Goal: Task Accomplishment & Management: Manage account settings

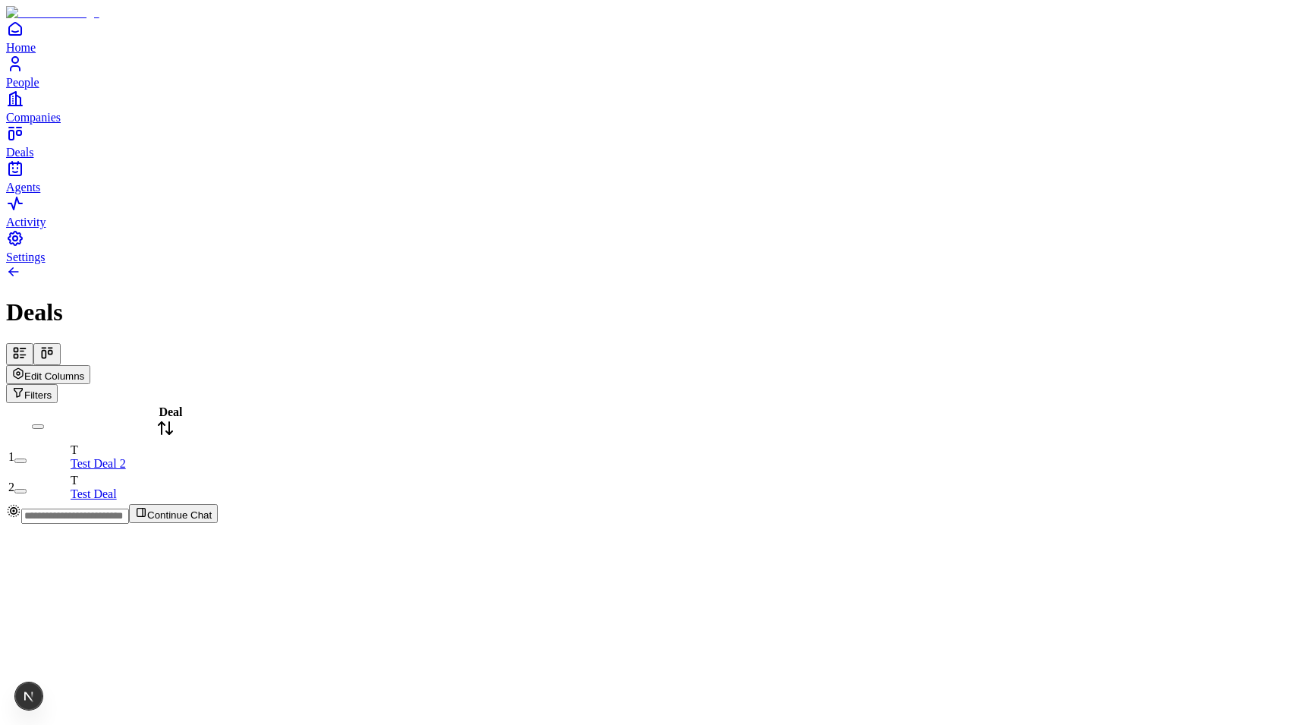
click at [61, 343] on button at bounding box center [46, 354] width 27 height 22
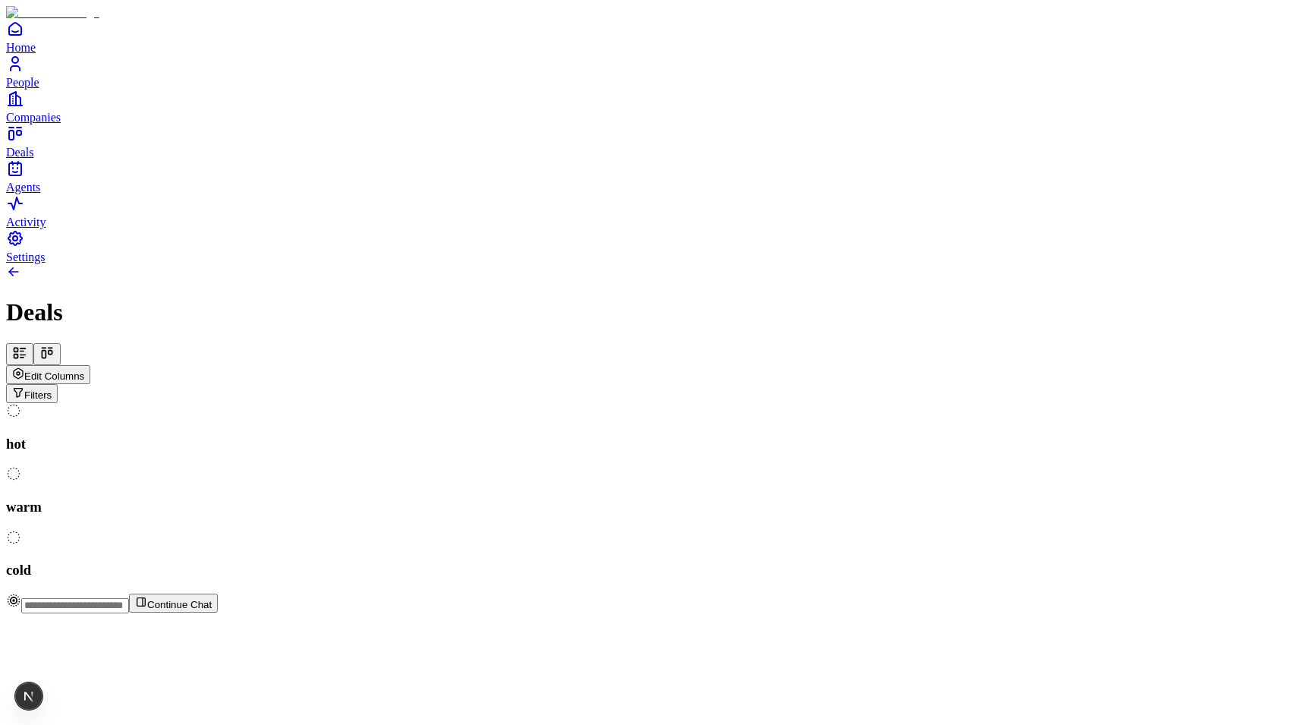
click at [27, 345] on icon at bounding box center [19, 352] width 15 height 15
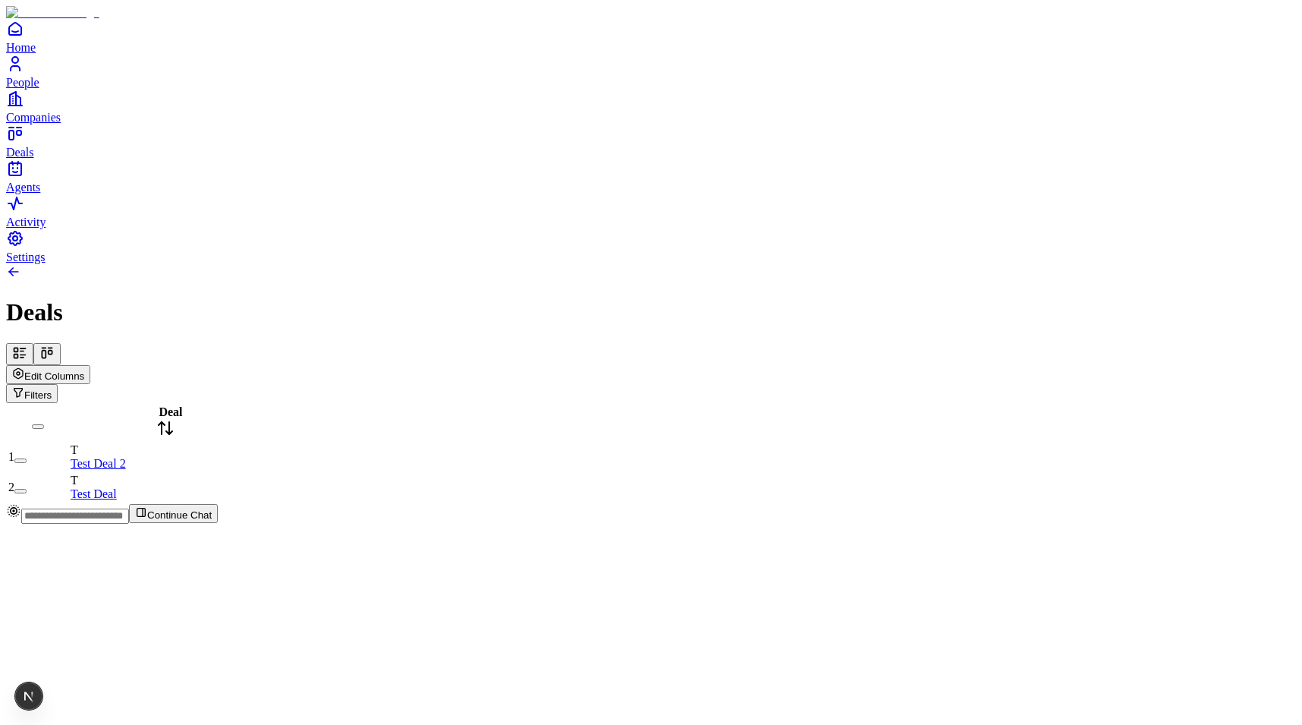
click at [61, 343] on button at bounding box center [46, 354] width 27 height 22
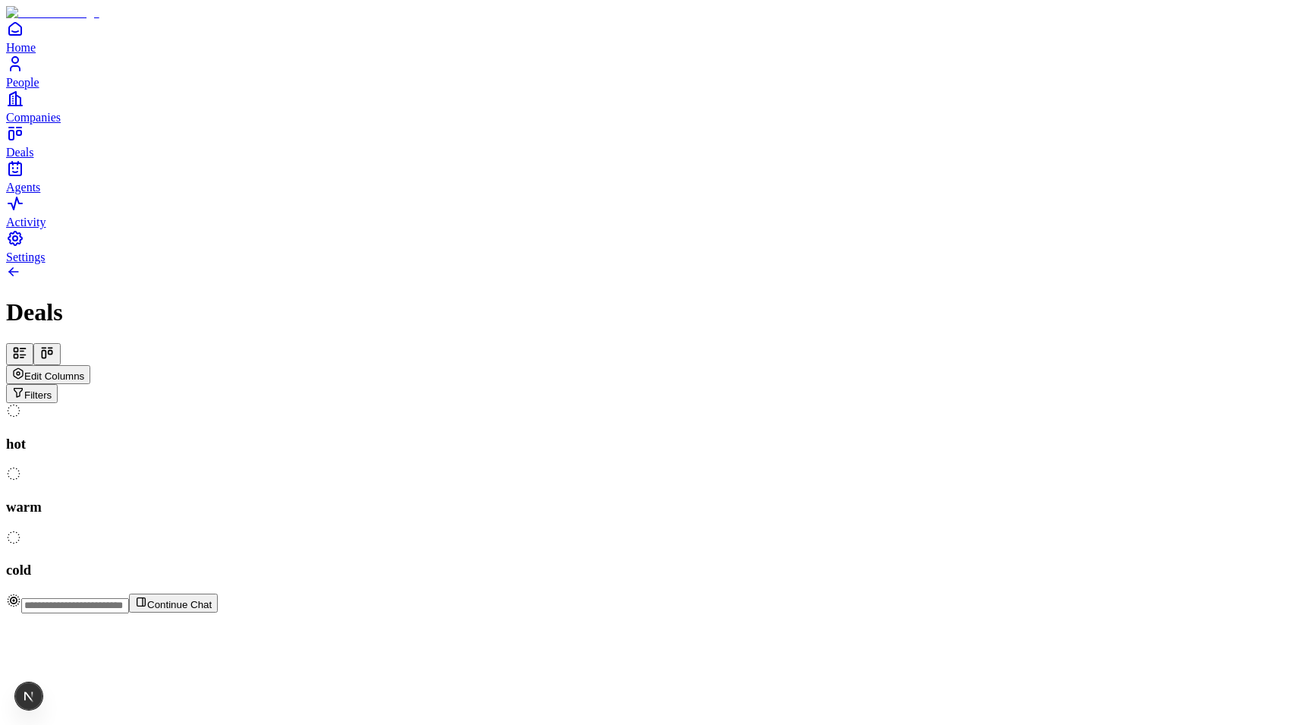
click at [27, 345] on icon at bounding box center [19, 352] width 15 height 15
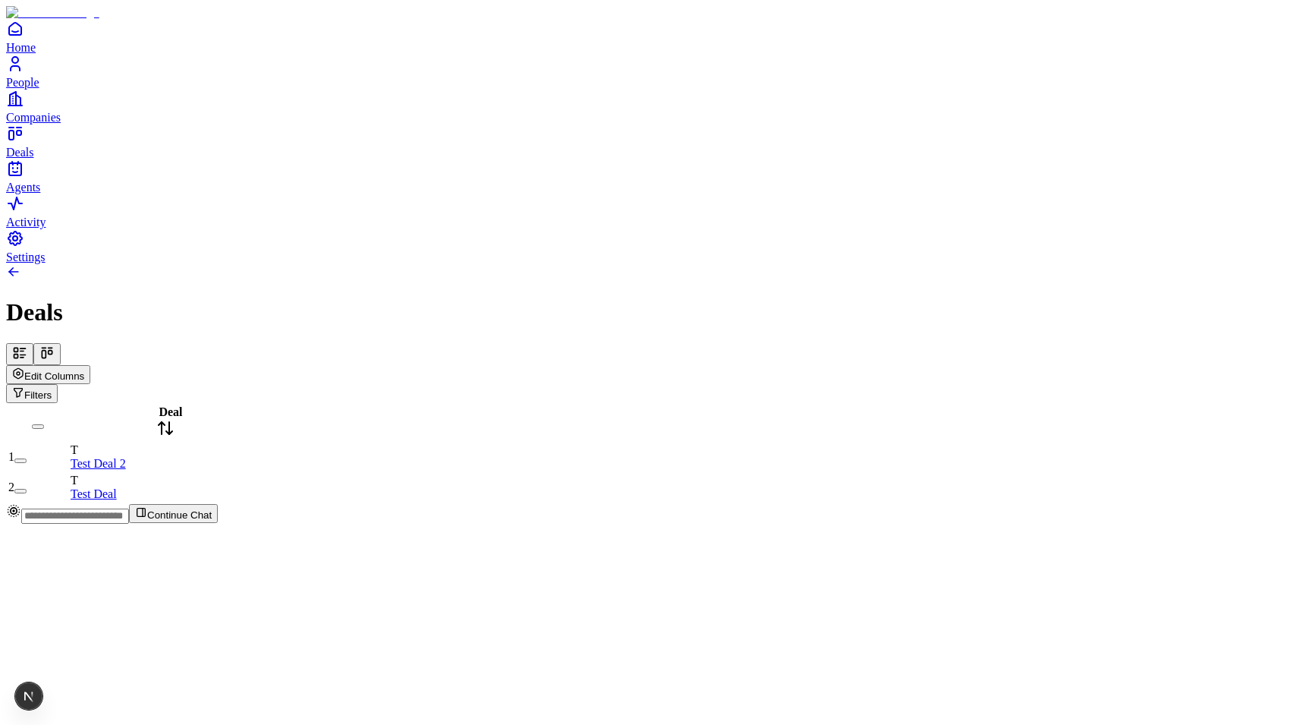
click at [233, 343] on div "Edit Columns Filters" at bounding box center [651, 373] width 1290 height 60
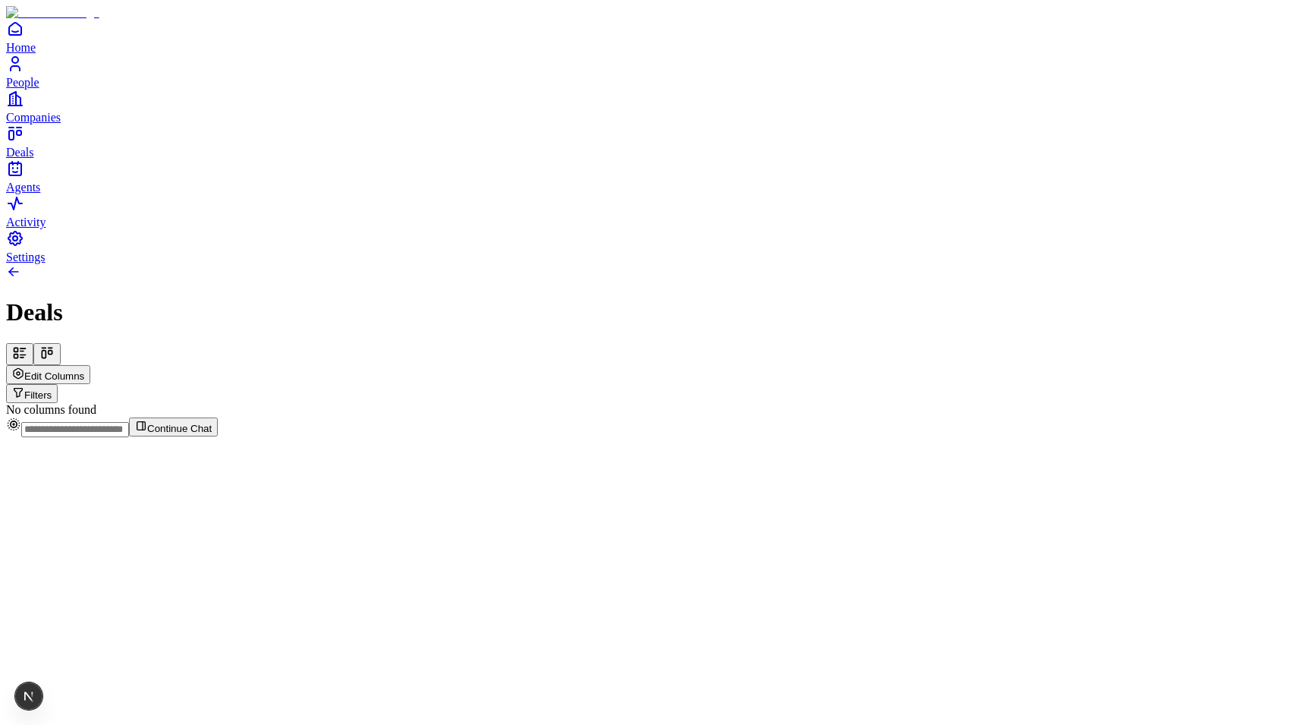
click at [61, 343] on button at bounding box center [46, 354] width 27 height 22
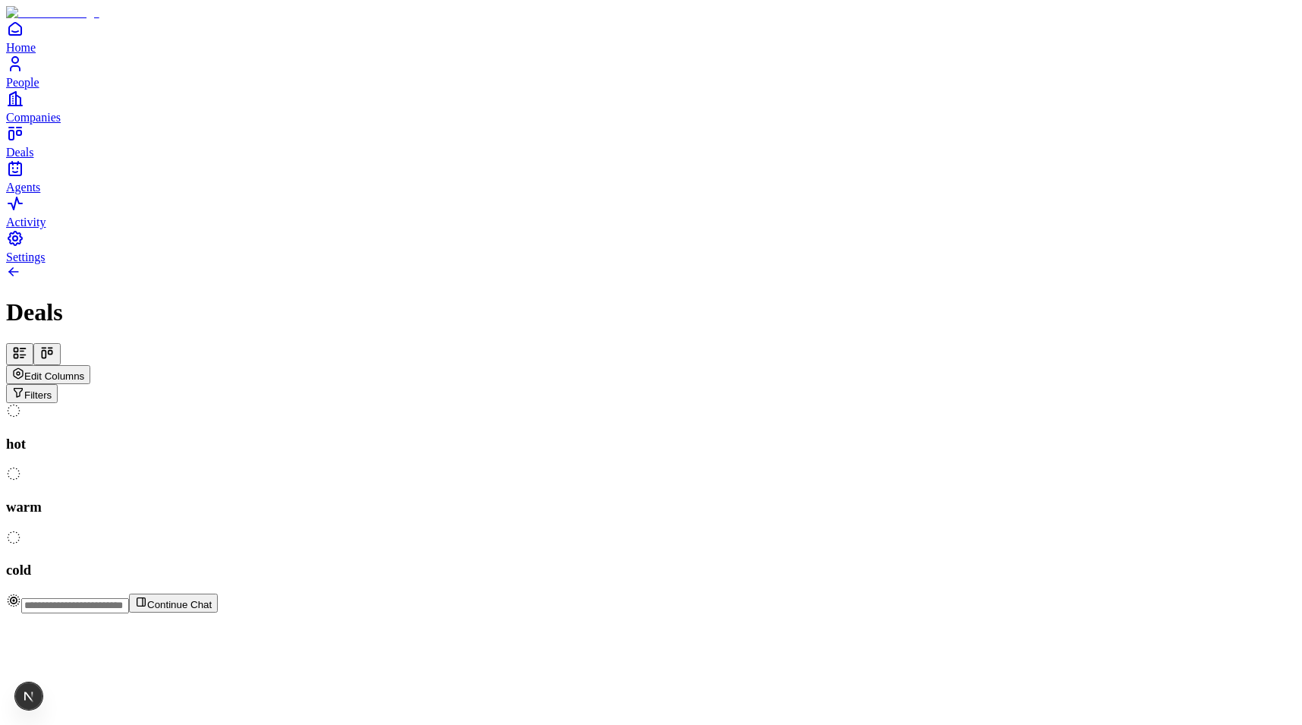
click at [27, 345] on icon at bounding box center [19, 352] width 15 height 15
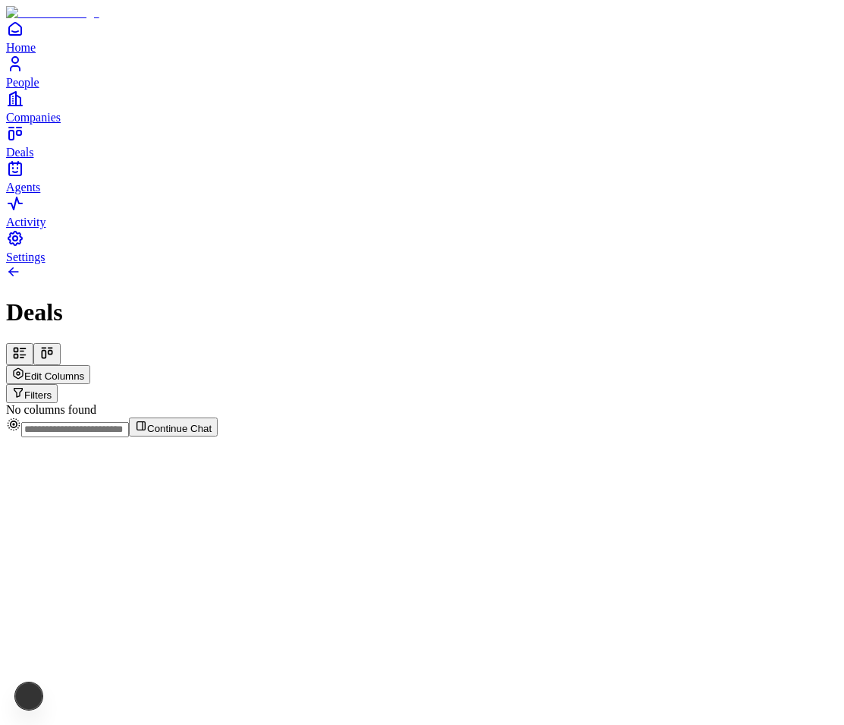
click at [539, 403] on div "No columns found" at bounding box center [422, 410] width 832 height 14
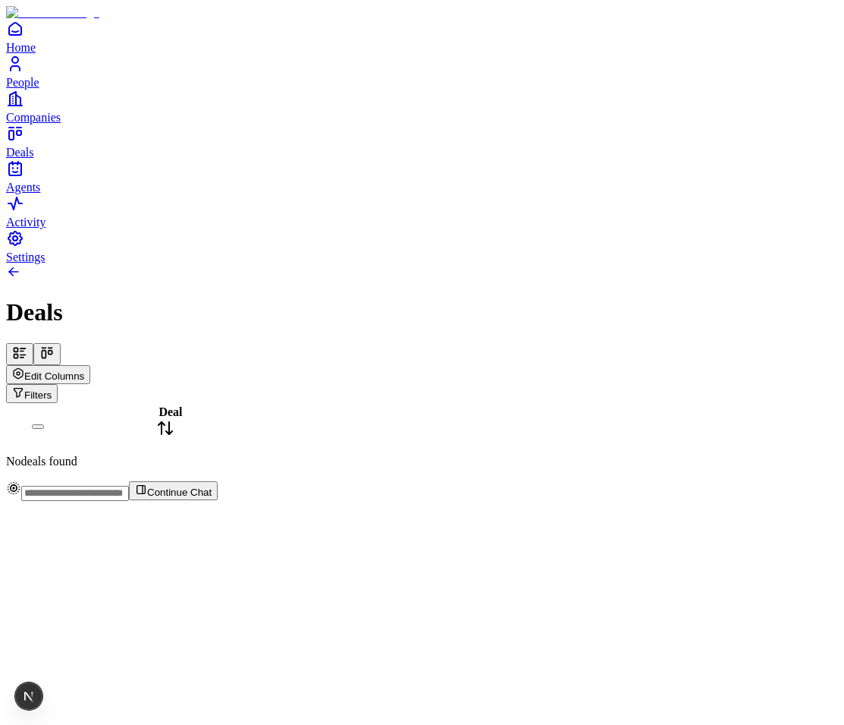
drag, startPoint x: 318, startPoint y: 117, endPoint x: 295, endPoint y: 121, distance: 23.2
click at [260, 405] on div "Deal" at bounding box center [166, 422] width 190 height 35
drag, startPoint x: 324, startPoint y: 131, endPoint x: 471, endPoint y: 130, distance: 147.2
click at [471, 403] on div "Deal No deals found" at bounding box center [422, 435] width 832 height 65
click at [360, 403] on div "Deal No deals found" at bounding box center [422, 435] width 832 height 65
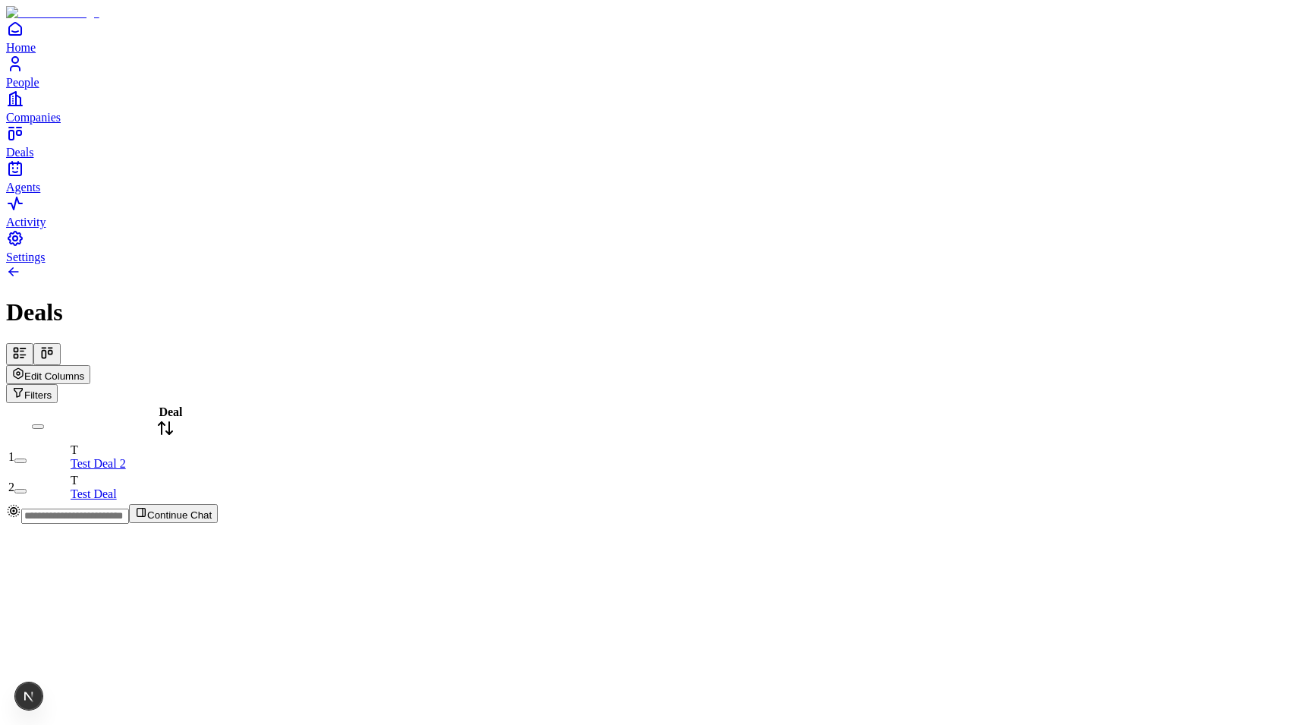
click at [84, 370] on span "Edit Columns" at bounding box center [54, 375] width 60 height 11
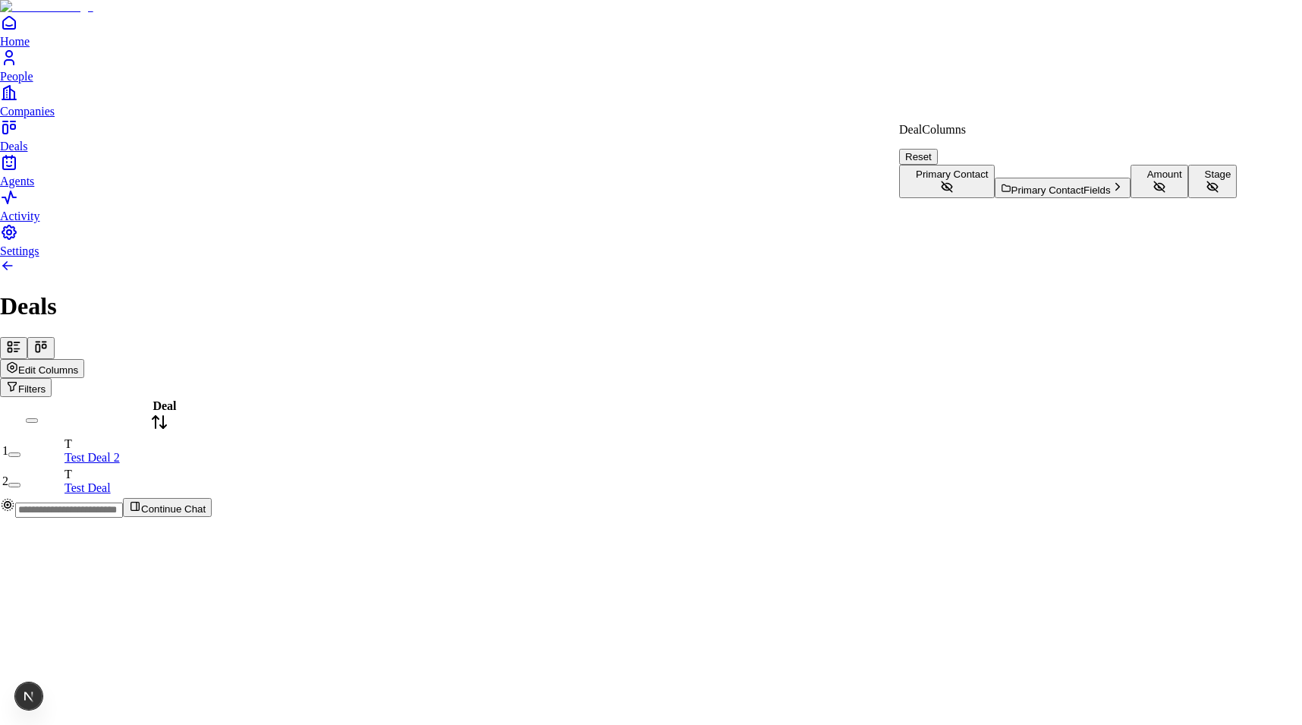
click at [1131, 198] on button "Amount" at bounding box center [1160, 181] width 58 height 33
click at [1188, 198] on button "Stage" at bounding box center [1212, 181] width 49 height 33
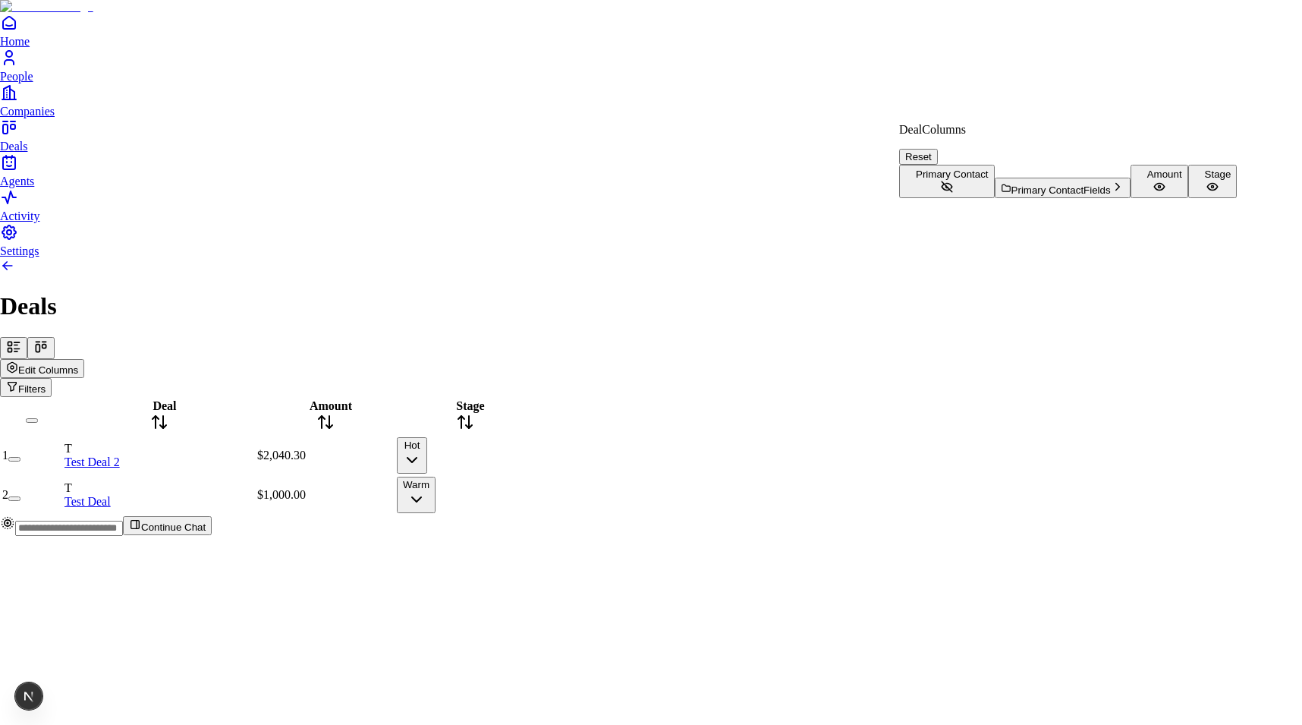
click at [713, 181] on html "Home People Companies Deals Agents Activity Settings Deals Edit Columns Filters…" at bounding box center [651, 274] width 1302 height 548
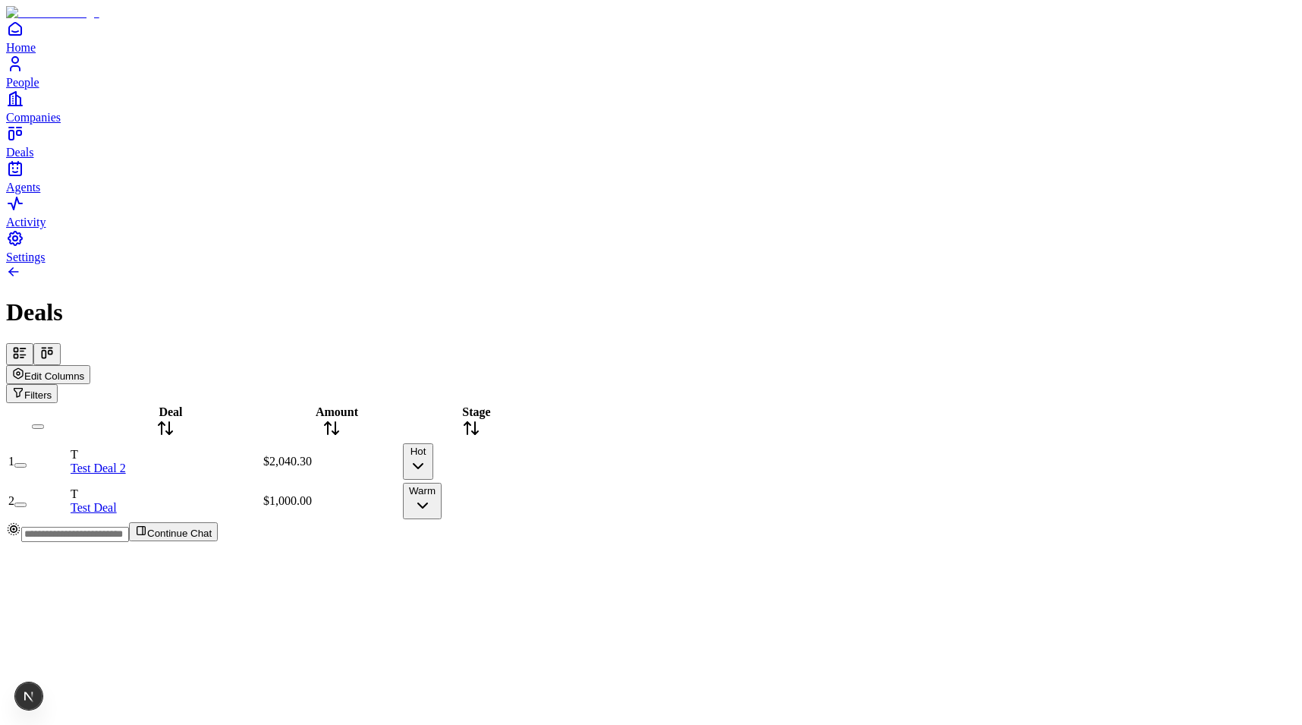
click at [1158, 365] on div "Edit Columns Filters" at bounding box center [651, 384] width 1290 height 38
click at [90, 365] on button "Edit Columns" at bounding box center [48, 374] width 84 height 19
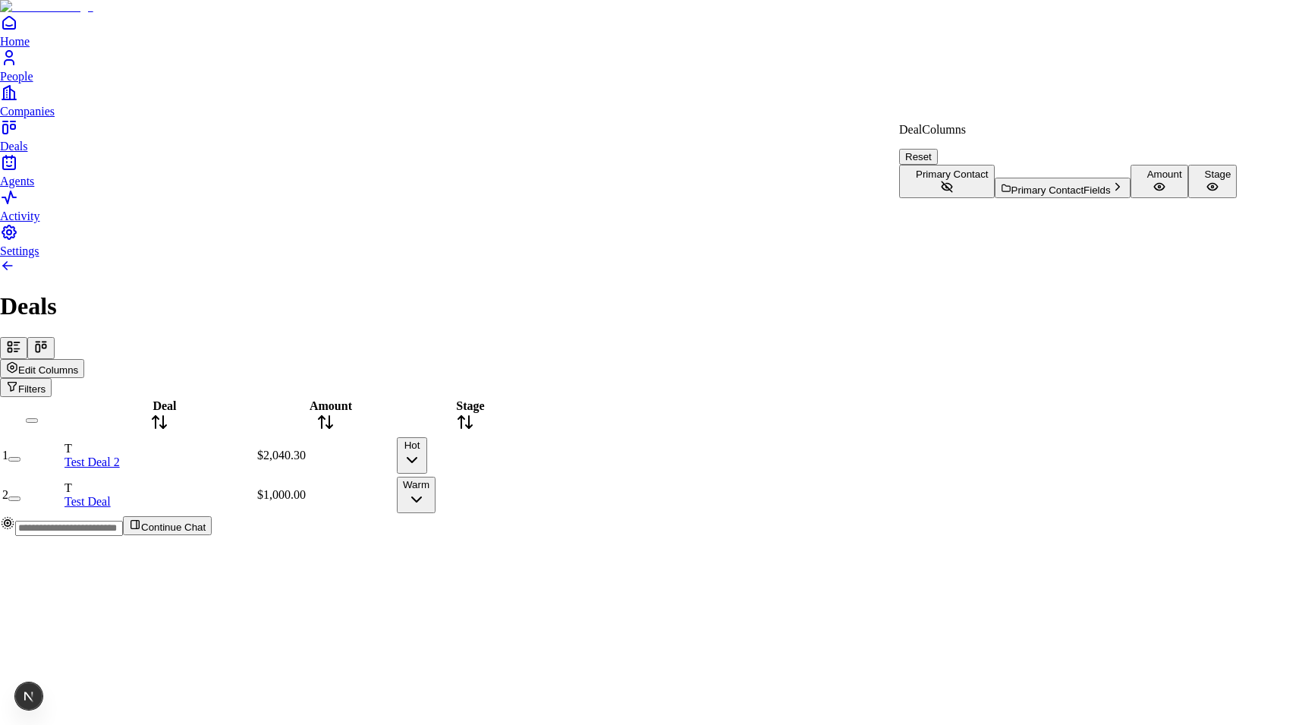
click at [737, 327] on html "Home People Companies Deals Agents Activity Settings Deals Edit Columns Filters…" at bounding box center [651, 274] width 1302 height 548
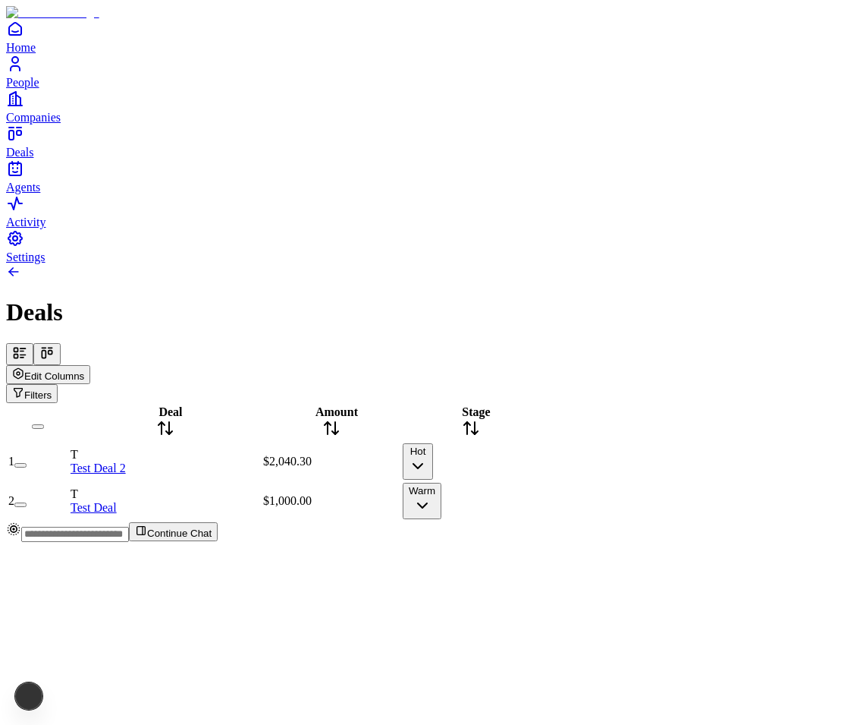
click at [498, 433] on div "Deal Amount Stage 1 T Test Deal 2 $2,040.30 Hot 2 T Test Deal $1,000.00 Warm" at bounding box center [422, 462] width 832 height 118
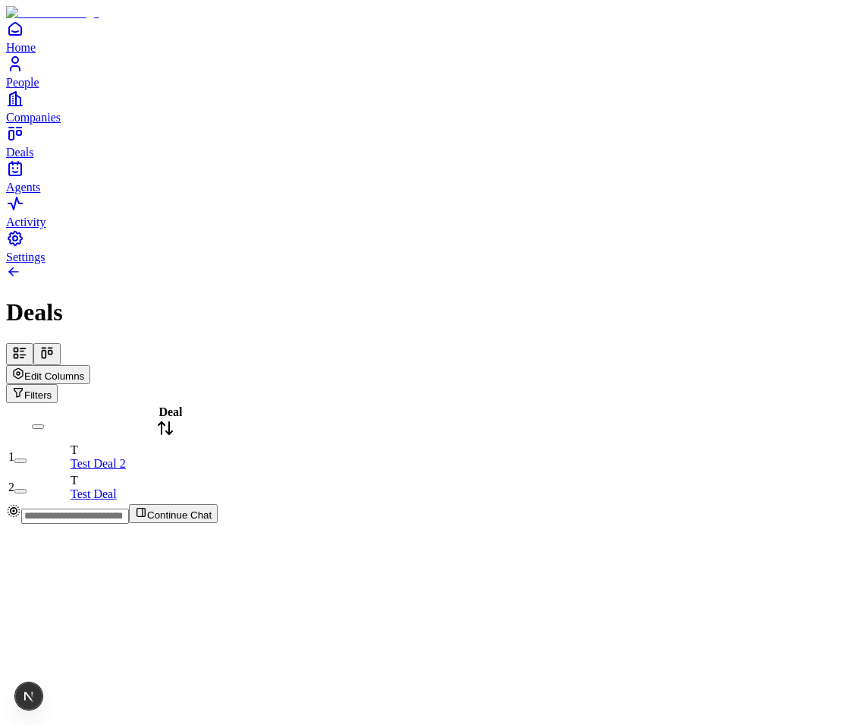
click at [84, 370] on span "Edit Columns" at bounding box center [54, 375] width 60 height 11
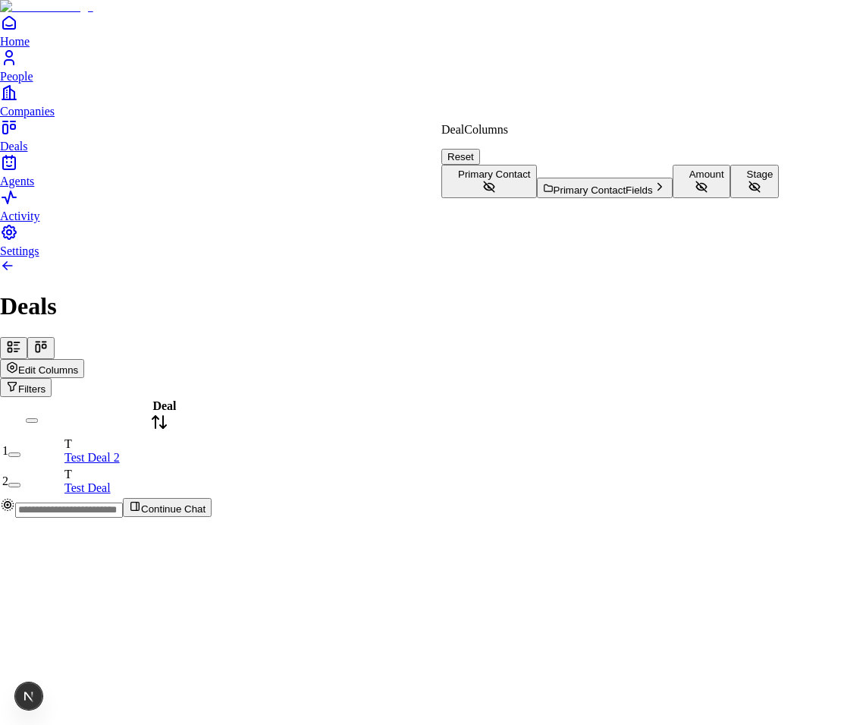
click at [673, 198] on button "Amount" at bounding box center [702, 181] width 58 height 33
click at [731, 198] on button "Stage" at bounding box center [755, 181] width 49 height 33
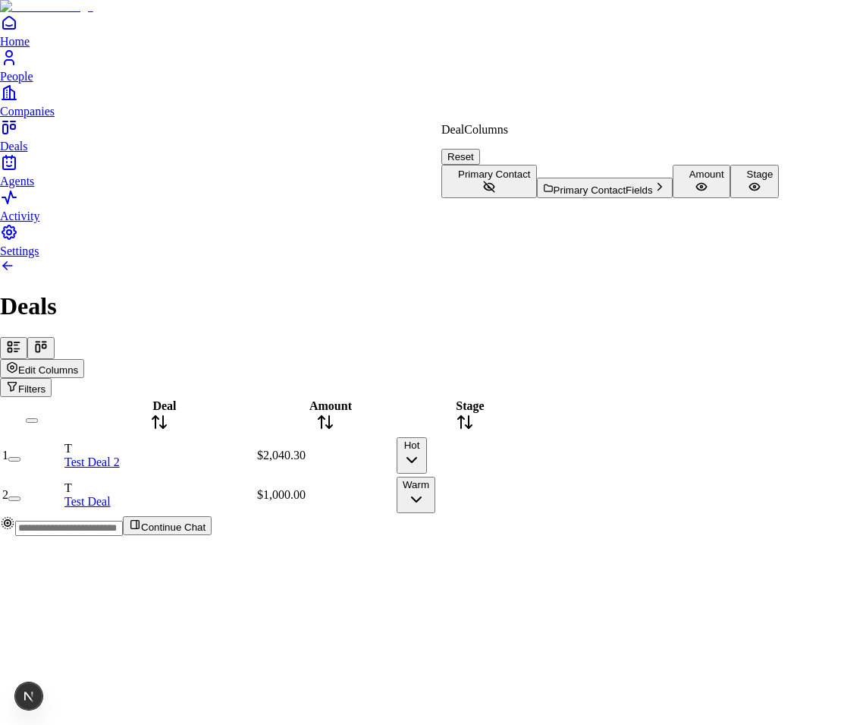
click at [573, 487] on html "Home People Companies Deals Agents Activity Settings Deals Edit Columns Filters…" at bounding box center [422, 274] width 844 height 548
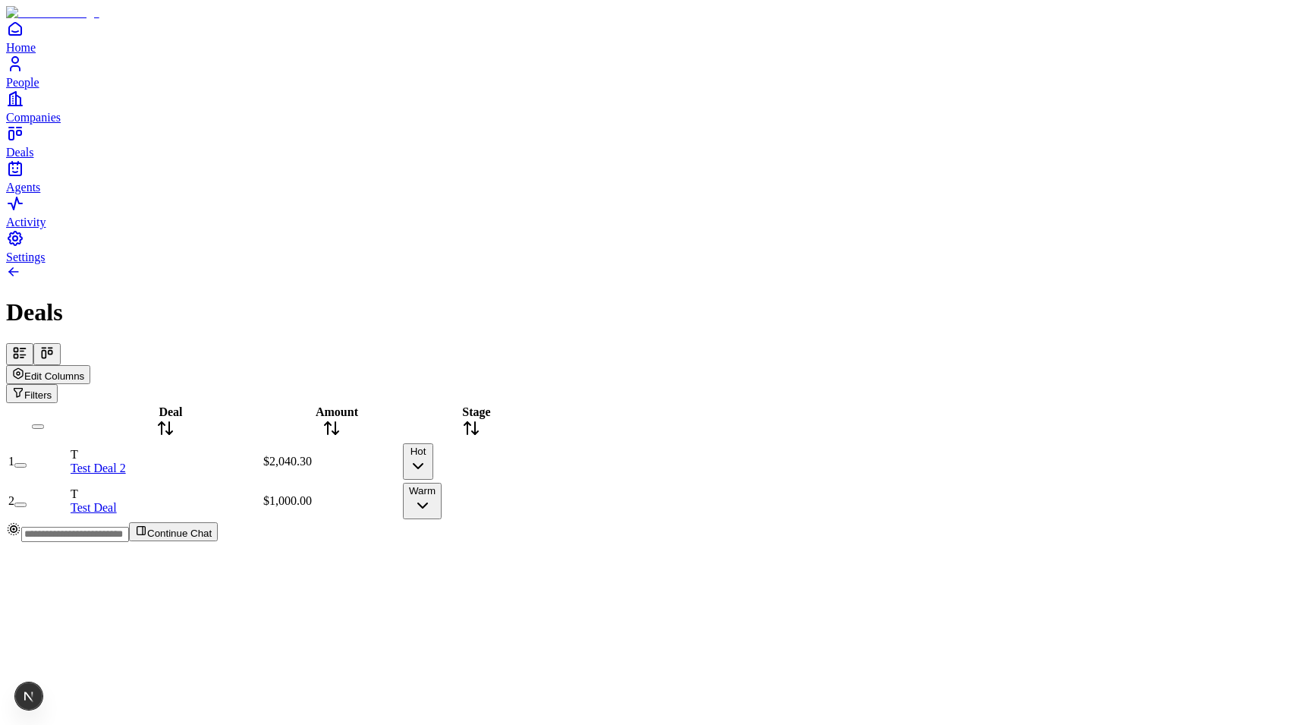
click at [442, 483] on button "Warm" at bounding box center [422, 501] width 39 height 36
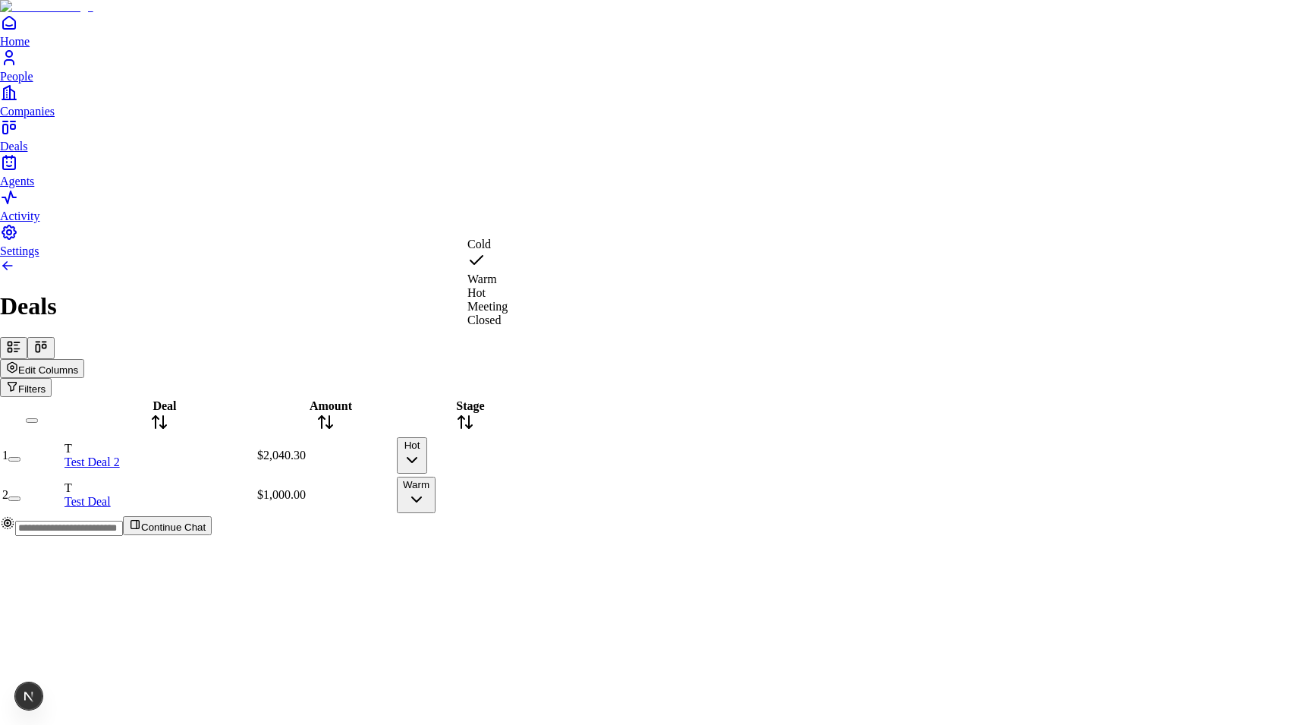
click at [653, 432] on html "Home People Companies Deals Agents Activity Settings Deals Edit Columns Filters…" at bounding box center [651, 274] width 1302 height 548
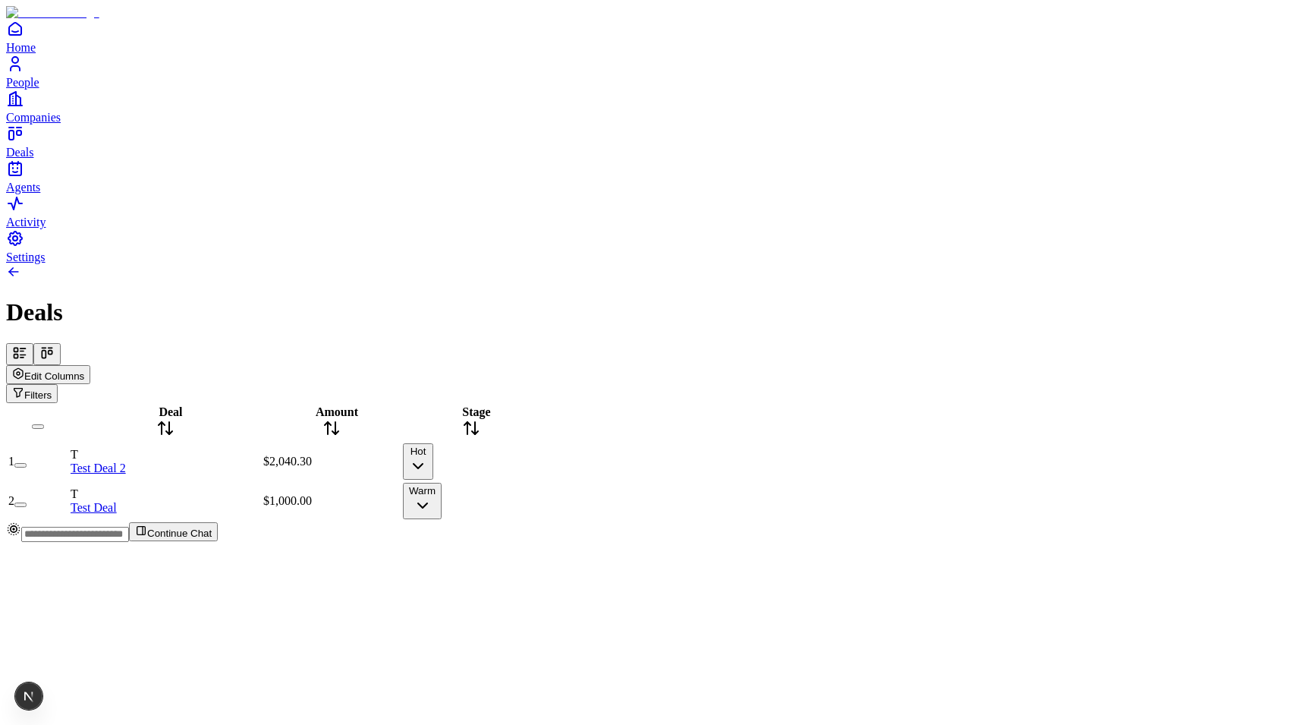
click at [433, 443] on button "Hot" at bounding box center [418, 461] width 30 height 36
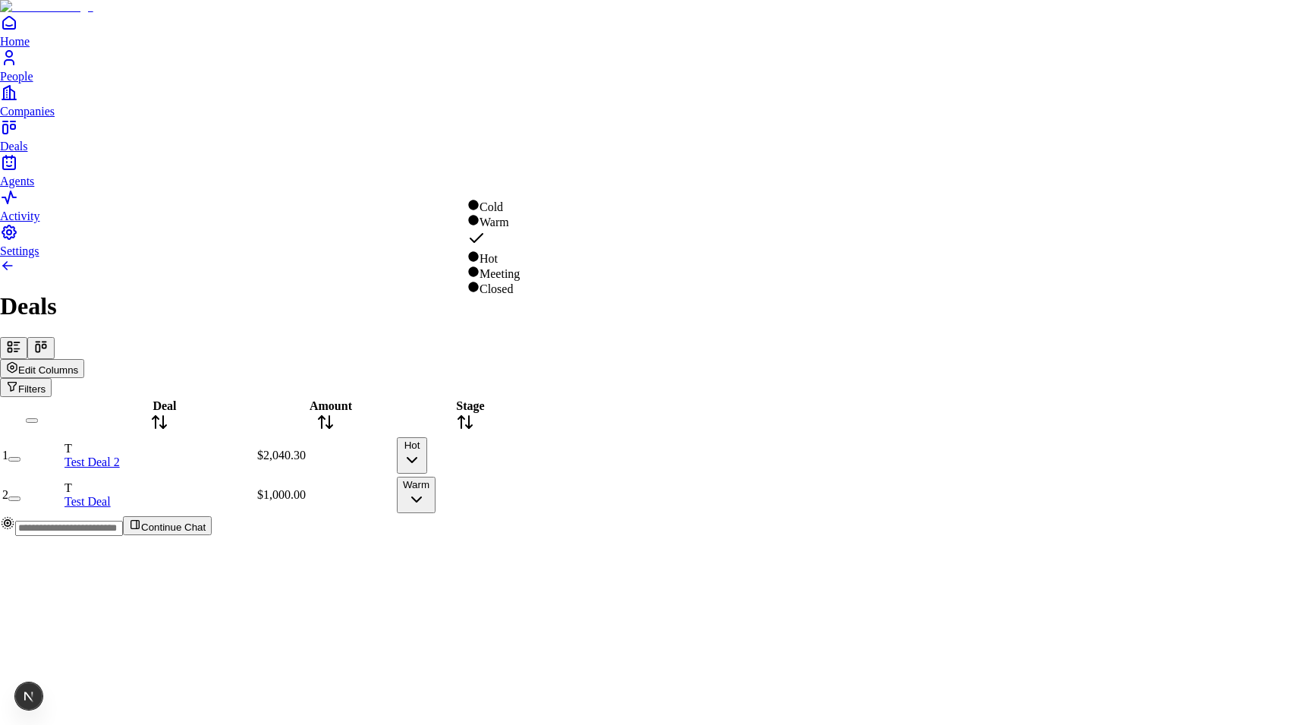
click at [741, 261] on html "Home People Companies Deals Agents Activity Settings Deals Edit Columns Filters…" at bounding box center [651, 274] width 1302 height 548
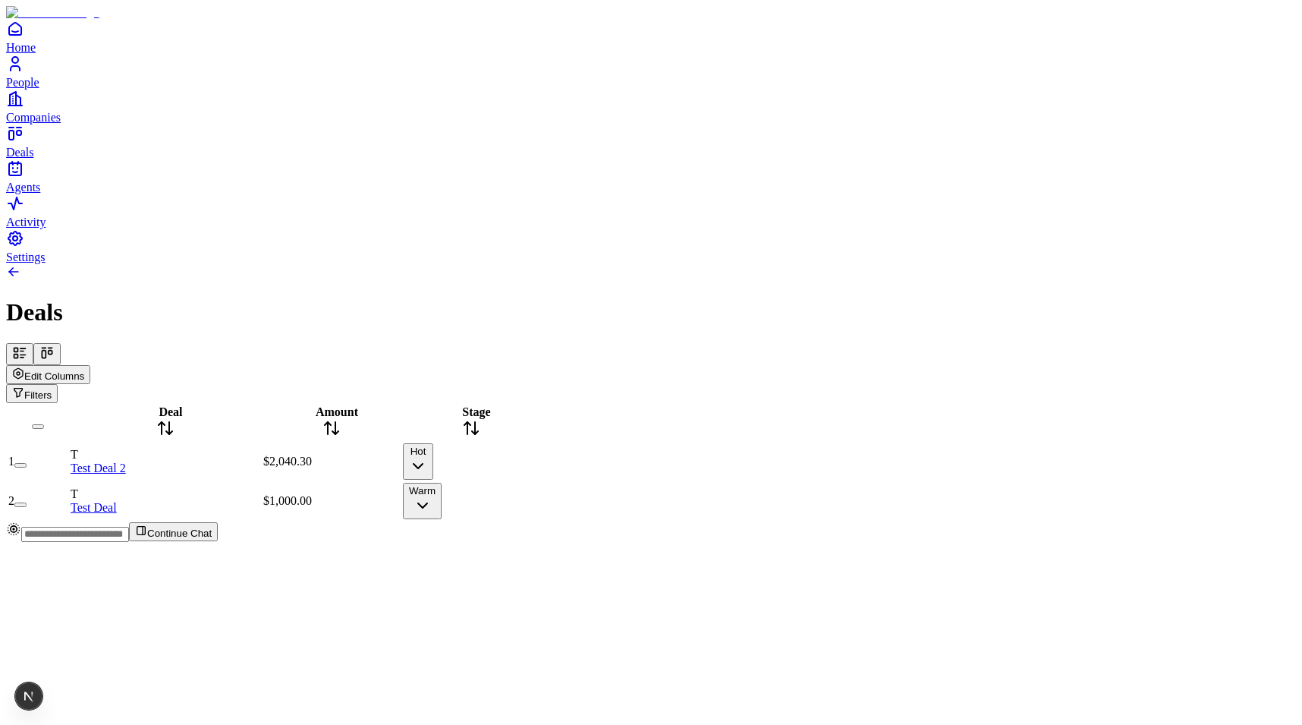
click at [433, 443] on button "Hot" at bounding box center [418, 461] width 30 height 36
click at [317, 353] on html "Home People Companies Deals Agents Activity Settings Deals Edit Columns Filters…" at bounding box center [651, 277] width 1302 height 554
click at [427, 457] on icon "button" at bounding box center [418, 466] width 18 height 18
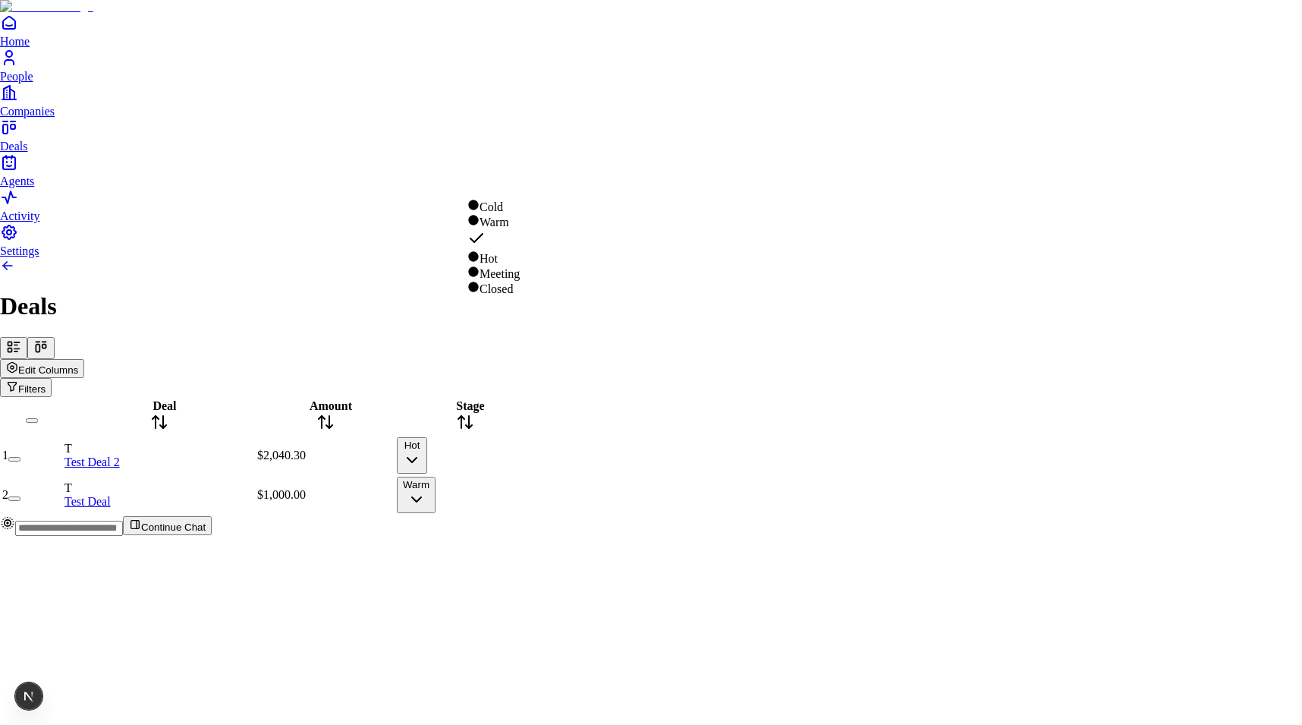
click at [665, 376] on html "Home People Companies Deals Agents Activity Settings Deals Edit Columns Filters…" at bounding box center [651, 274] width 1302 height 548
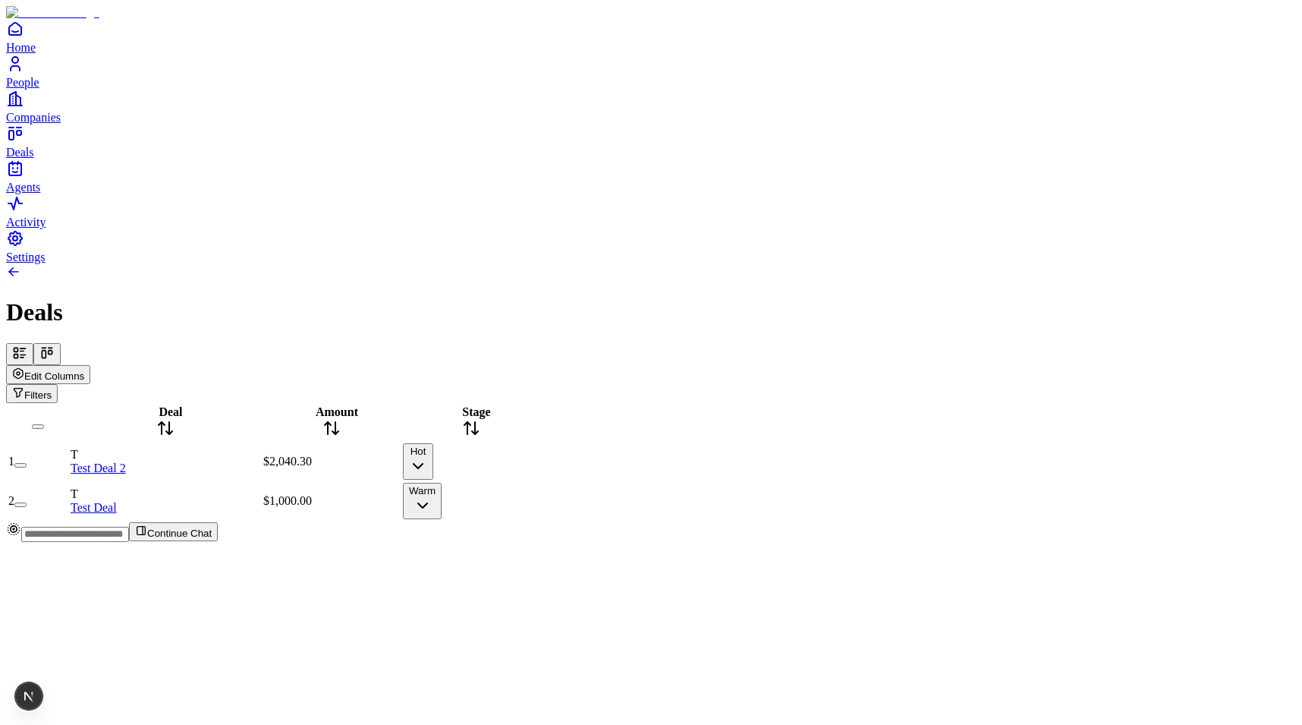
click at [480, 419] on icon at bounding box center [471, 428] width 18 height 18
click at [433, 443] on button "Hot" at bounding box center [418, 461] width 30 height 36
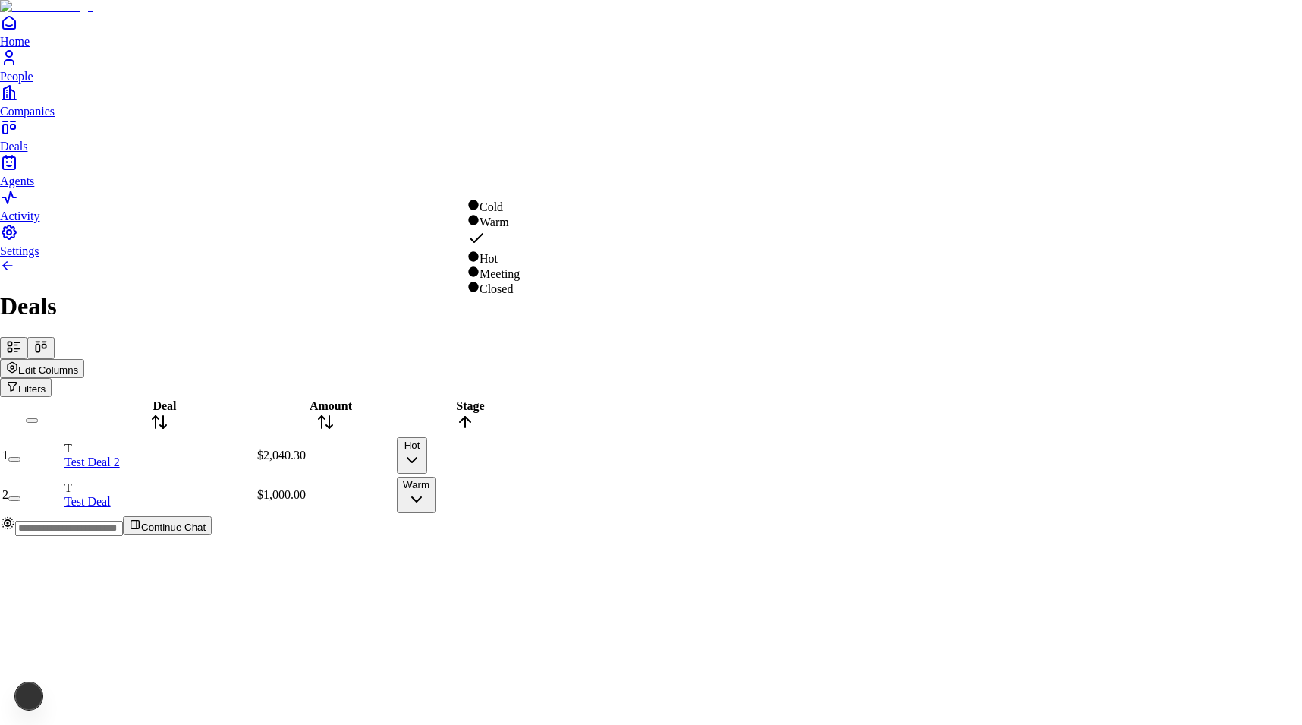
click at [520, 388] on html "Home People Companies Deals Agents Activity Settings Deals Edit Columns Filters…" at bounding box center [651, 274] width 1302 height 548
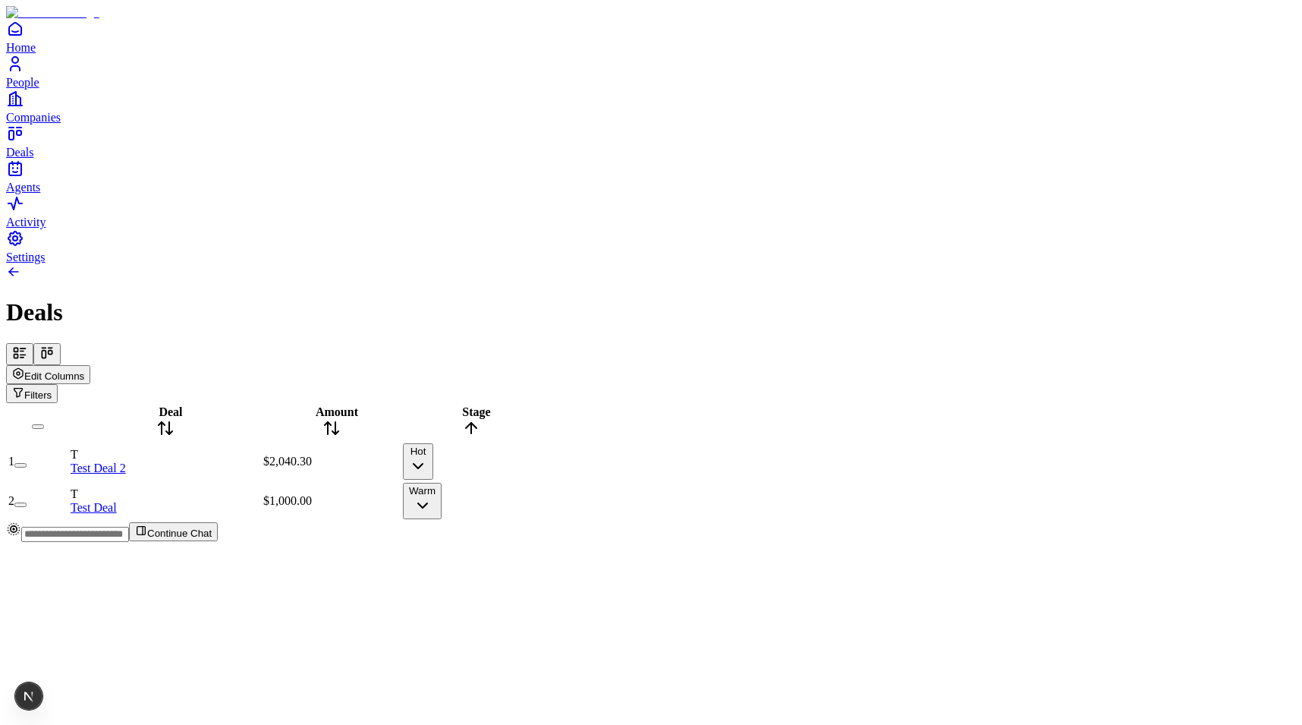
click at [433, 443] on button "Hot" at bounding box center [418, 461] width 30 height 36
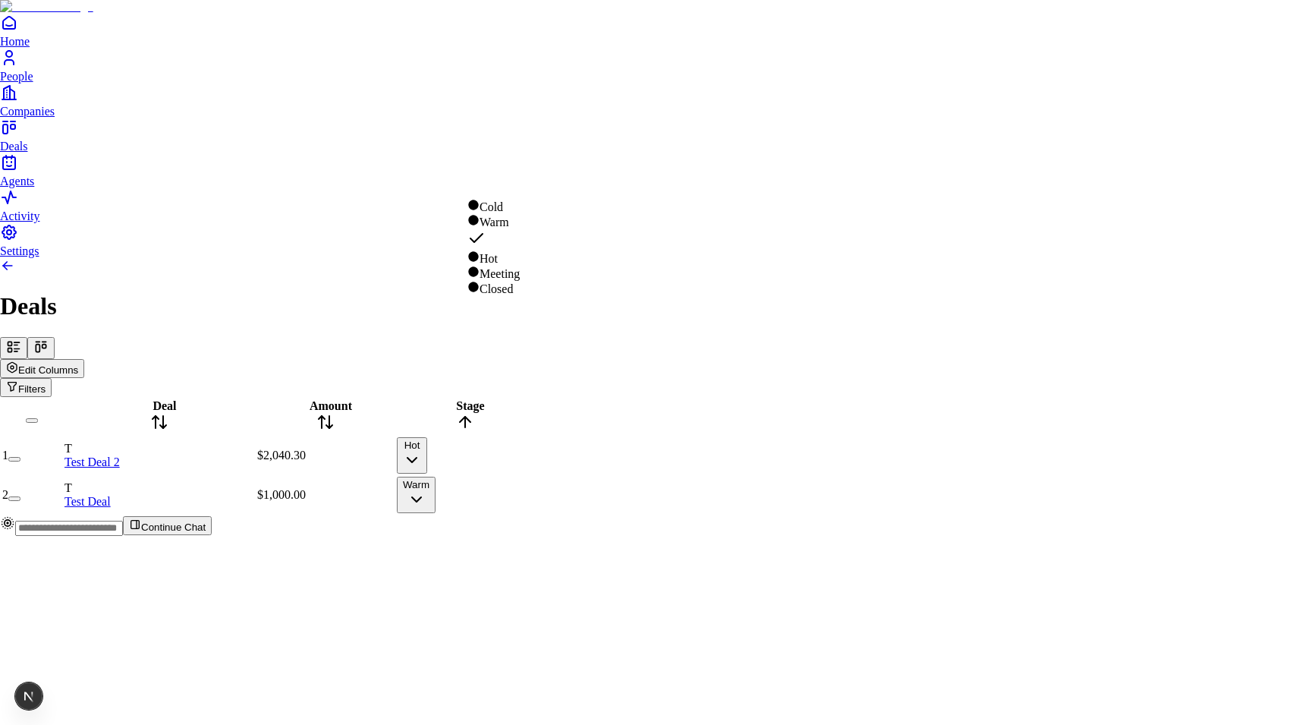
click at [523, 143] on html "Home People Companies Deals Agents Activity Settings Deals Edit Columns Filters…" at bounding box center [651, 274] width 1302 height 548
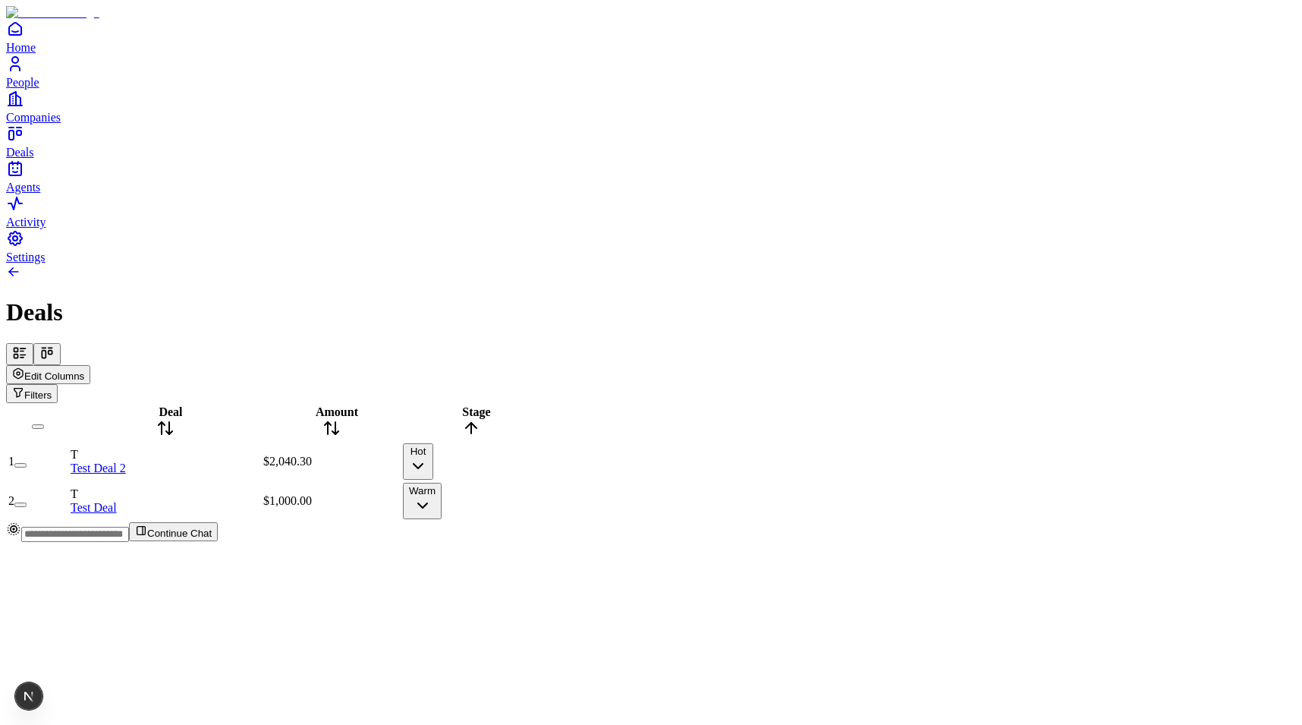
click at [520, 405] on div "Stage" at bounding box center [471, 422] width 137 height 35
click at [526, 405] on div "Stage" at bounding box center [471, 422] width 137 height 35
click at [514, 405] on div "Stage" at bounding box center [471, 422] width 137 height 35
click at [490, 405] on span "Stage" at bounding box center [476, 411] width 28 height 13
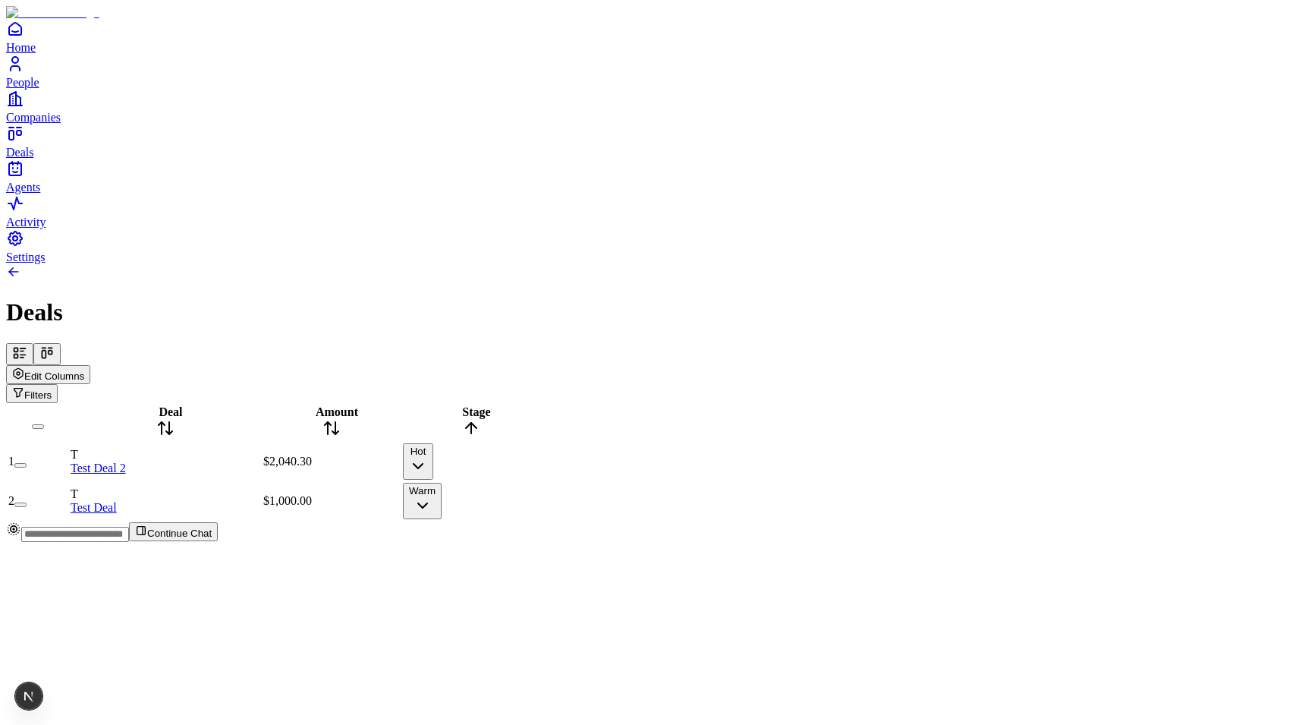
click at [490, 405] on span "Stage" at bounding box center [476, 411] width 28 height 13
click at [55, 345] on icon at bounding box center [46, 352] width 15 height 15
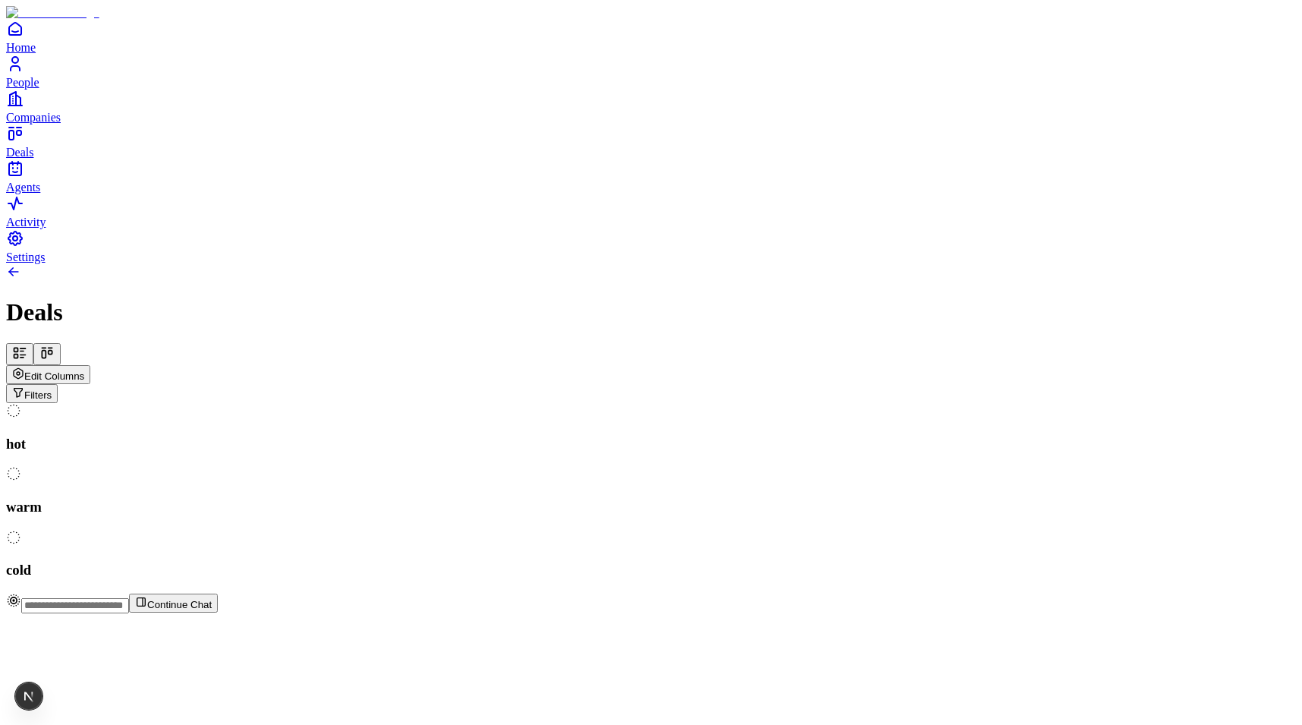
click at [27, 345] on icon at bounding box center [19, 352] width 15 height 15
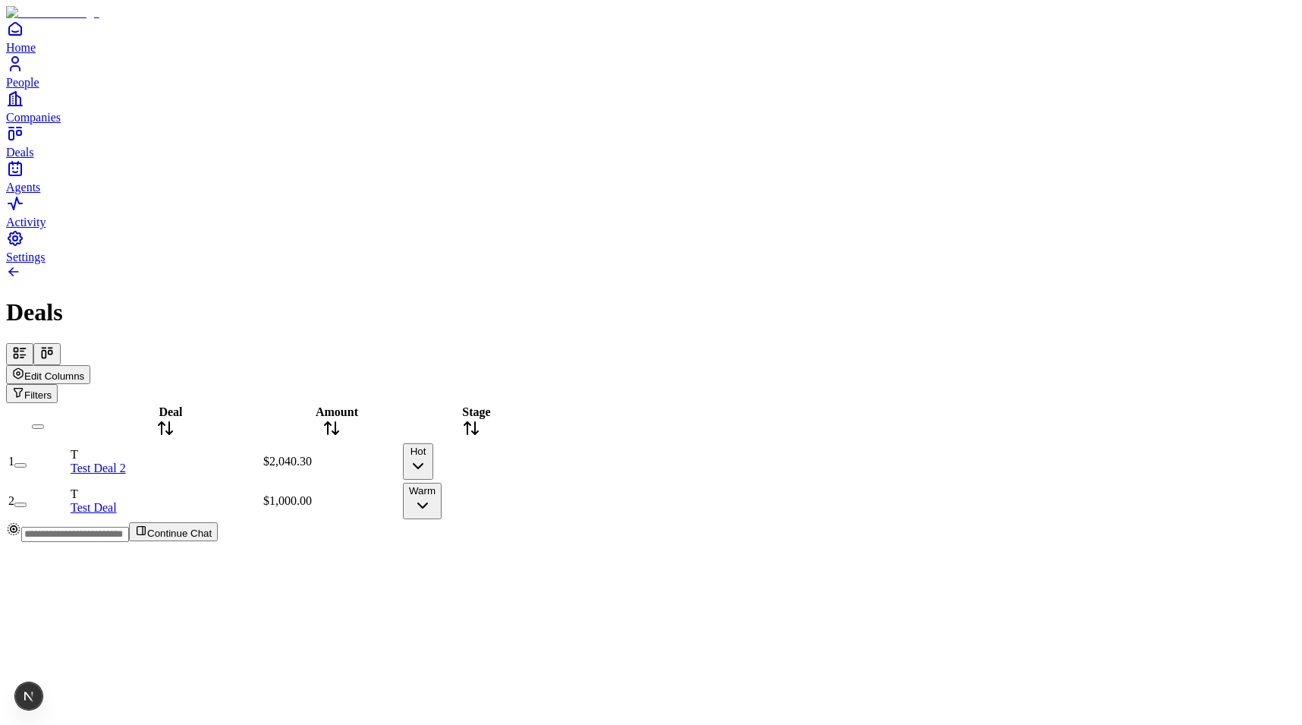
click at [55, 345] on icon at bounding box center [46, 352] width 15 height 15
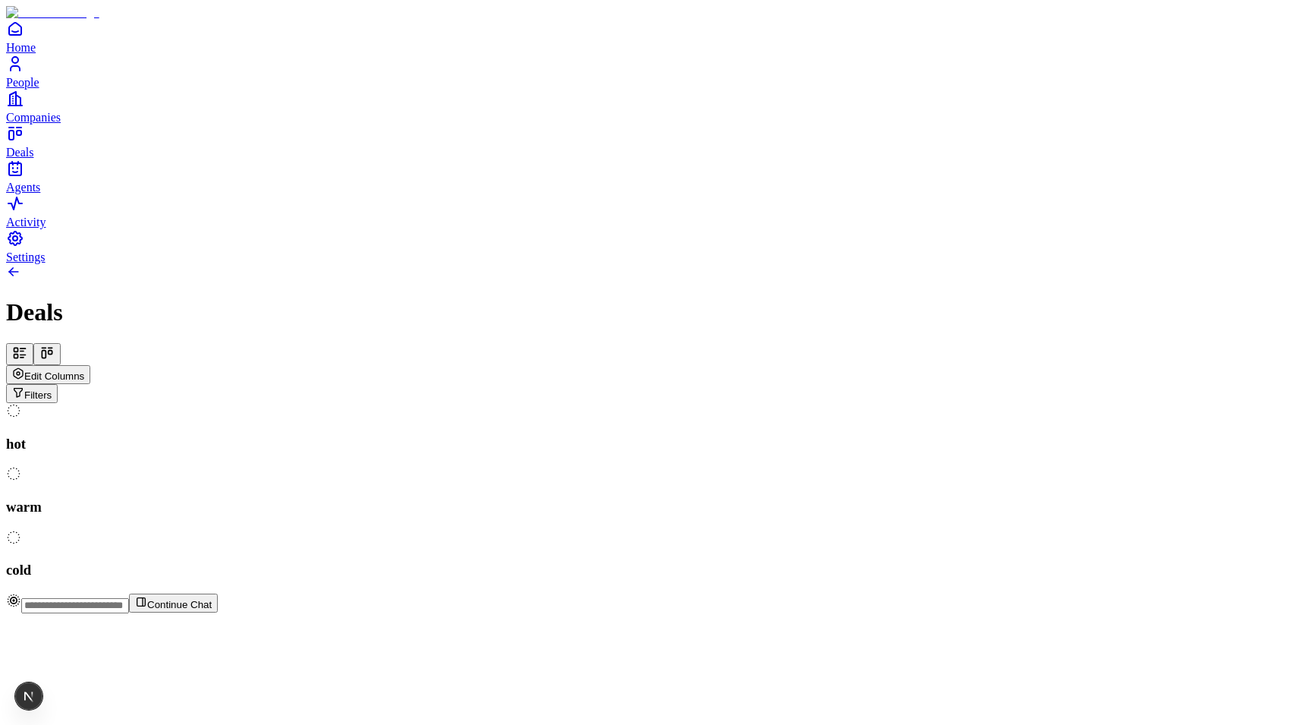
click at [33, 343] on button at bounding box center [19, 354] width 27 height 22
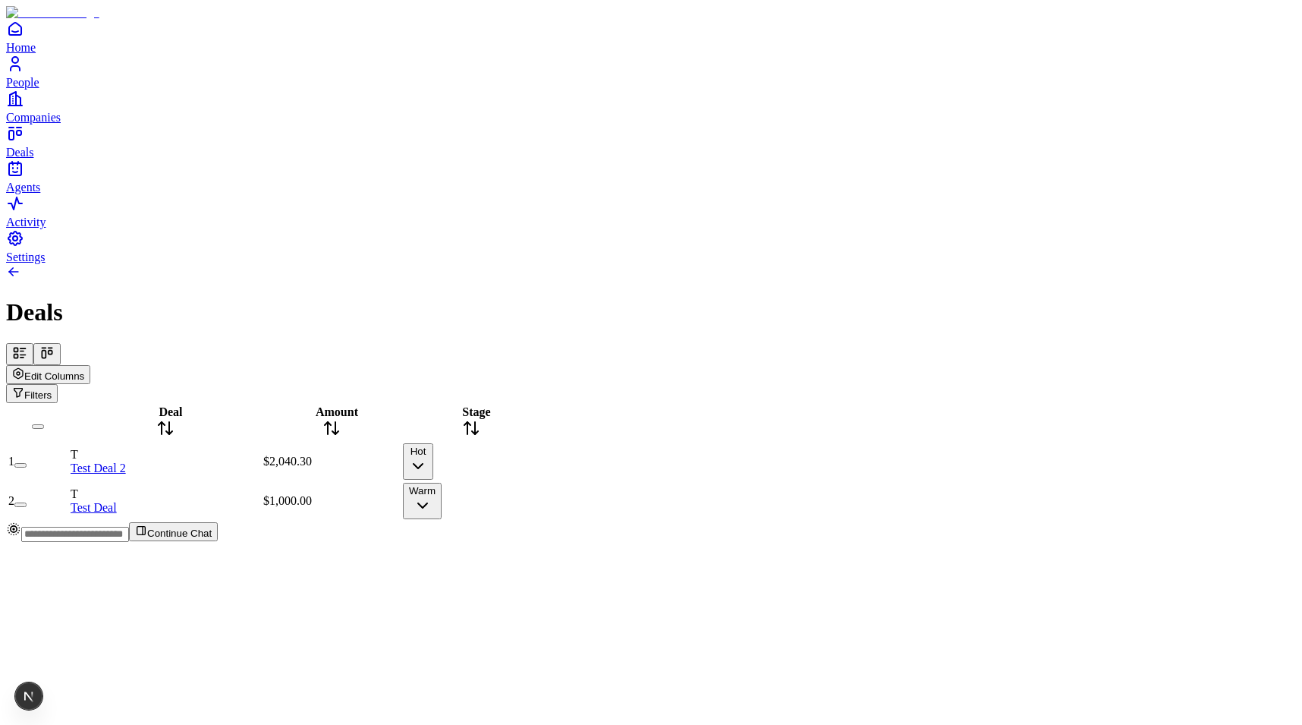
click at [55, 345] on icon at bounding box center [46, 352] width 15 height 15
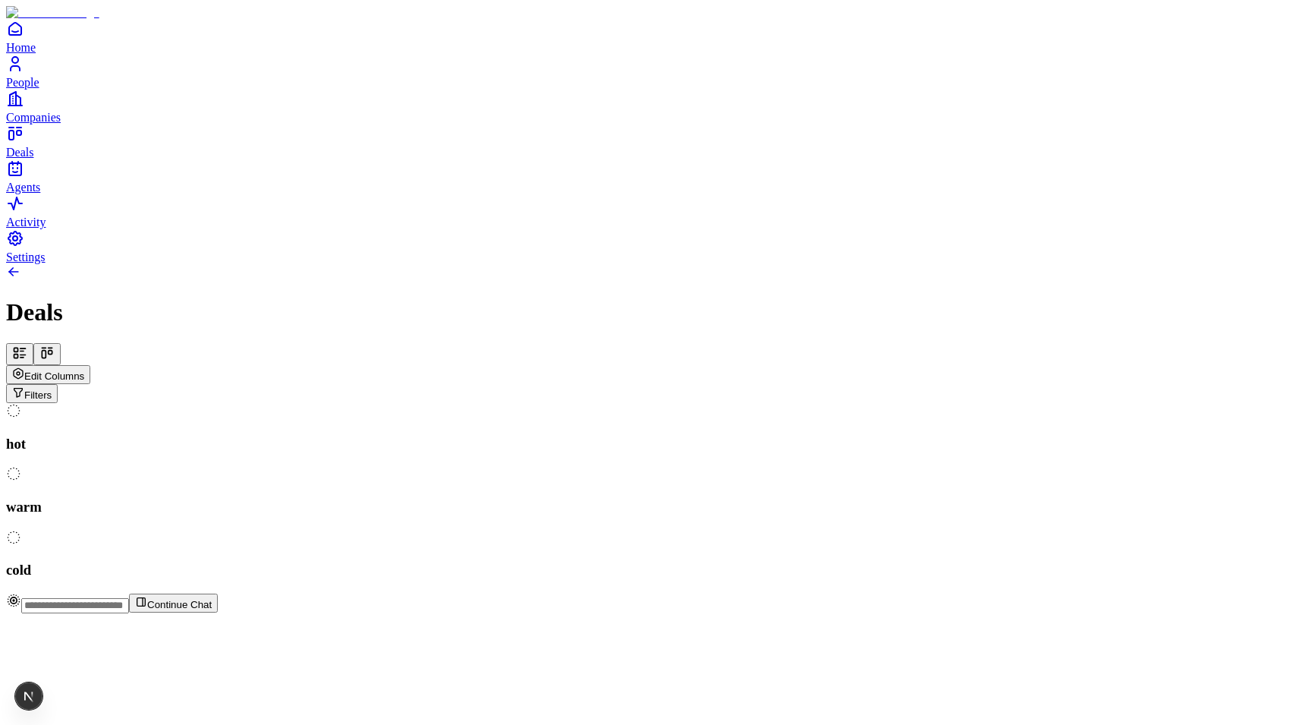
click at [84, 370] on span "Edit Columns" at bounding box center [54, 375] width 60 height 11
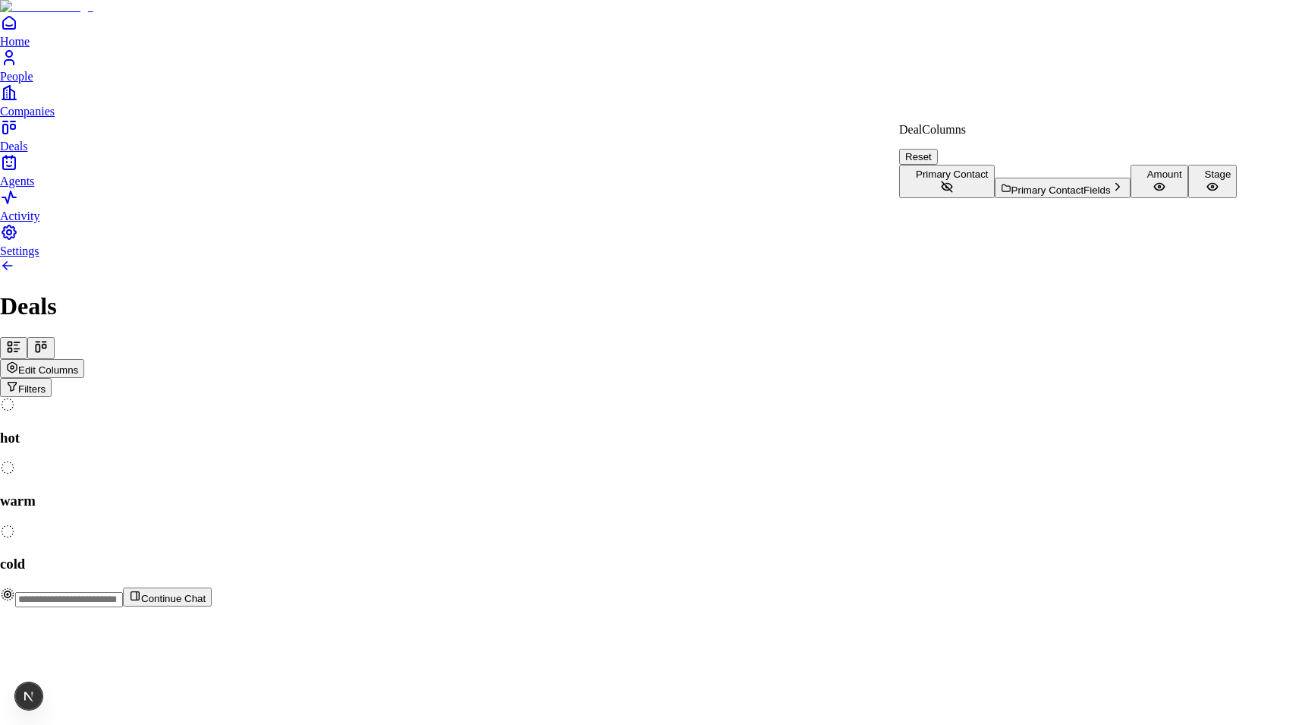
click at [844, 96] on html "Home People Companies Deals Agents Activity Settings Deals Edit Columns Filters…" at bounding box center [651, 309] width 1302 height 619
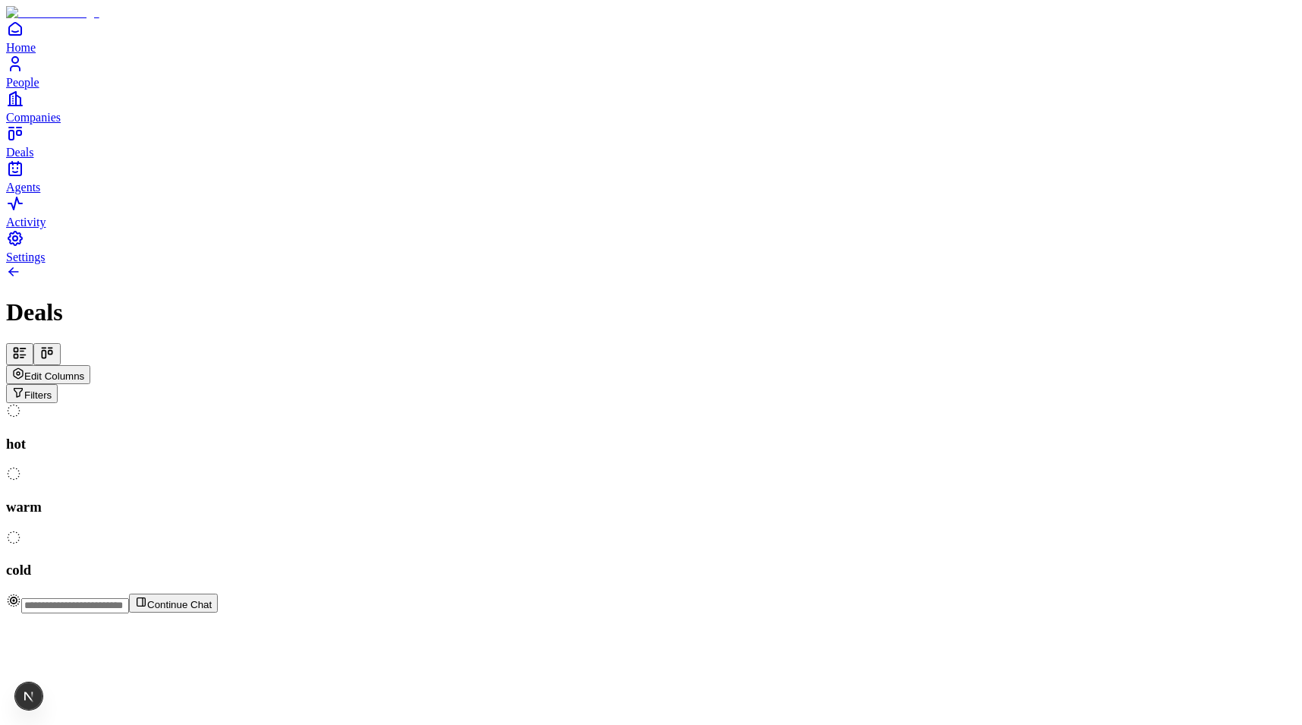
click at [84, 370] on span "Edit Columns" at bounding box center [54, 375] width 60 height 11
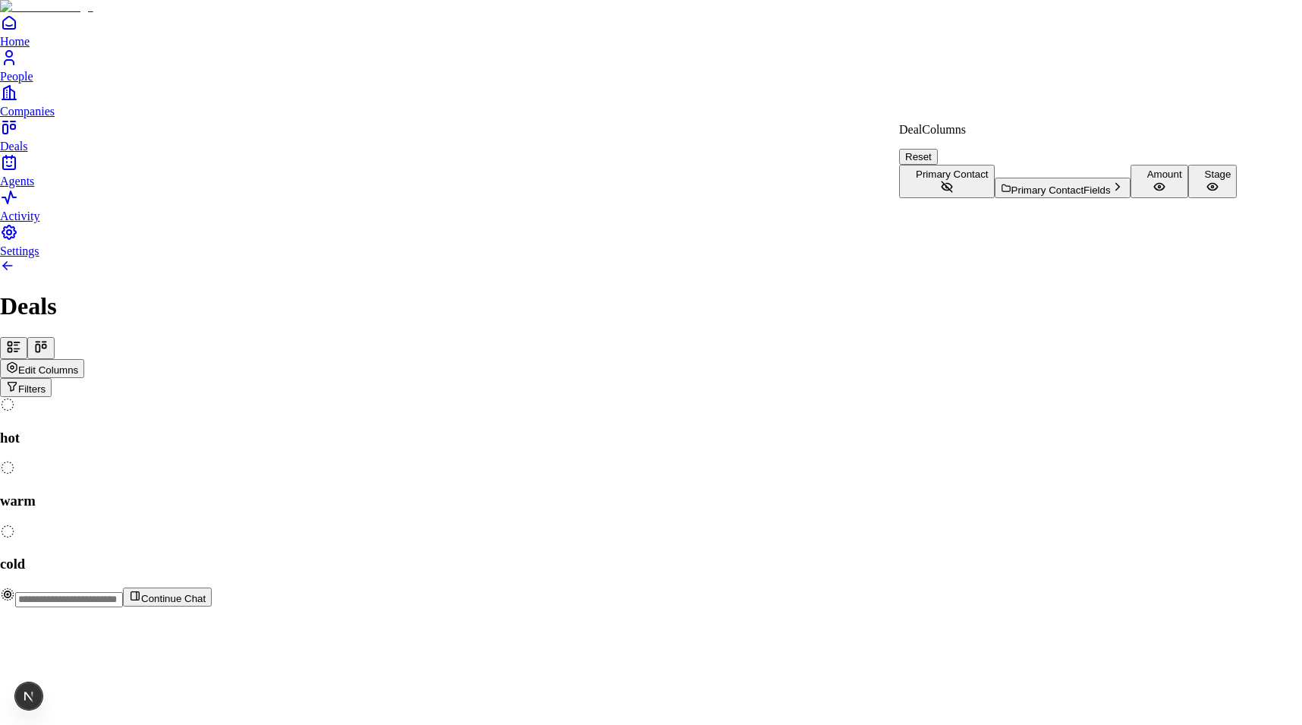
click at [178, 100] on html "Home People Companies Deals Agents Activity Settings Deals Edit Columns Filters…" at bounding box center [651, 309] width 1302 height 619
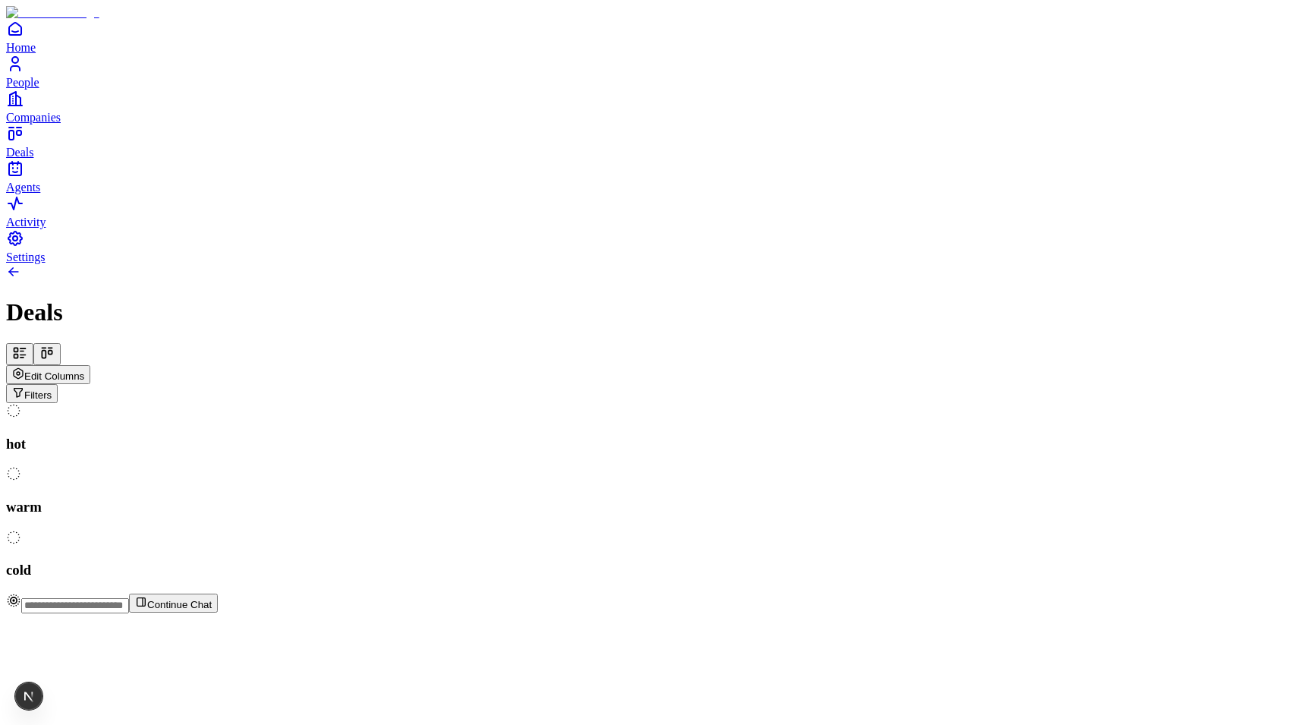
click at [18, 354] on icon at bounding box center [16, 356] width 4 height 4
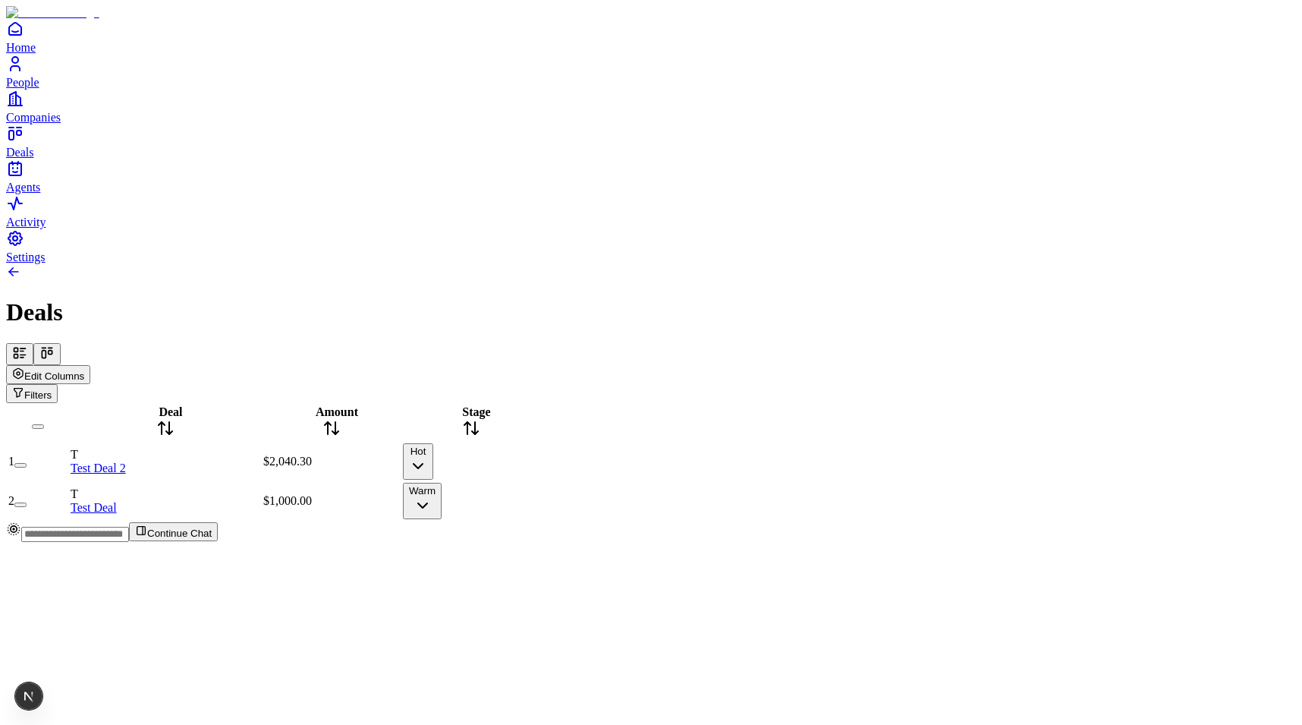
click at [518, 405] on div "Stage" at bounding box center [471, 422] width 137 height 35
click at [358, 405] on span "Amount" at bounding box center [337, 411] width 42 height 13
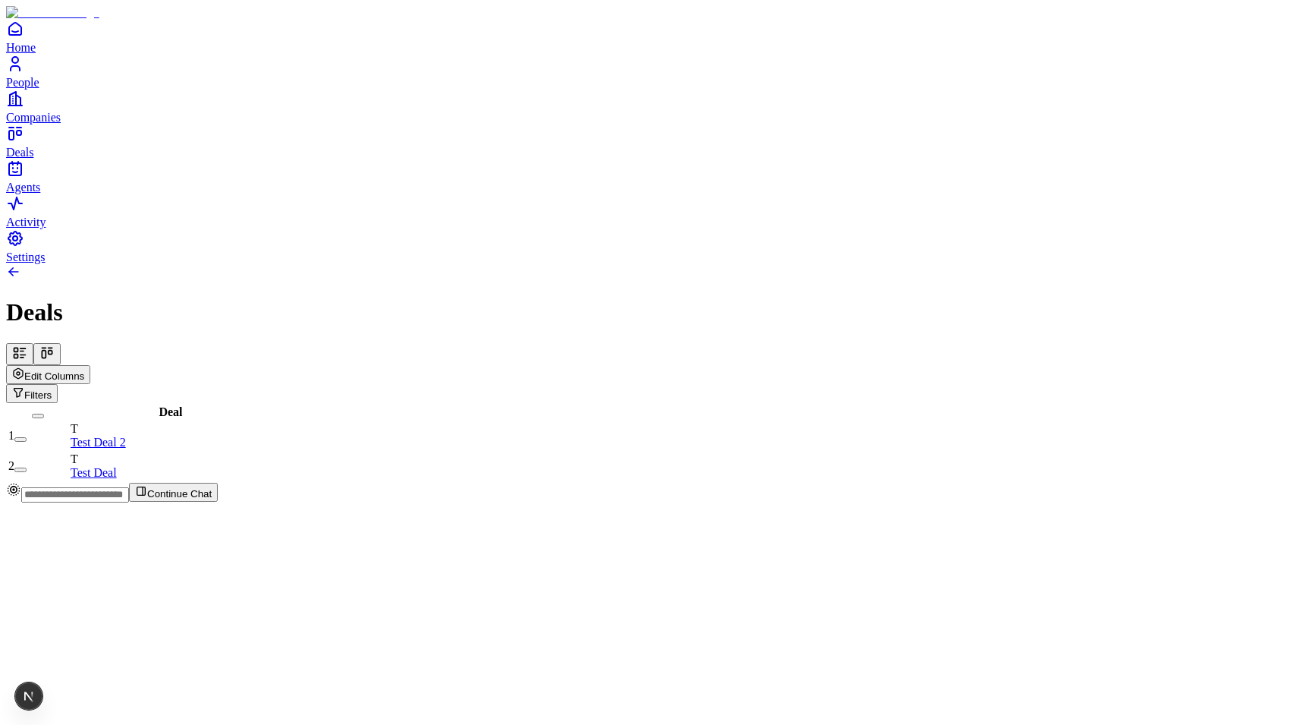
click at [90, 365] on button "Edit Columns" at bounding box center [48, 374] width 84 height 19
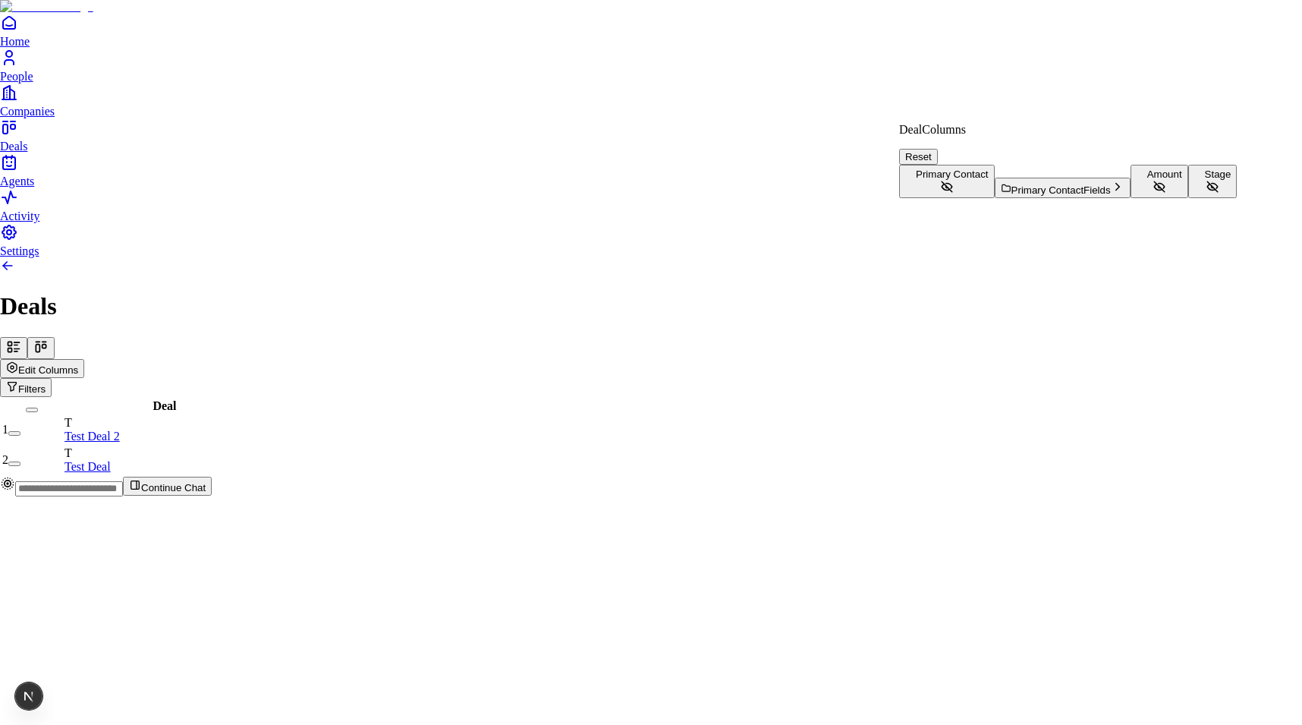
click at [1188, 198] on button "Stage" at bounding box center [1212, 181] width 49 height 33
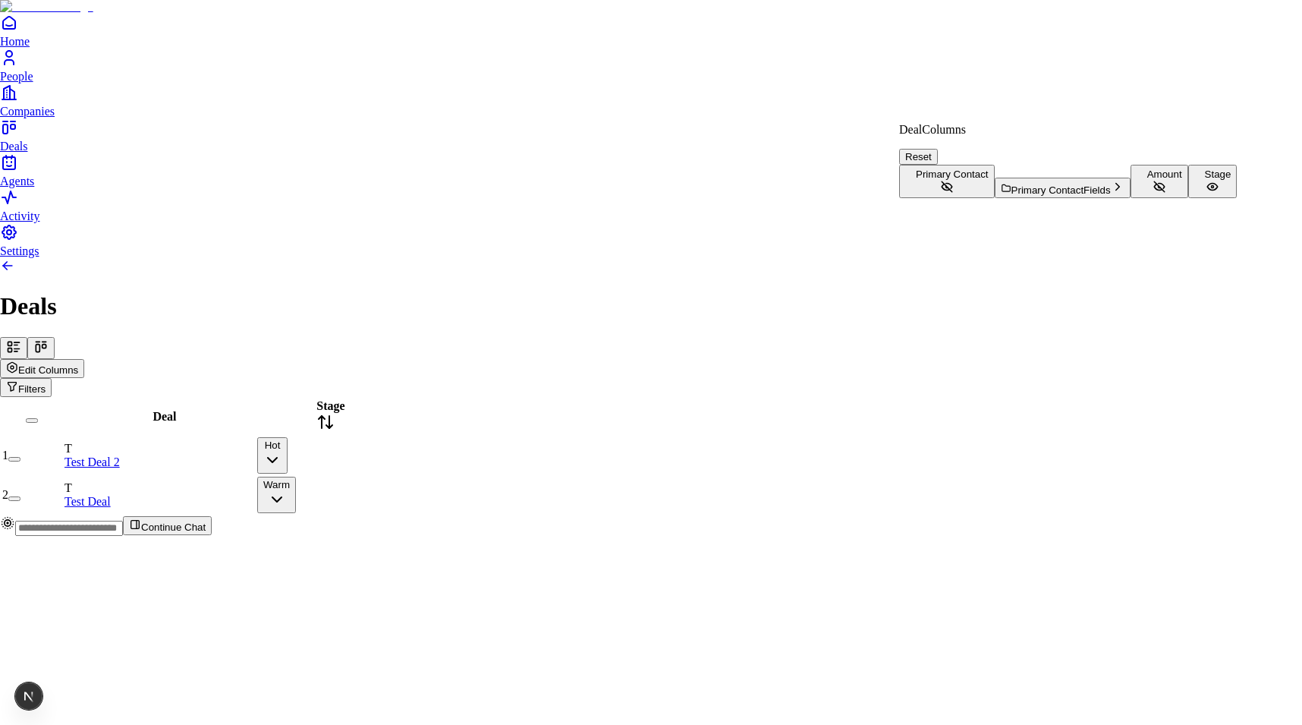
click at [545, 324] on html "Home People Companies Deals Agents Activity Settings Deals Edit Columns Filters…" at bounding box center [651, 274] width 1302 height 548
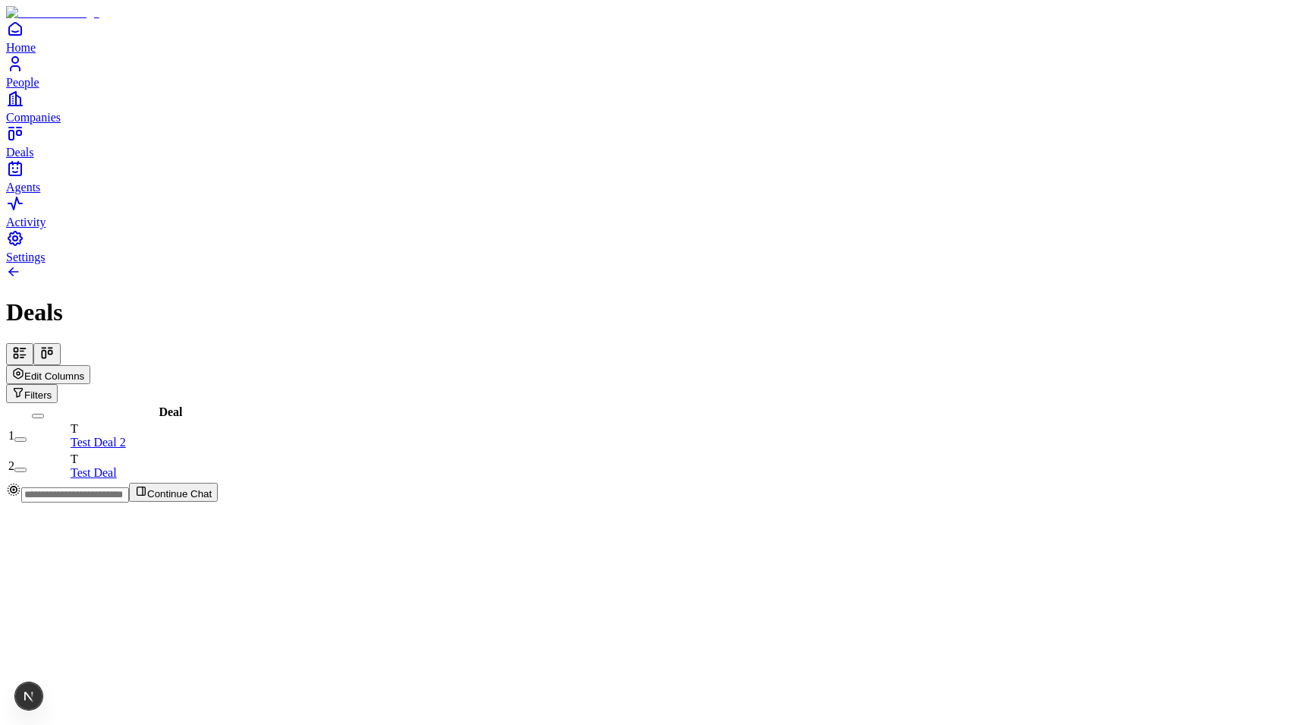
click at [84, 370] on span "Edit Columns" at bounding box center [54, 375] width 60 height 11
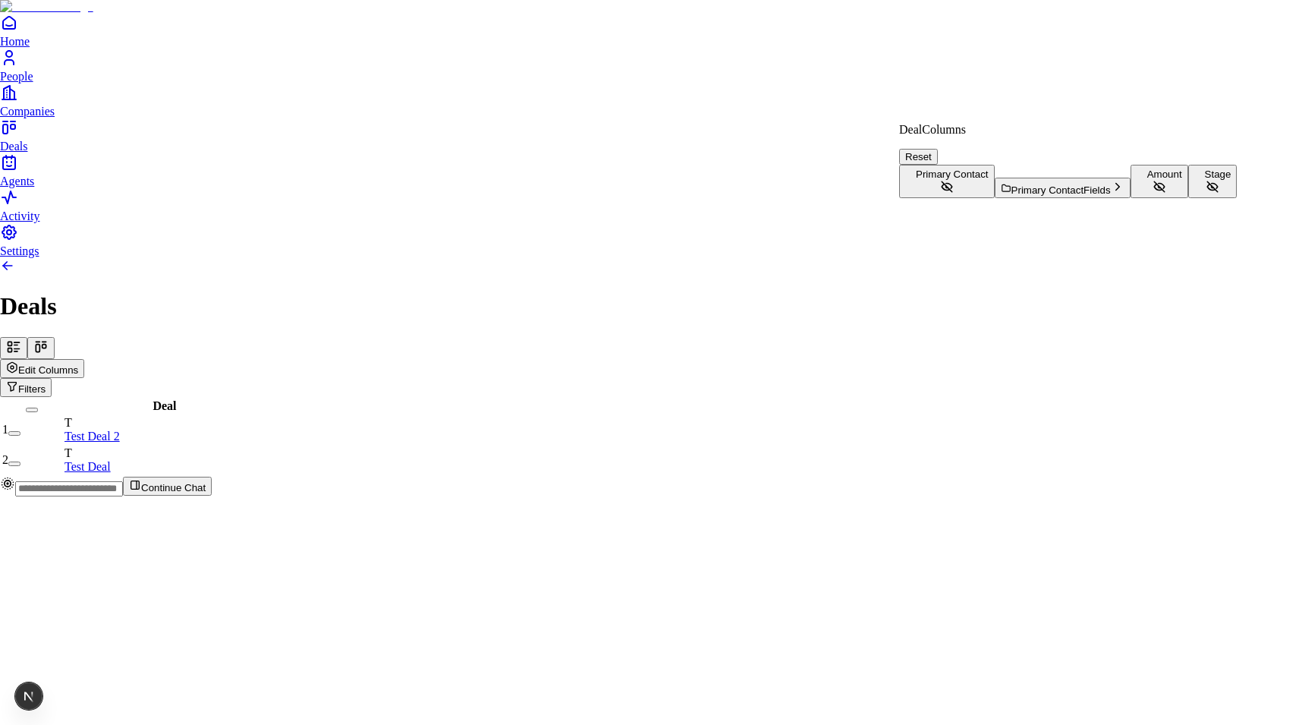
click at [1131, 198] on button "Amount" at bounding box center [1160, 181] width 58 height 33
click at [367, 146] on html "Home People Companies Deals Agents Activity Settings Deals Edit Columns Filters…" at bounding box center [651, 254] width 1302 height 508
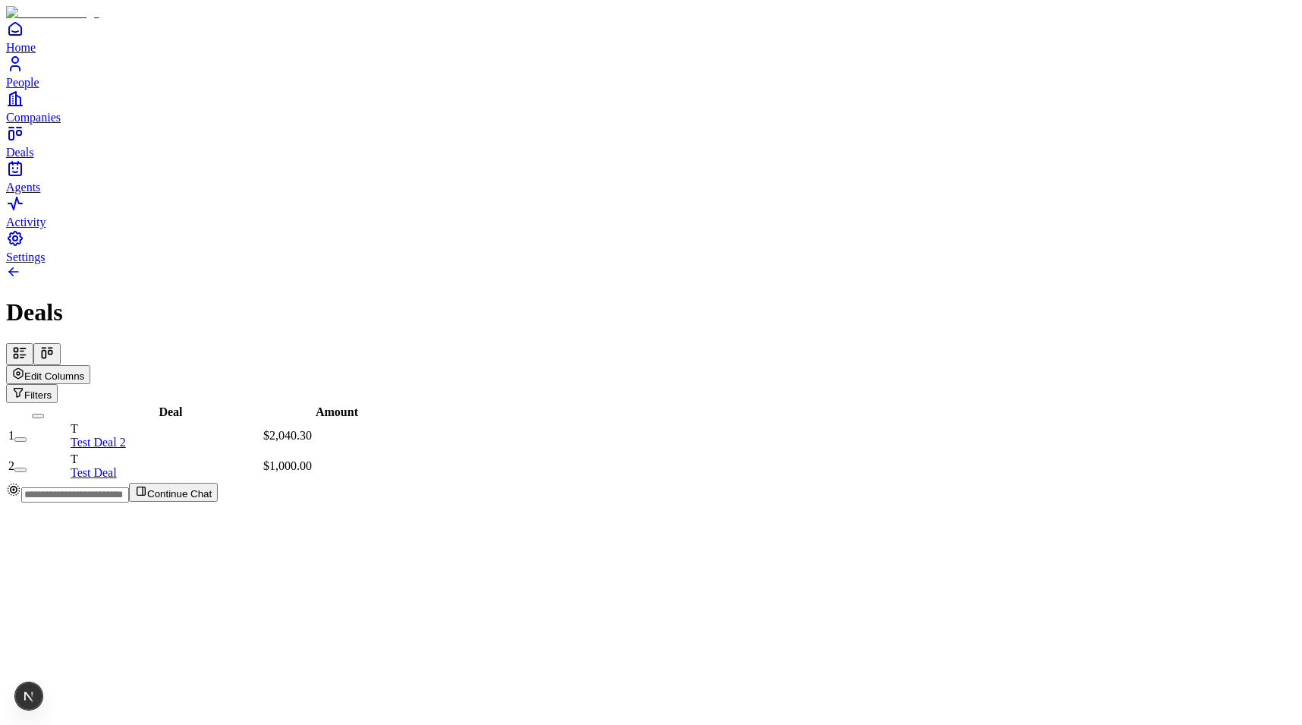
click at [358, 405] on span "Amount" at bounding box center [337, 411] width 42 height 13
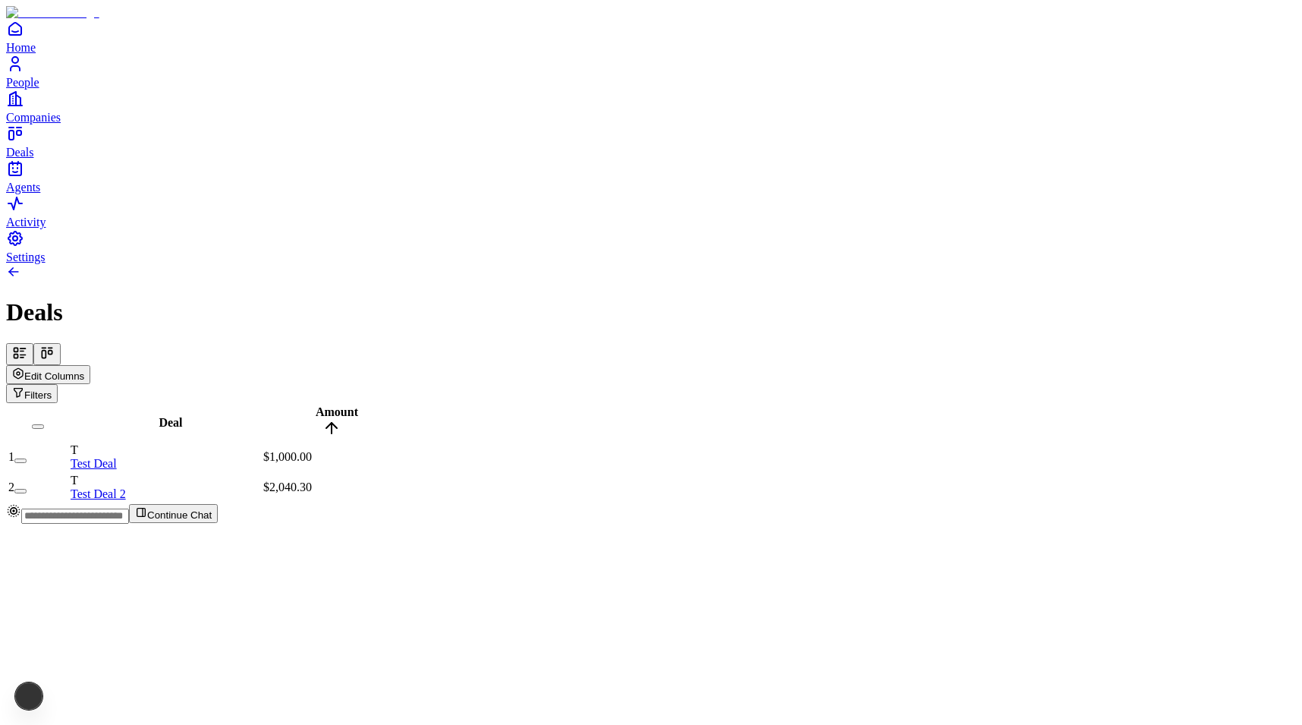
click at [358, 405] on span "Amount" at bounding box center [337, 411] width 42 height 13
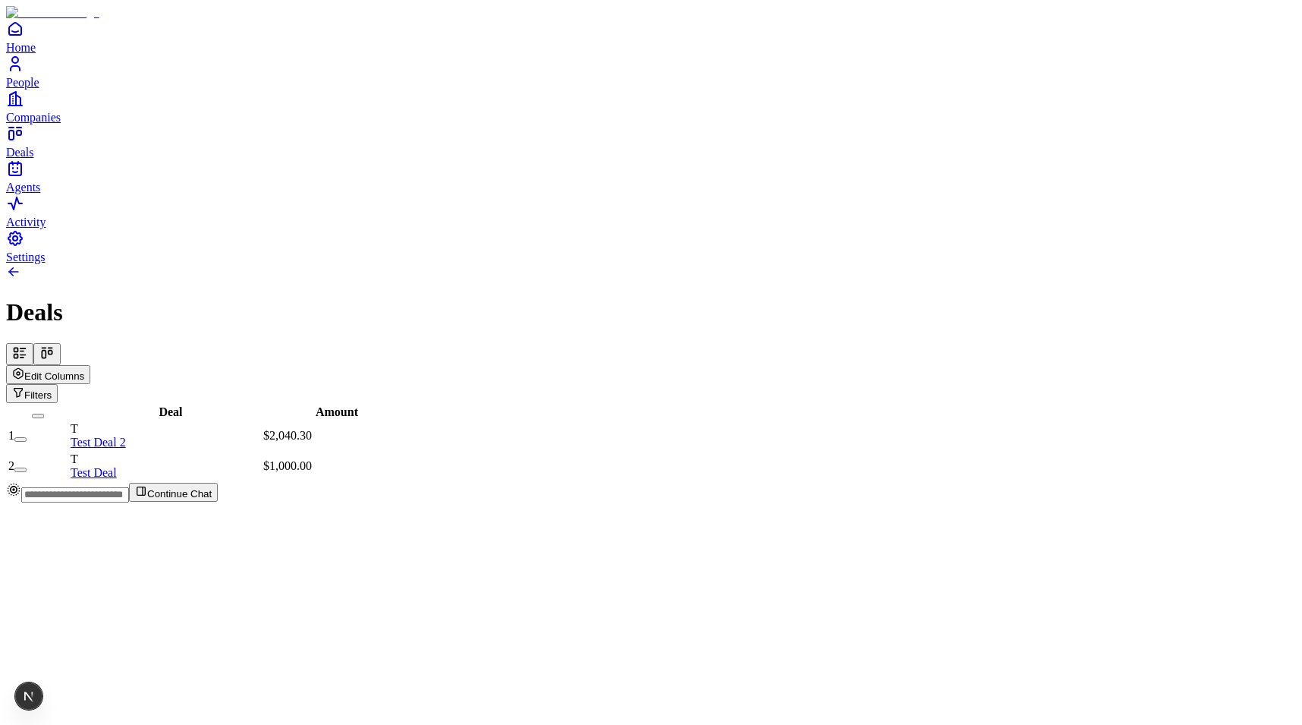
click at [24, 367] on icon "button" at bounding box center [18, 373] width 12 height 12
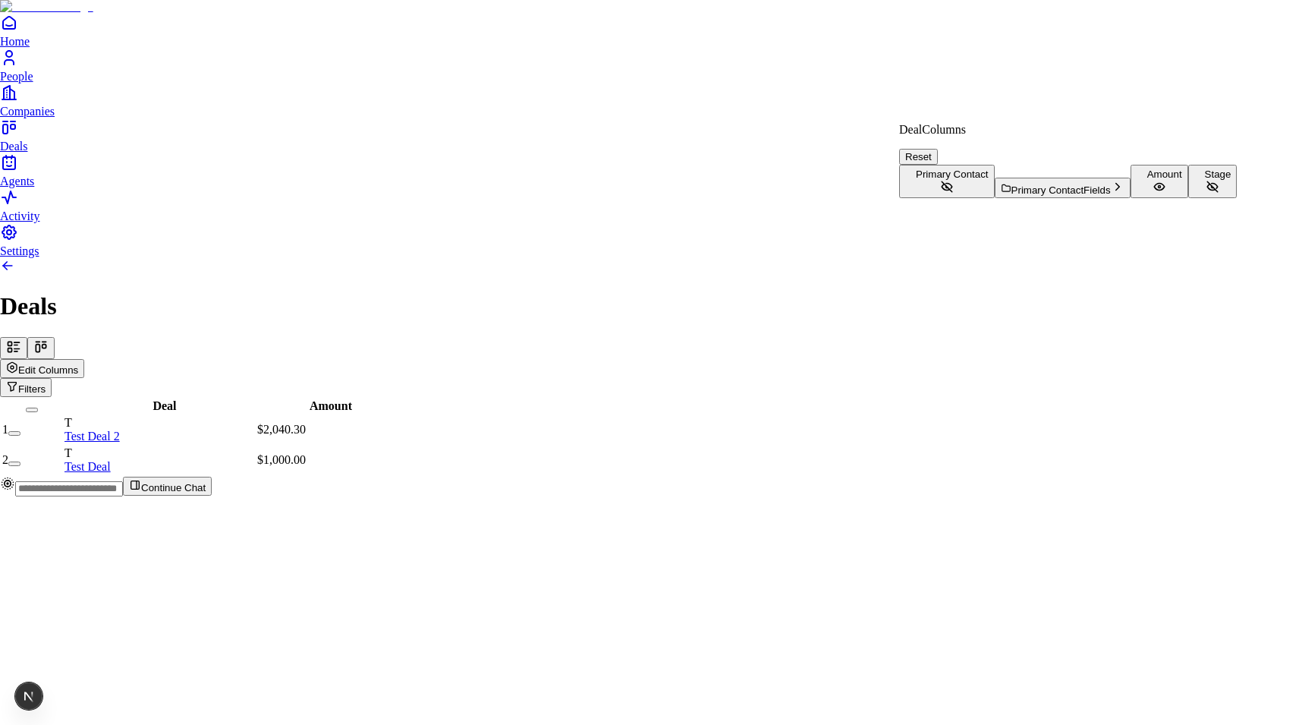
click at [1205, 180] on span "Stage" at bounding box center [1218, 173] width 27 height 11
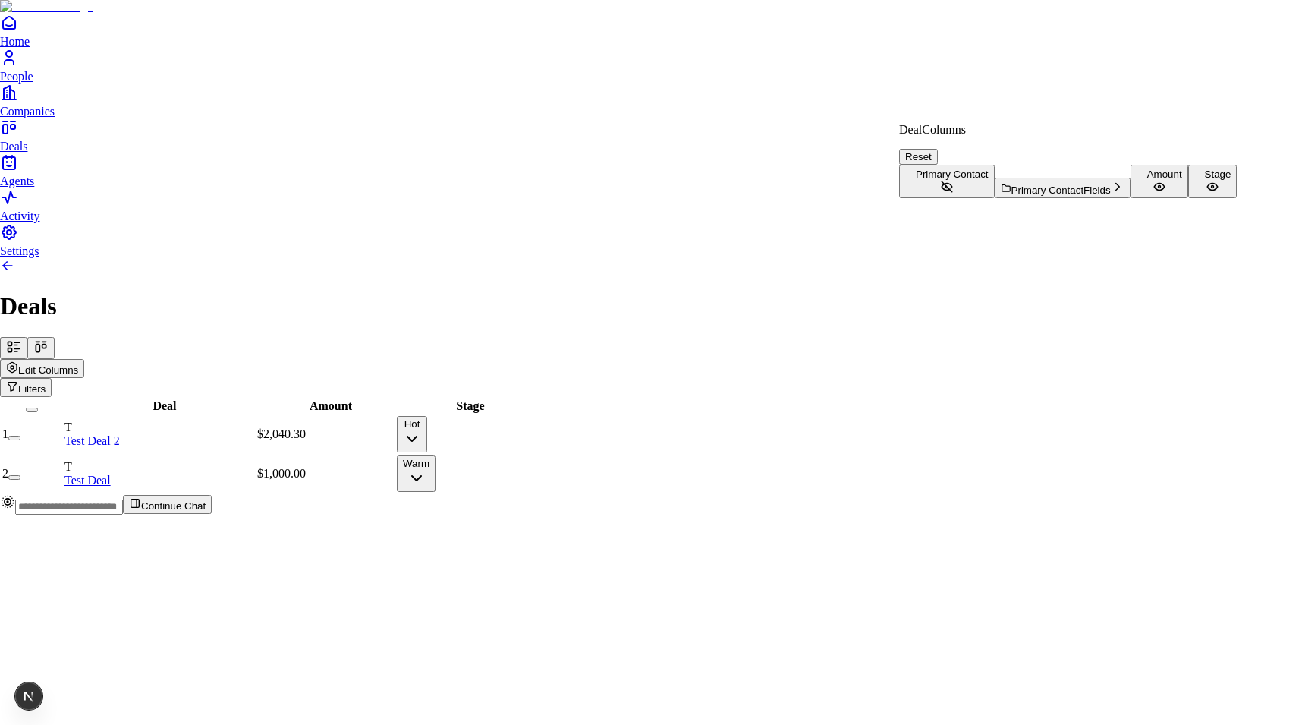
click at [610, 319] on html "Home People Companies Deals Agents Activity Settings Deals Edit Columns Filters…" at bounding box center [651, 263] width 1302 height 527
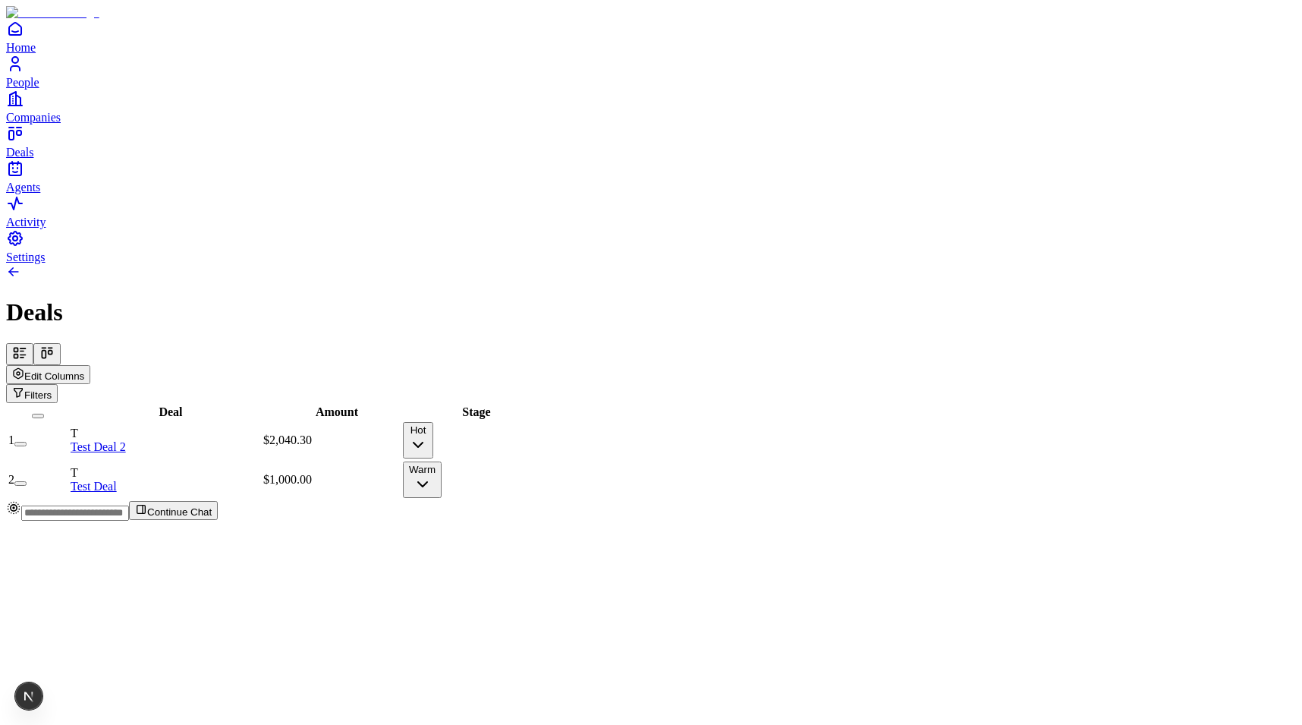
click at [385, 433] on div "$2,040.30" at bounding box center [331, 440] width 137 height 14
type input "****"
click at [471, 403] on div "Deal Amount Stage 1 T Test Deal $1,000.00 Warm 2 T Test Deal 2 $2,050.00 Hot" at bounding box center [651, 451] width 1290 height 97
click at [358, 405] on span "Amount" at bounding box center [337, 411] width 42 height 13
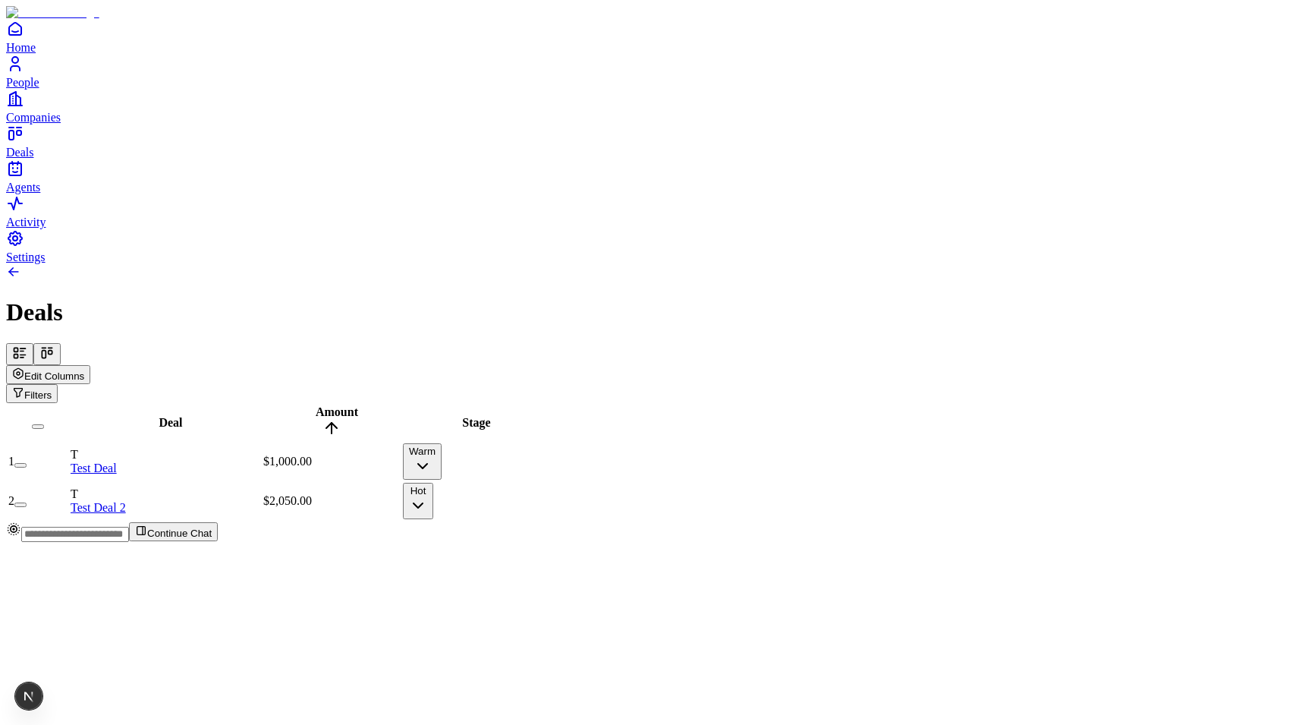
click at [358, 405] on span "Amount" at bounding box center [337, 411] width 42 height 13
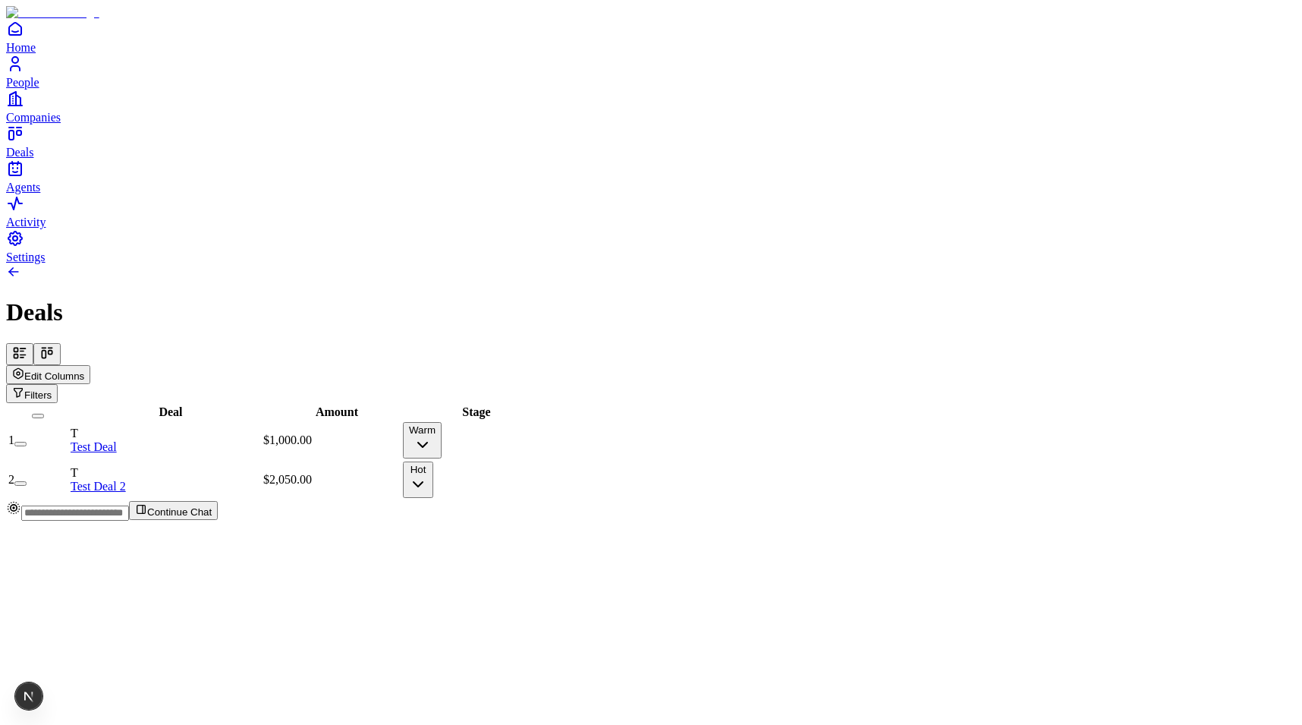
click at [448, 403] on div "Deal Amount Stage 1 T Test Deal $1,000.00 Warm 2 T Test Deal 2 $2,050.00 Hot" at bounding box center [651, 451] width 1290 height 97
click at [61, 343] on button at bounding box center [46, 354] width 27 height 22
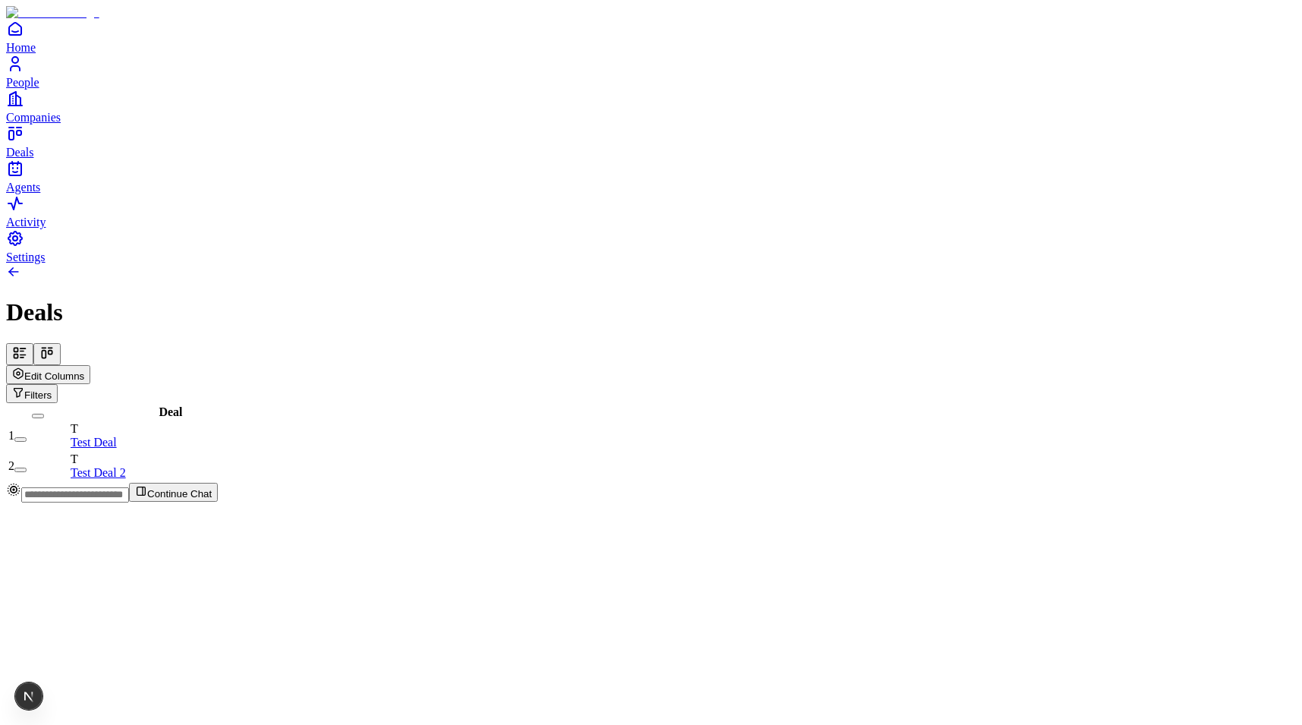
click at [84, 370] on span "Edit Columns" at bounding box center [54, 375] width 60 height 11
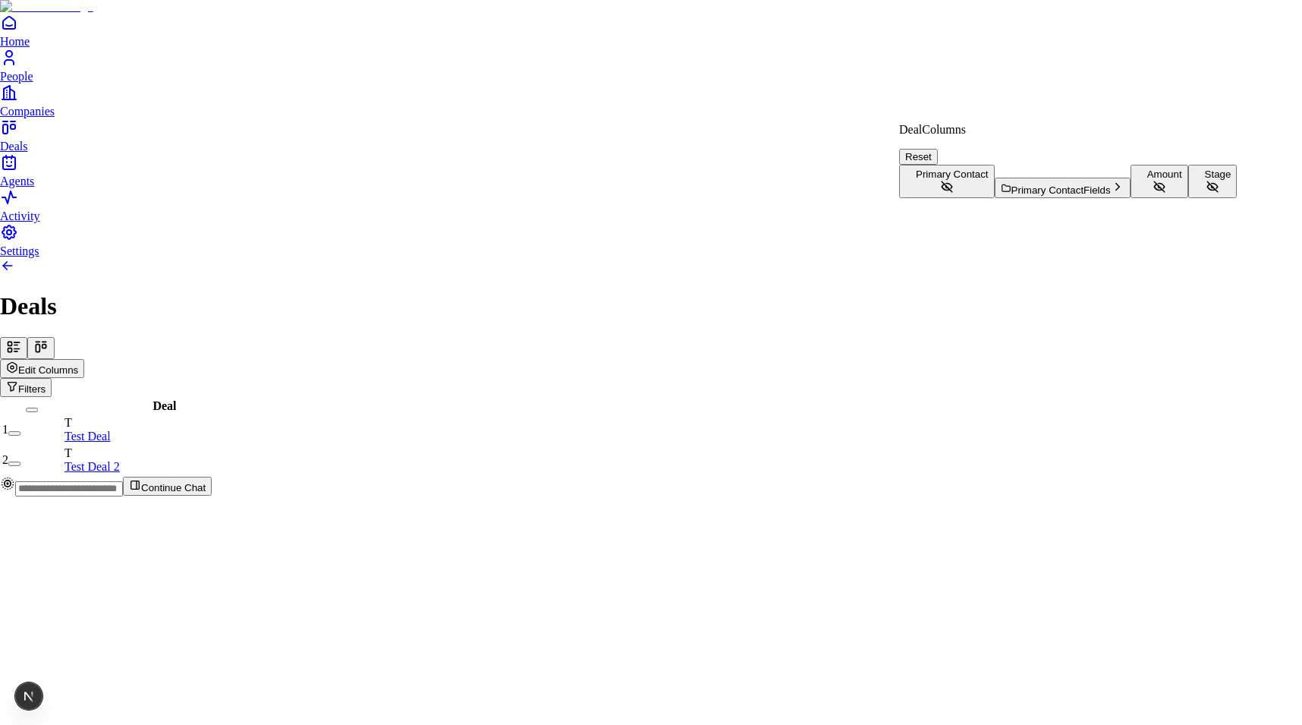
click at [1147, 180] on span "Amount" at bounding box center [1164, 173] width 35 height 11
click at [1188, 198] on button "Stage" at bounding box center [1212, 181] width 49 height 33
click at [800, 374] on html "Home People Companies Deals Agents Activity Settings Deals Edit Columns Filters…" at bounding box center [651, 254] width 1302 height 508
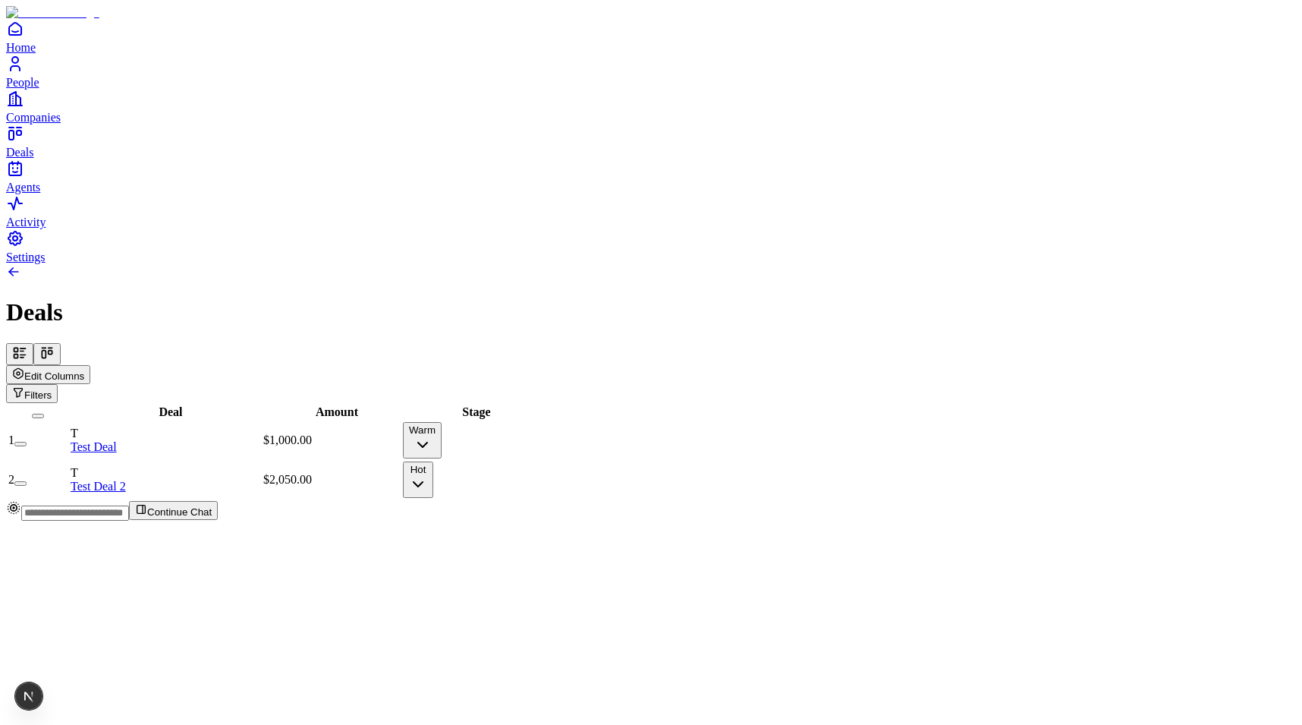
click at [55, 345] on icon at bounding box center [46, 352] width 15 height 15
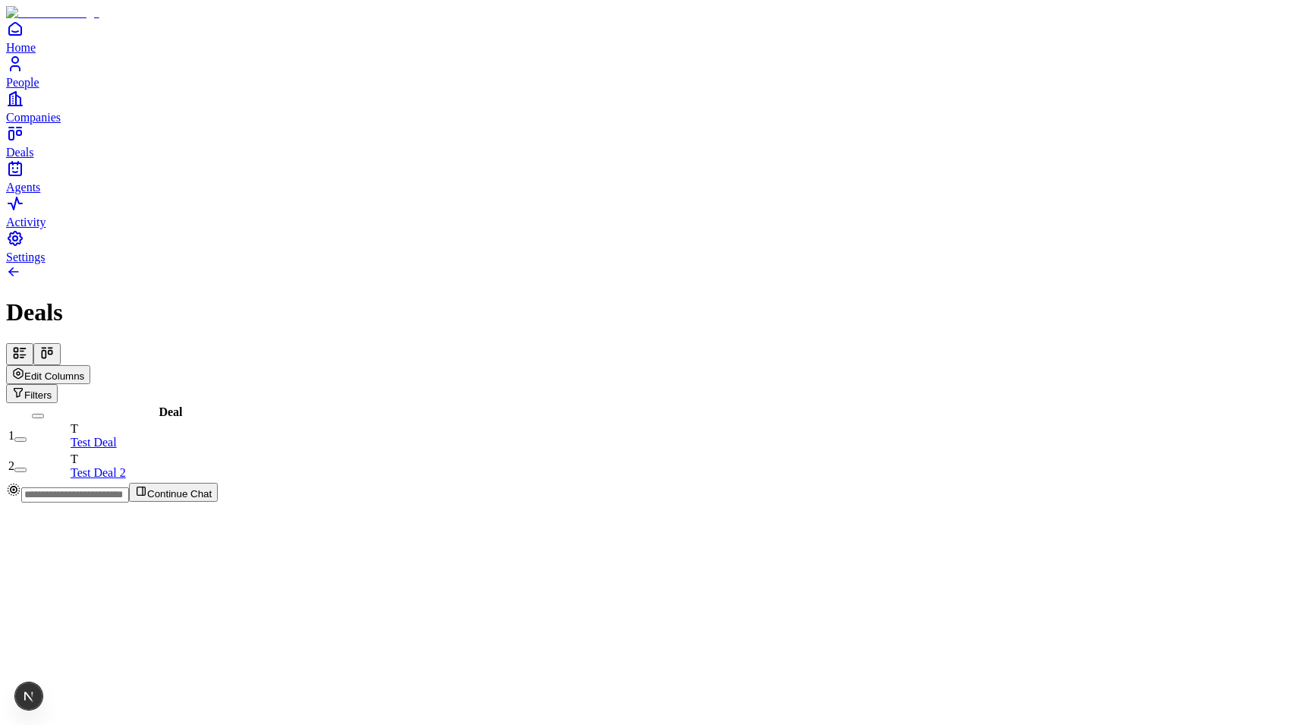
click at [55, 345] on icon at bounding box center [46, 352] width 15 height 15
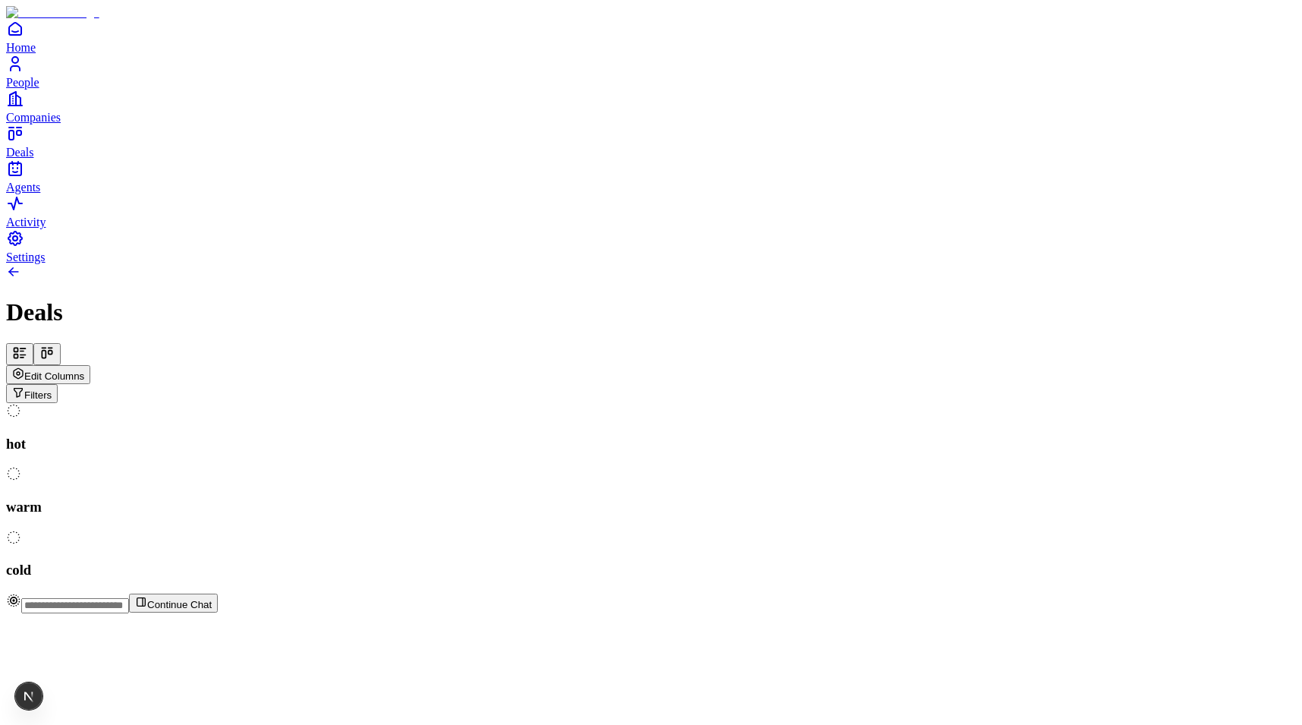
click at [33, 343] on button at bounding box center [19, 354] width 27 height 22
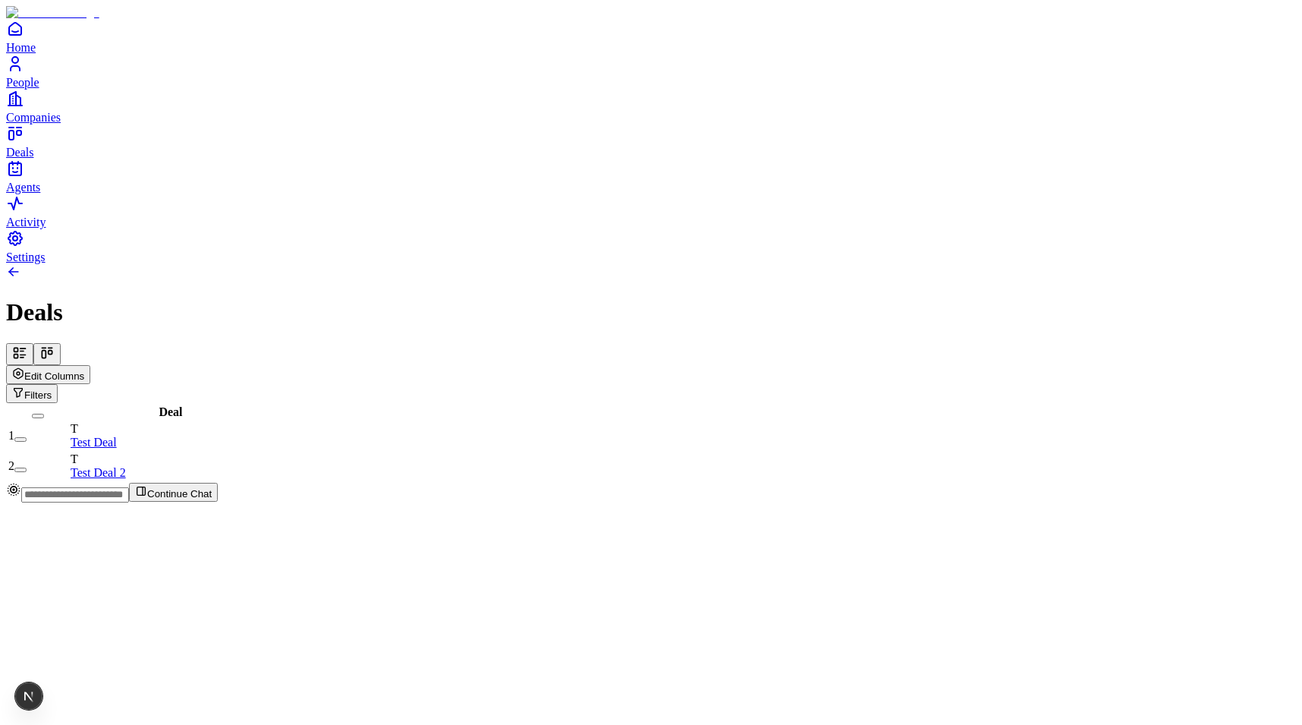
click at [61, 343] on button at bounding box center [46, 354] width 27 height 22
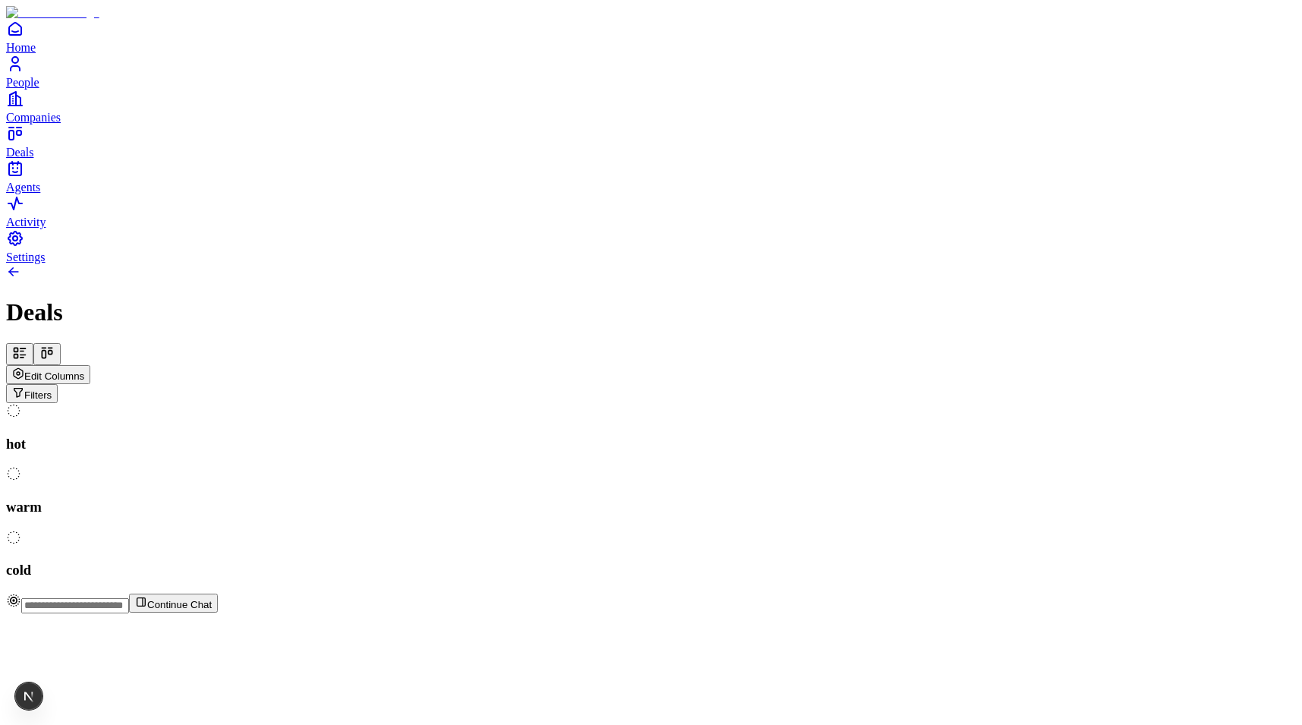
click at [33, 343] on button at bounding box center [19, 354] width 27 height 22
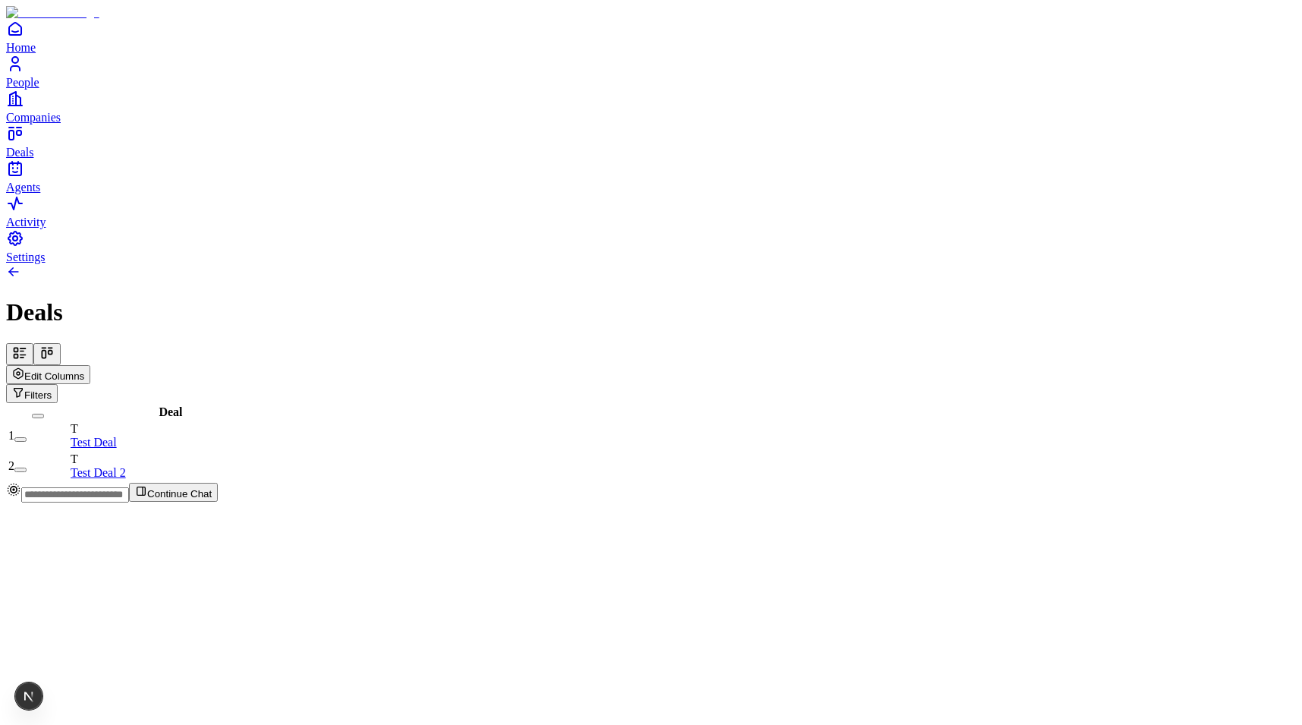
click at [61, 343] on button at bounding box center [46, 354] width 27 height 22
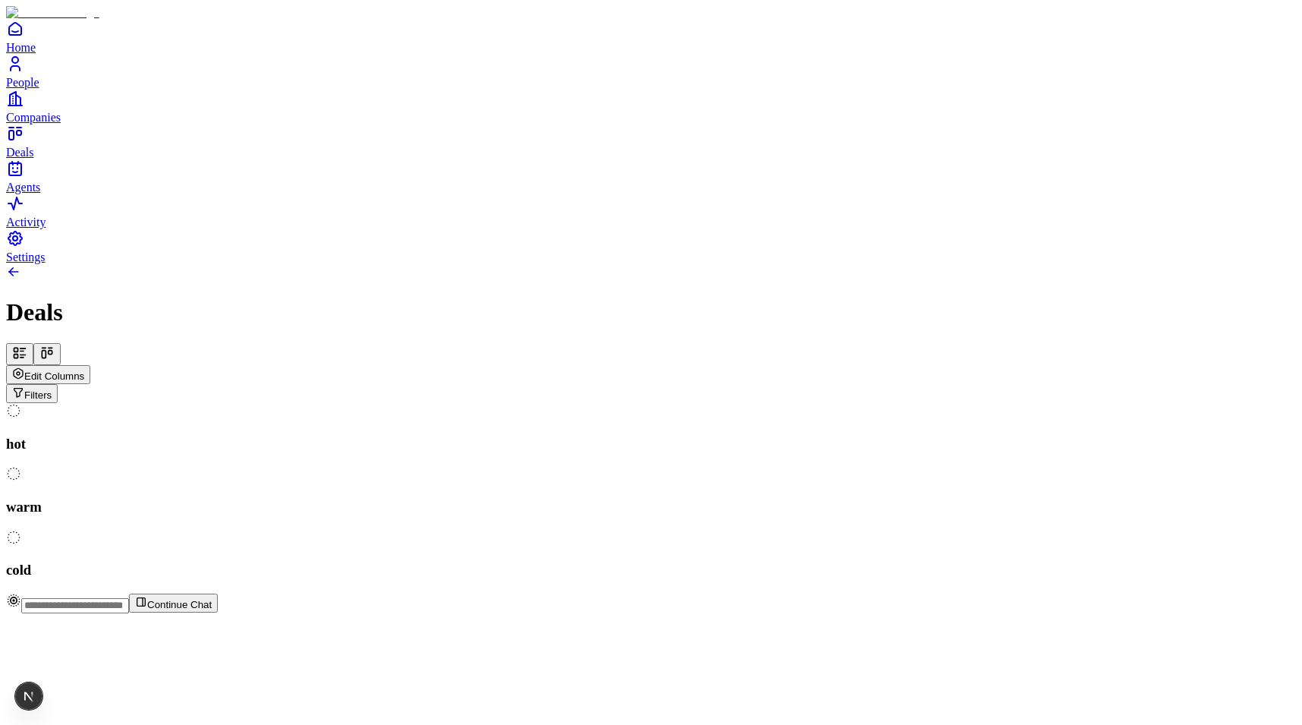
click at [24, 351] on icon at bounding box center [21, 351] width 3 height 0
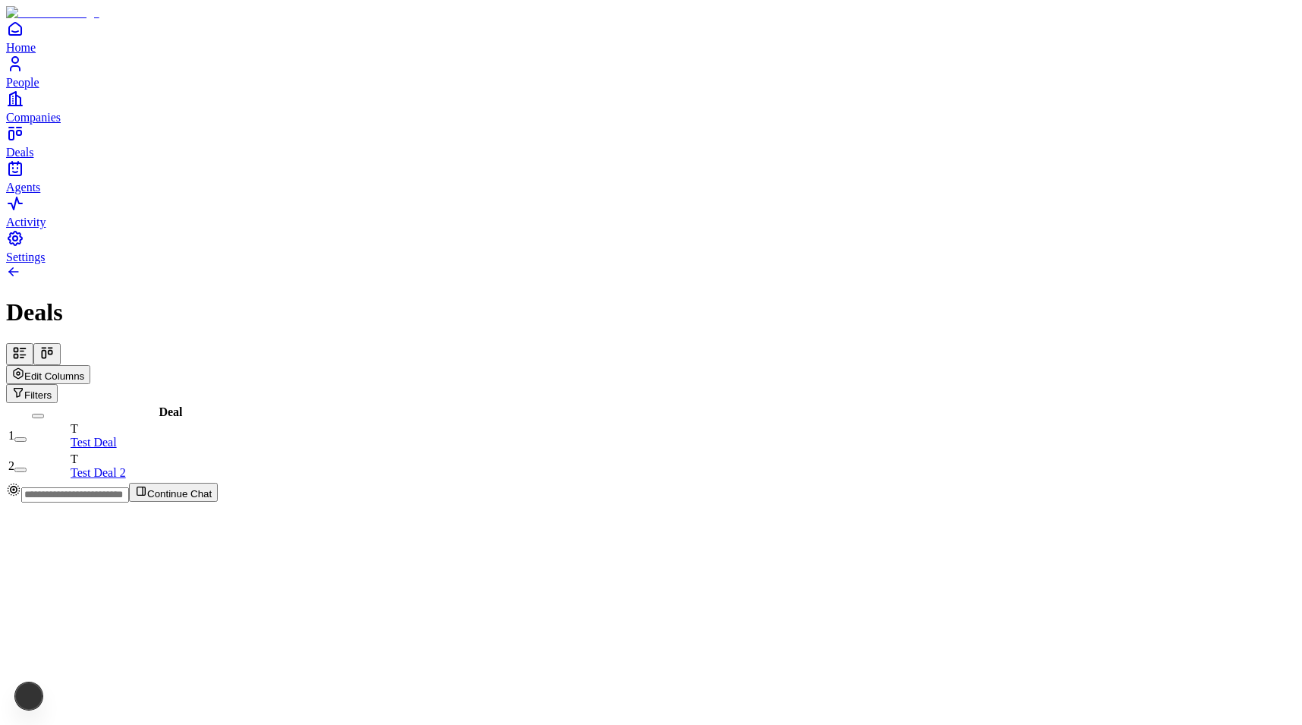
click at [61, 343] on button at bounding box center [46, 354] width 27 height 22
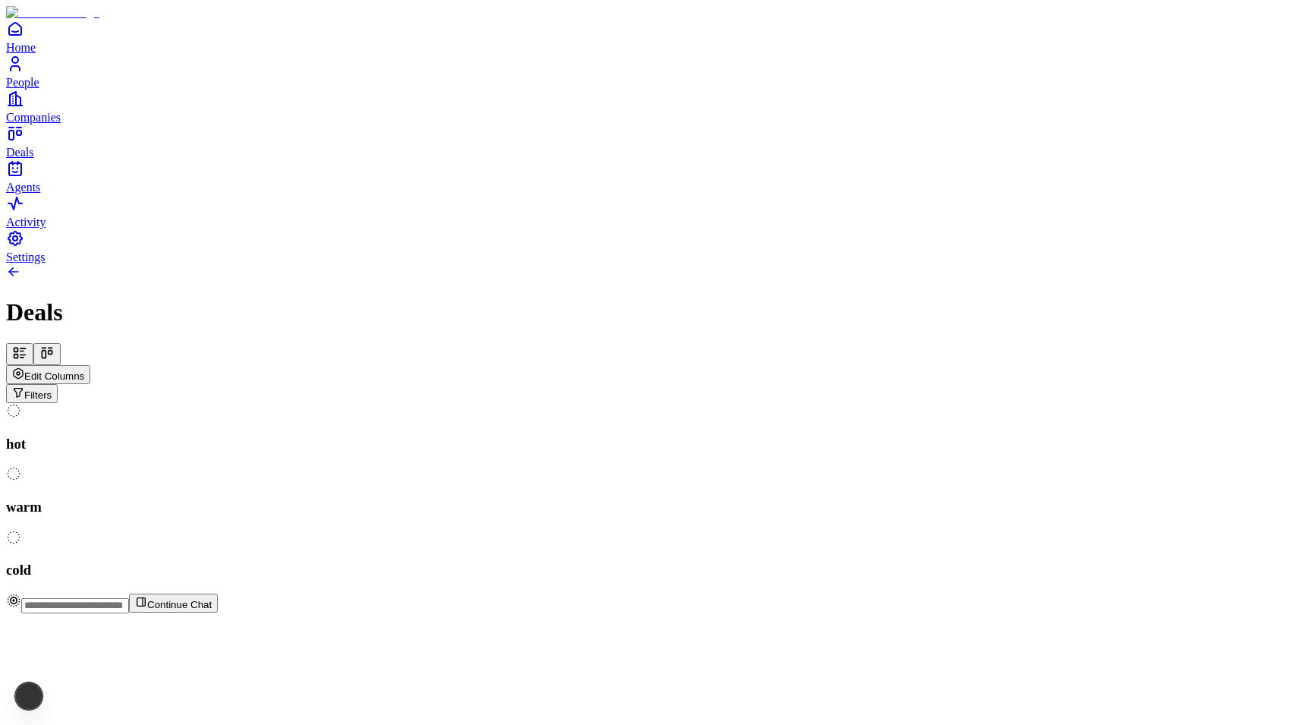
click at [33, 343] on button at bounding box center [19, 354] width 27 height 22
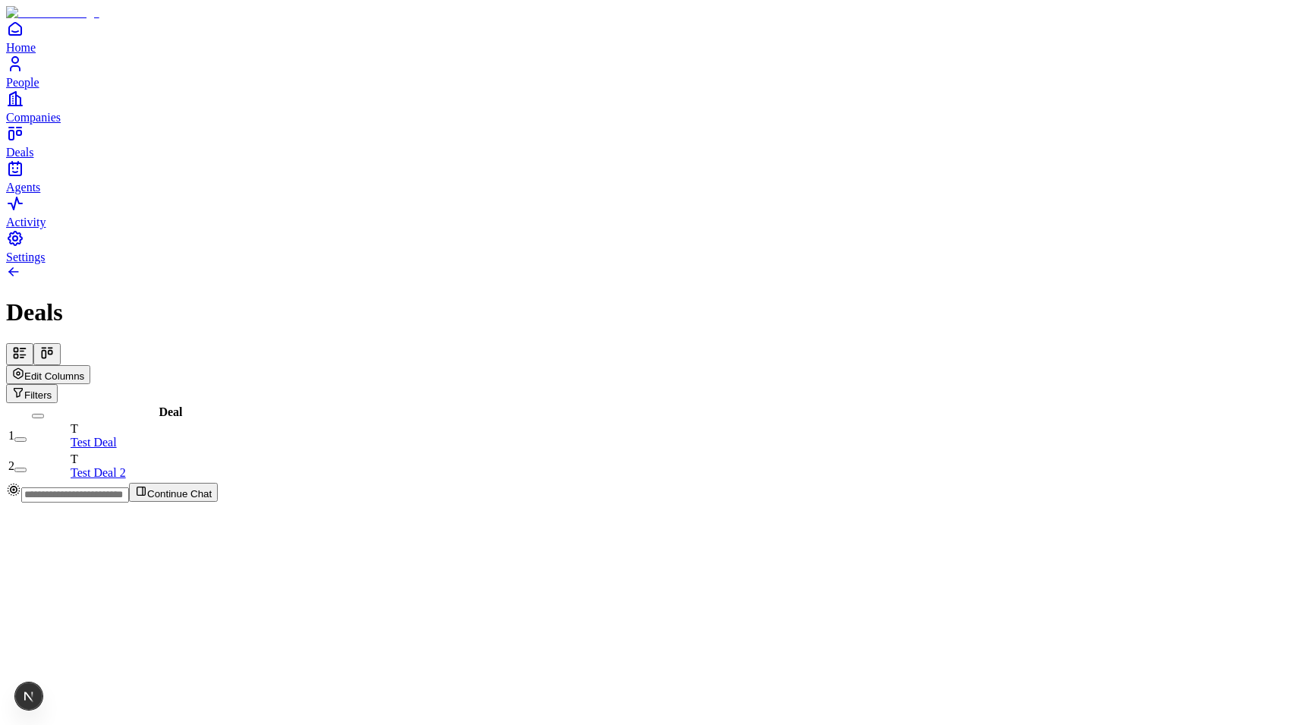
click at [84, 370] on span "Edit Columns" at bounding box center [54, 375] width 60 height 11
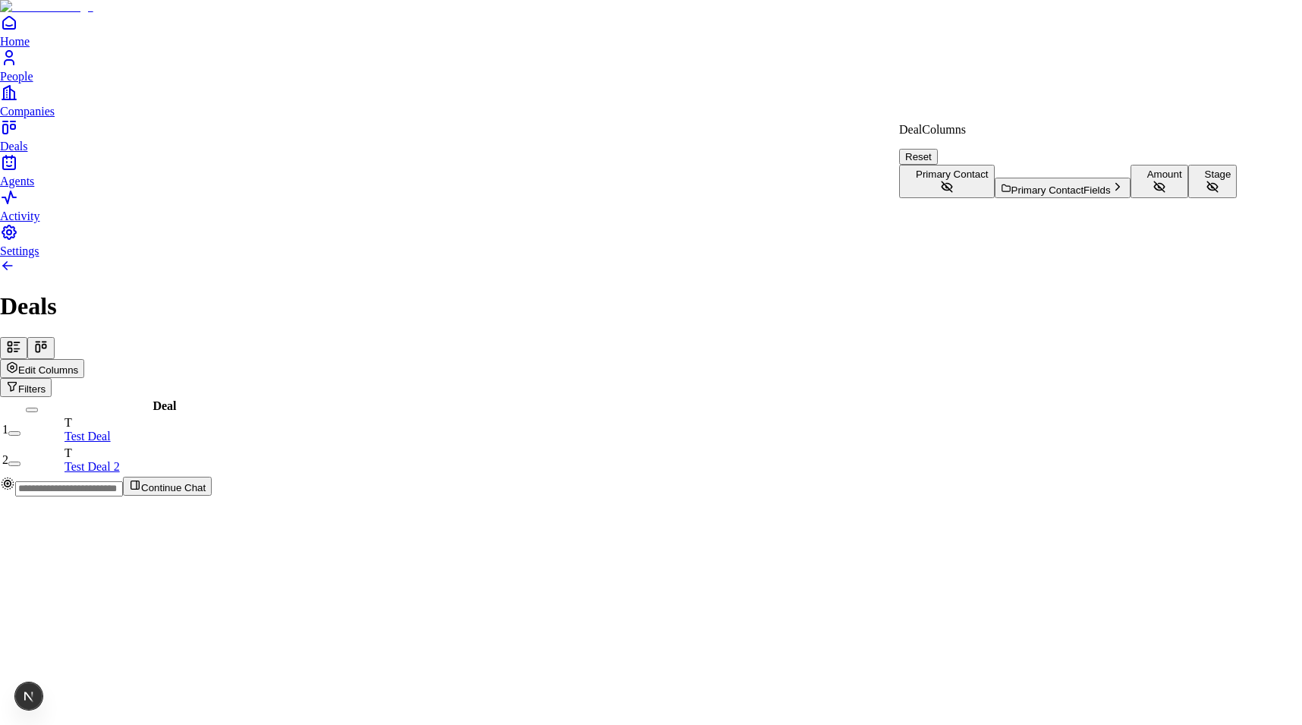
click at [1188, 198] on button "Stage" at bounding box center [1212, 181] width 49 height 33
click at [1131, 198] on button "Amount" at bounding box center [1160, 181] width 58 height 33
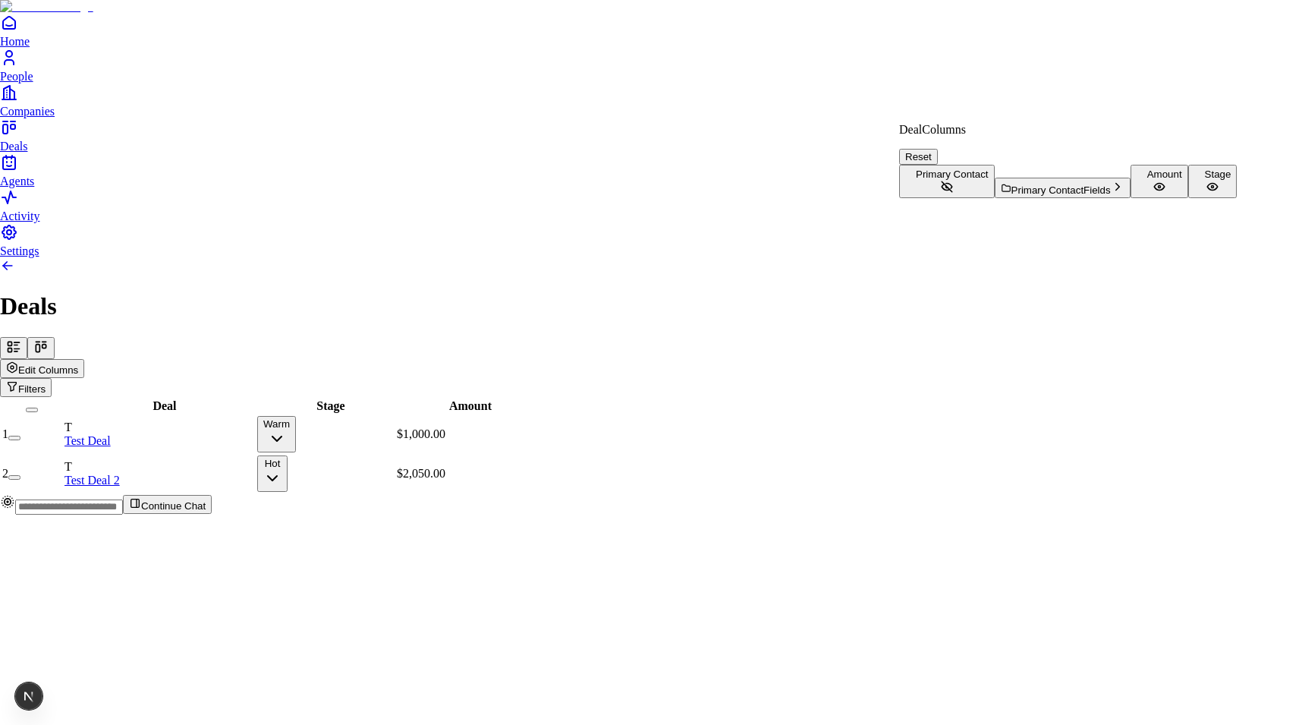
click at [136, 102] on html "Home People Companies Deals Agents Activity Settings Deals Edit Columns Filters…" at bounding box center [651, 263] width 1302 height 527
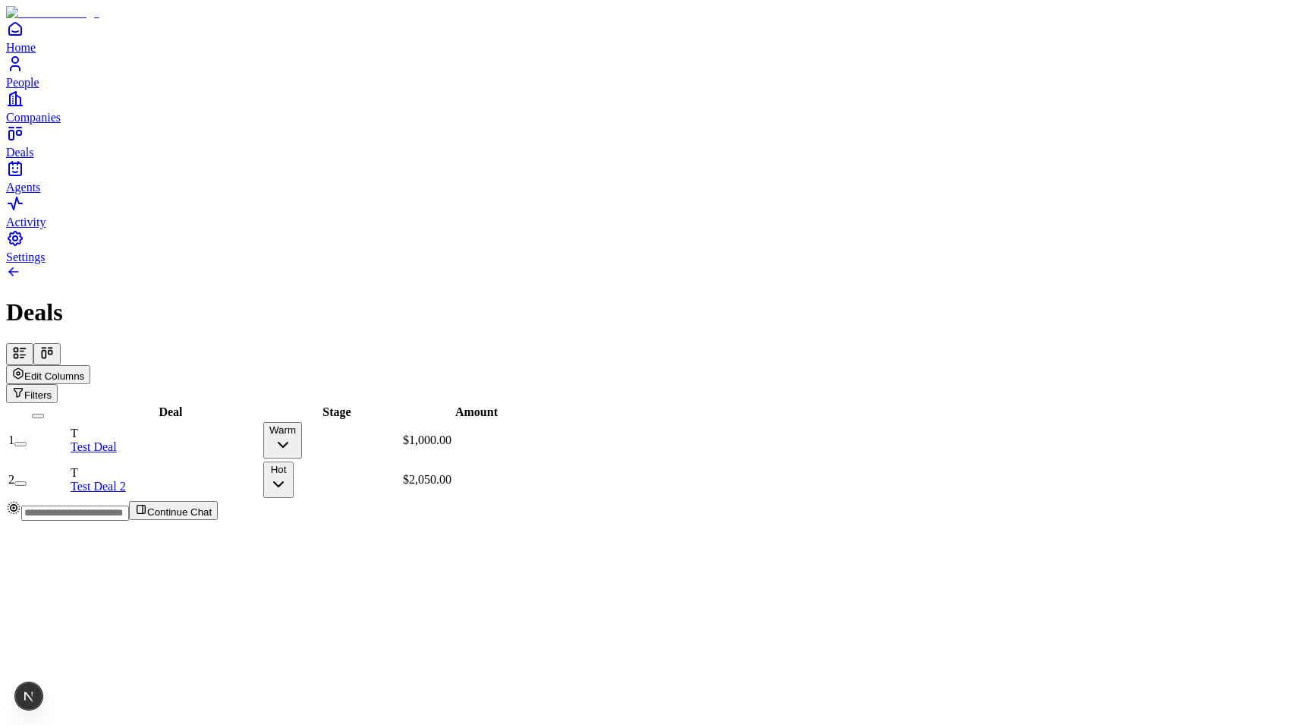
click at [46, 351] on icon at bounding box center [44, 355] width 4 height 8
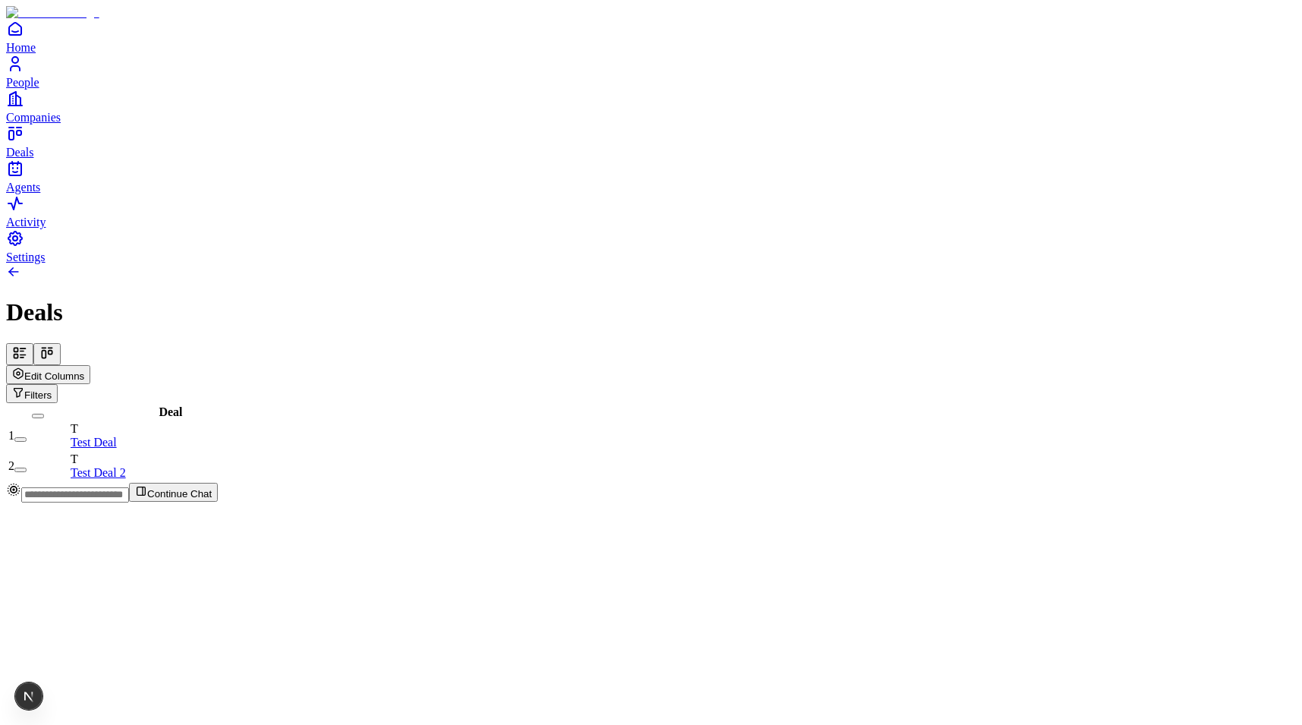
click at [90, 365] on button "Edit Columns" at bounding box center [48, 374] width 84 height 19
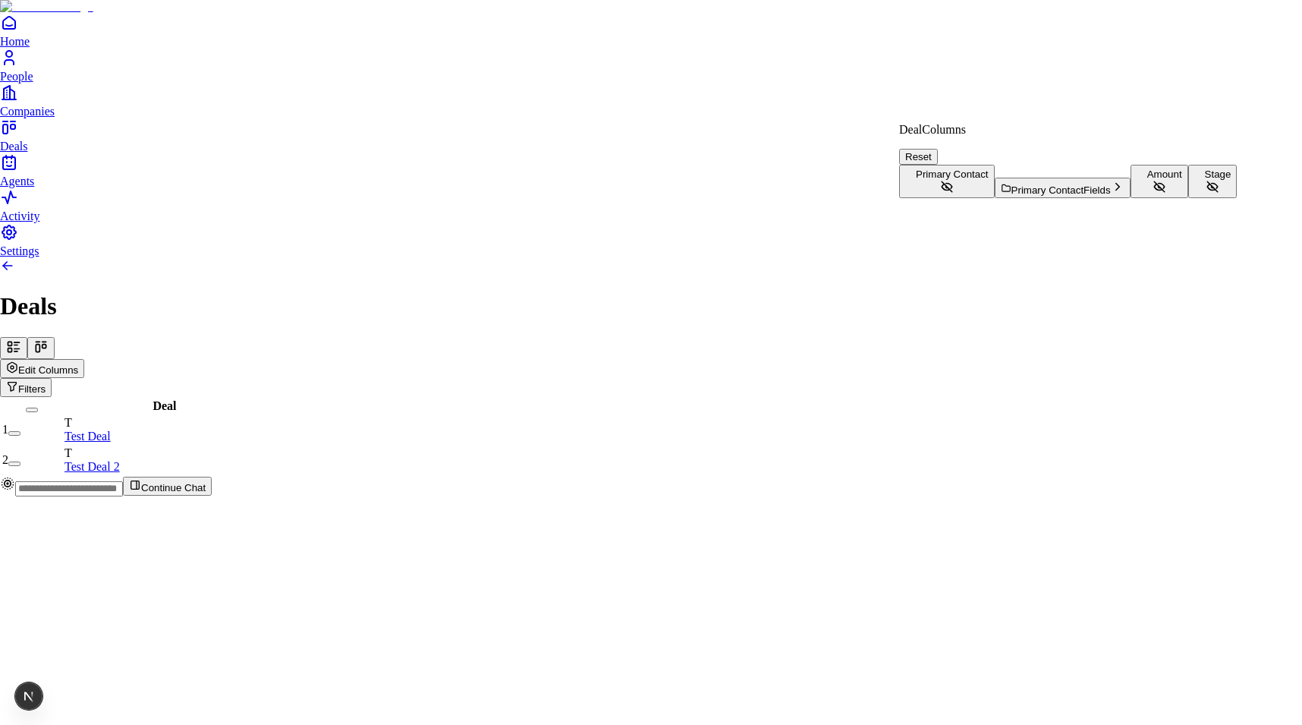
click at [1147, 180] on span "Amount" at bounding box center [1164, 173] width 35 height 11
click at [1188, 198] on button "Stage" at bounding box center [1212, 181] width 49 height 33
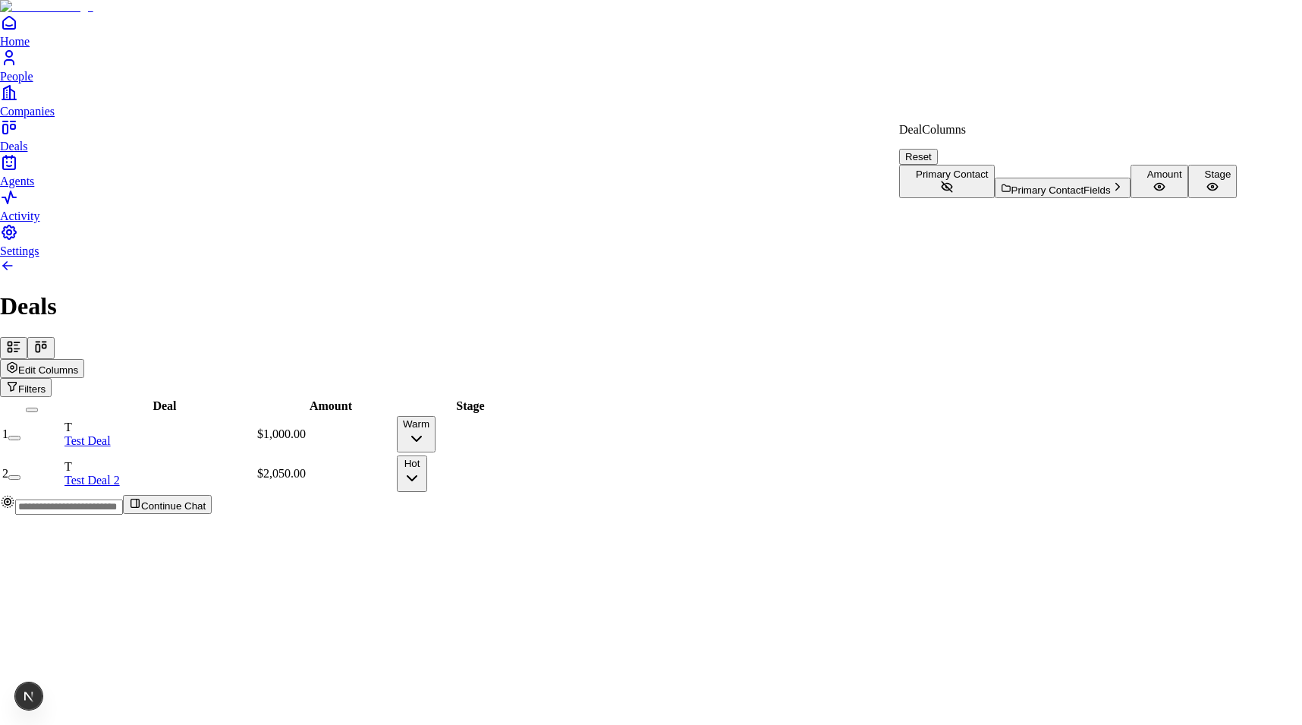
click at [281, 71] on html "Home People Companies Deals Agents Activity Settings Deals Edit Columns Filters…" at bounding box center [651, 263] width 1302 height 527
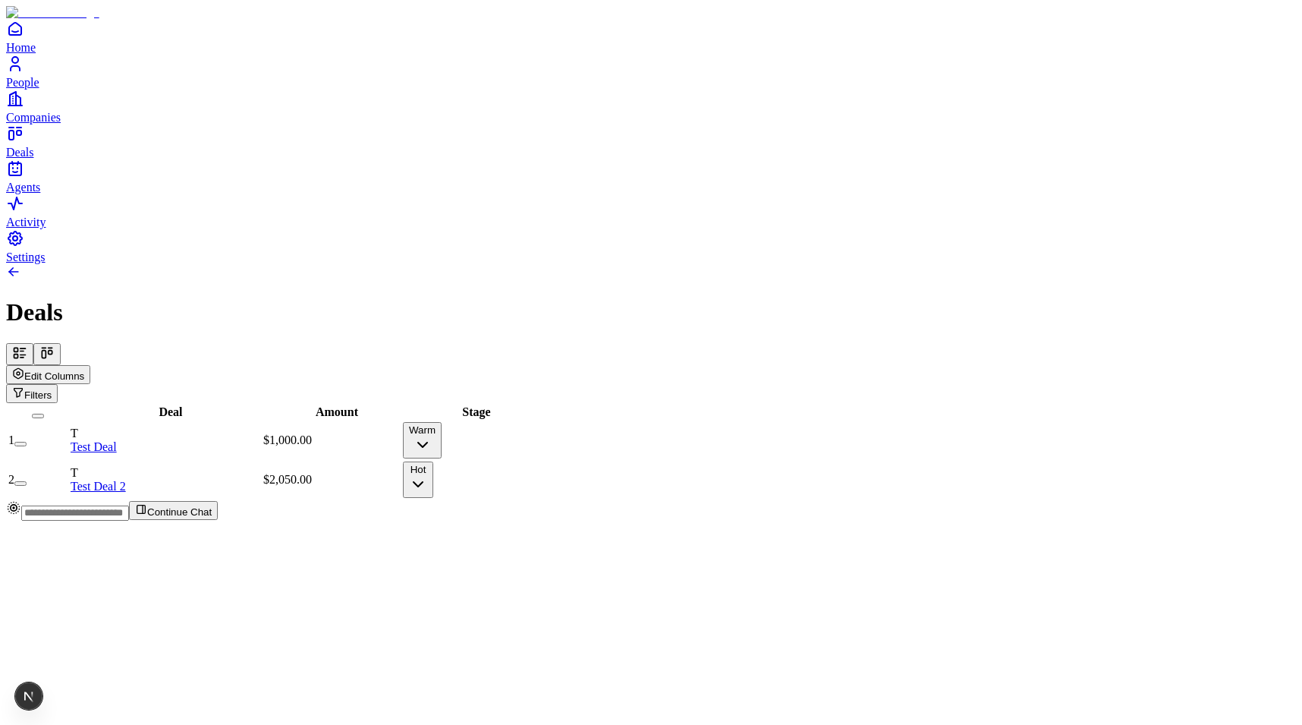
click at [55, 345] on icon at bounding box center [46, 352] width 15 height 15
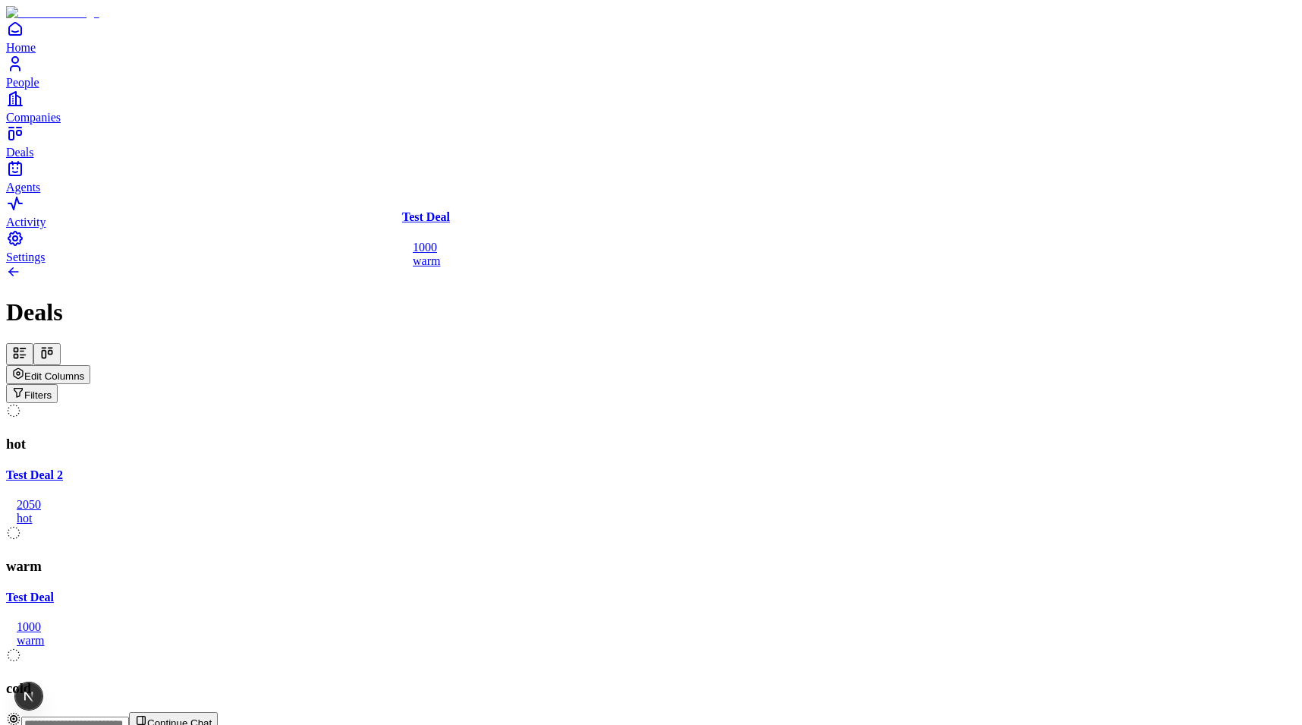
drag, startPoint x: 532, startPoint y: 224, endPoint x: 540, endPoint y: 228, distance: 9.5
click at [540, 403] on div "hot Test Deal 2 2050 hot warm Test Deal 1000 warm cold Test Deal 1000 warm" at bounding box center [651, 550] width 1290 height 294
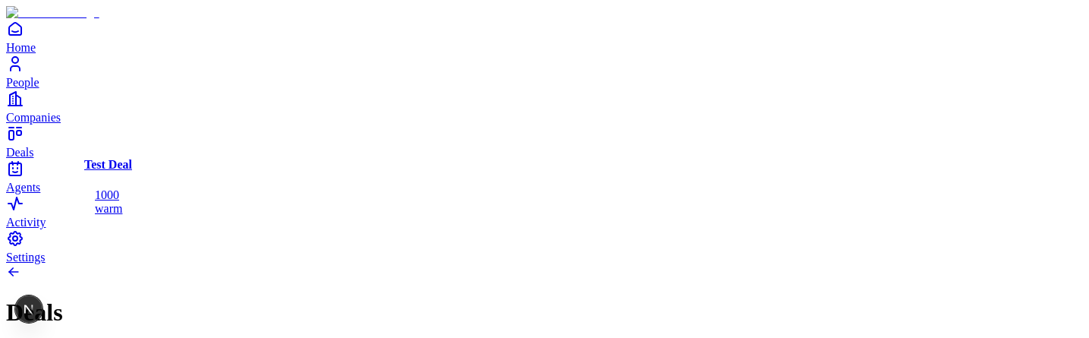
drag, startPoint x: 582, startPoint y: 222, endPoint x: 272, endPoint y: 173, distance: 314.1
drag, startPoint x: 581, startPoint y: 184, endPoint x: 252, endPoint y: 184, distance: 329.3
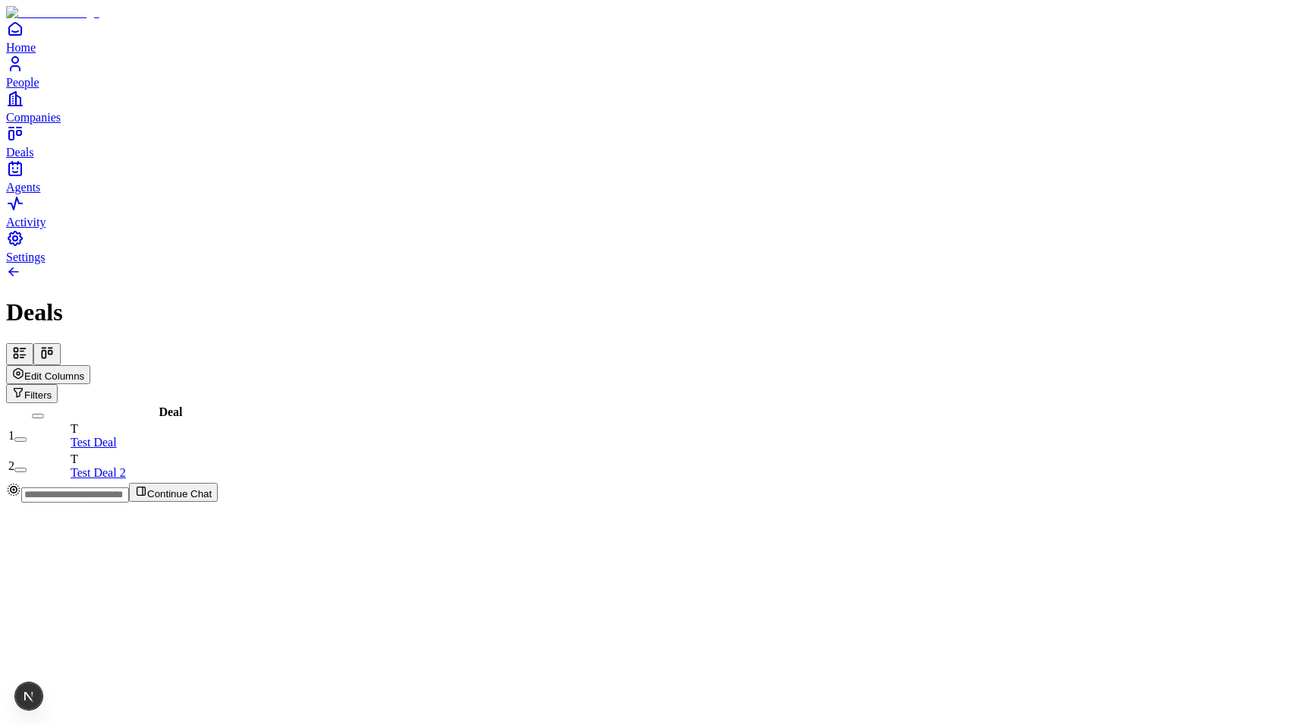
click at [84, 370] on span "Edit Columns" at bounding box center [54, 375] width 60 height 11
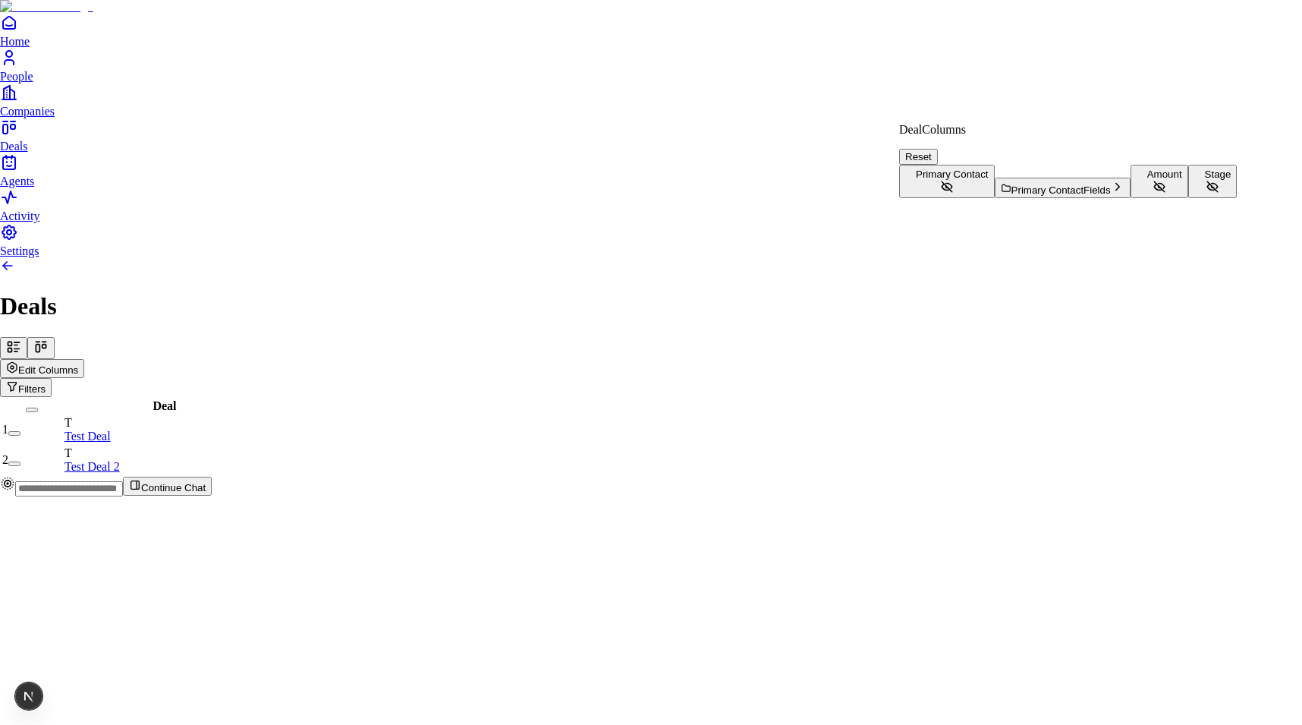
click at [1131, 198] on button "Amount" at bounding box center [1160, 181] width 58 height 33
click at [1188, 198] on button "Stage" at bounding box center [1212, 181] width 49 height 33
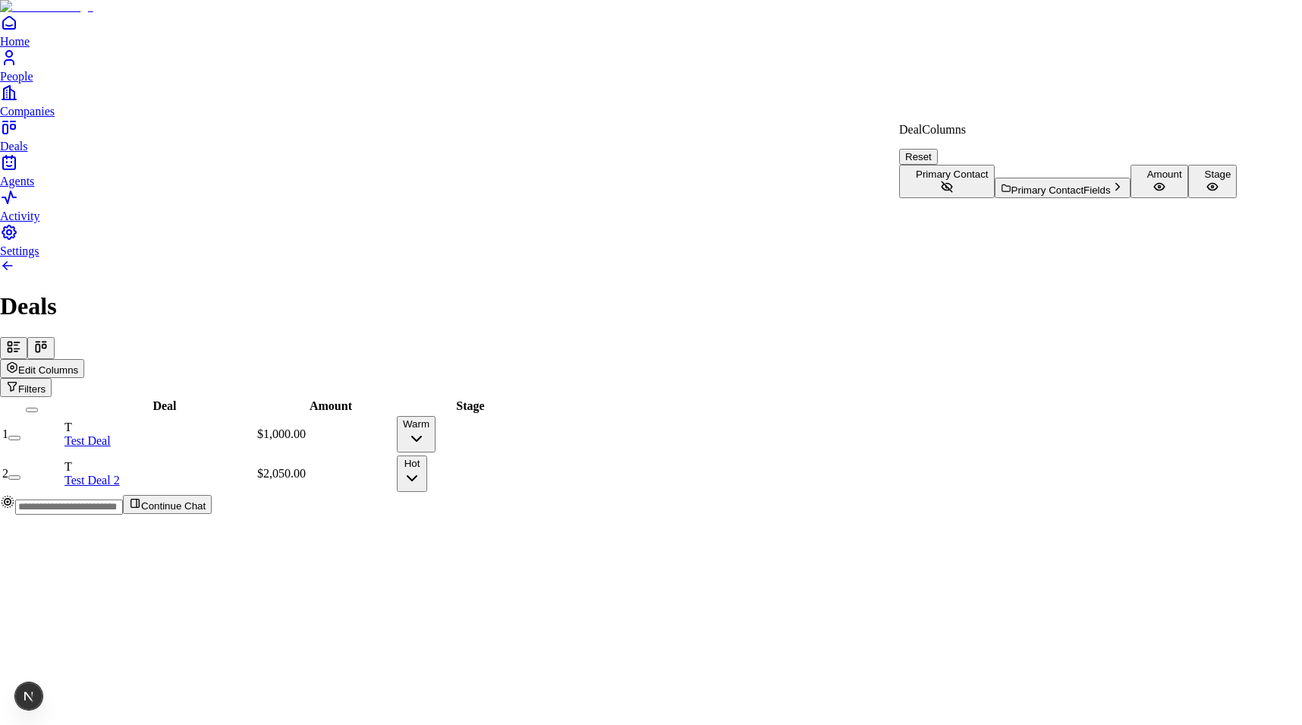
click at [303, 82] on html "Home People Companies Deals Agents Activity Settings Deals Edit Columns Filters…" at bounding box center [651, 263] width 1302 height 527
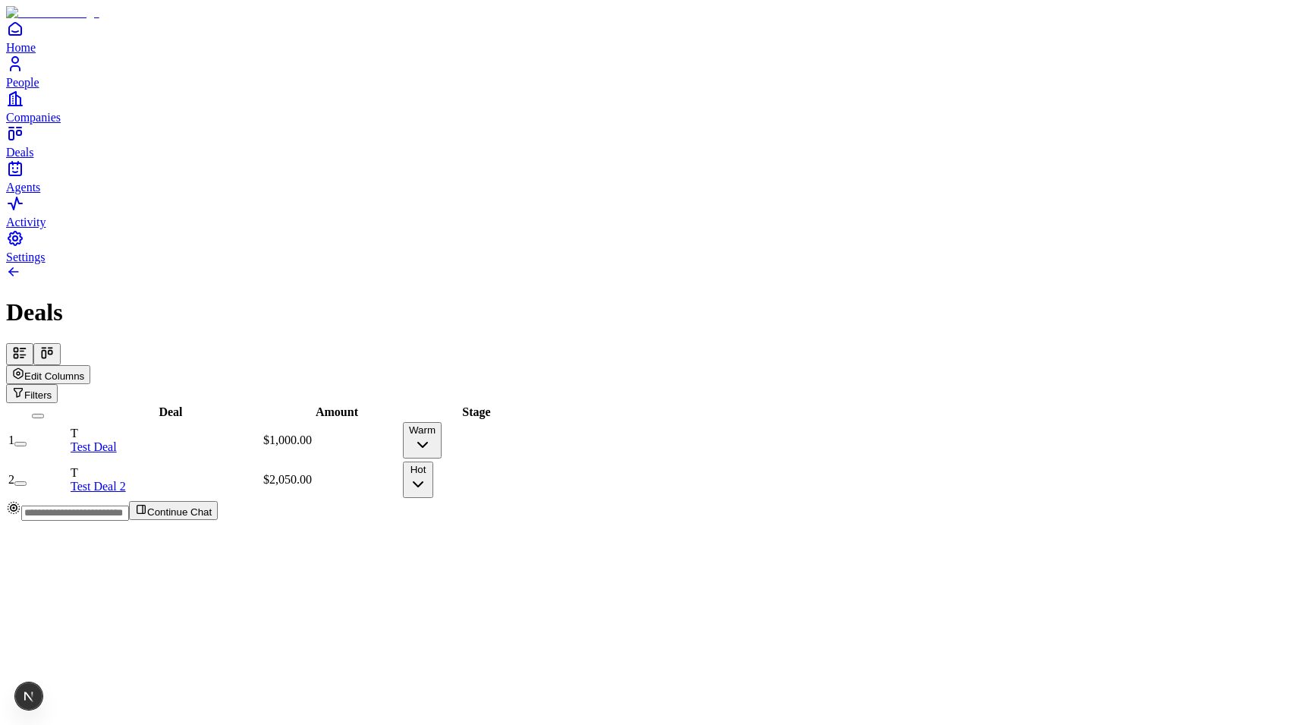
click at [55, 345] on icon at bounding box center [46, 352] width 15 height 15
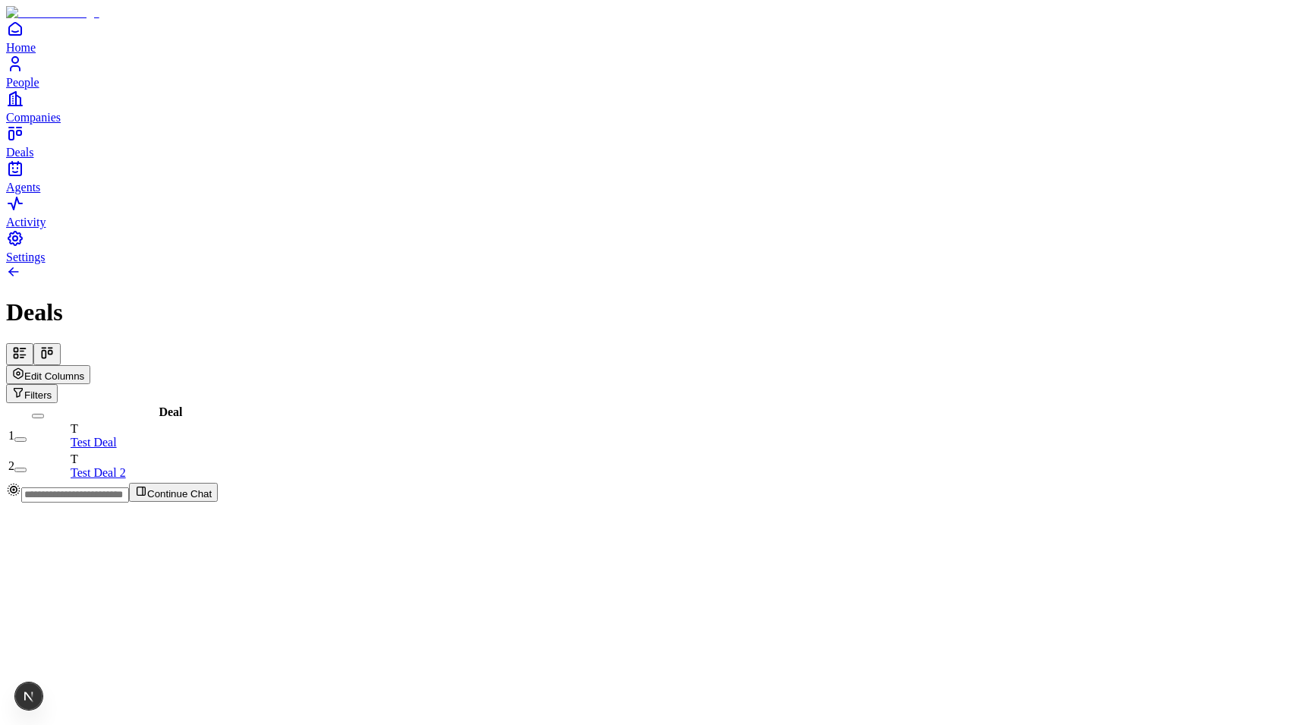
click at [84, 370] on span "Edit Columns" at bounding box center [54, 375] width 60 height 11
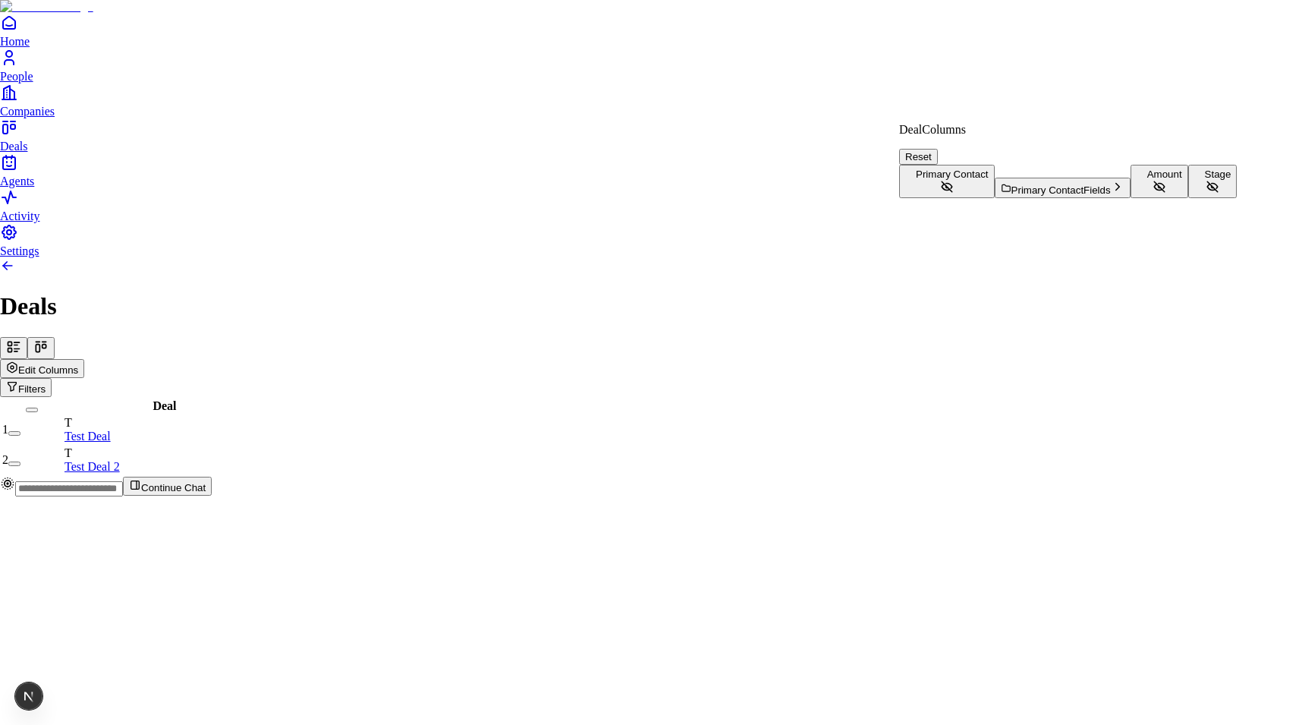
click at [1131, 198] on button "Amount" at bounding box center [1160, 181] width 58 height 33
click at [1188, 198] on button "Stage" at bounding box center [1212, 181] width 49 height 33
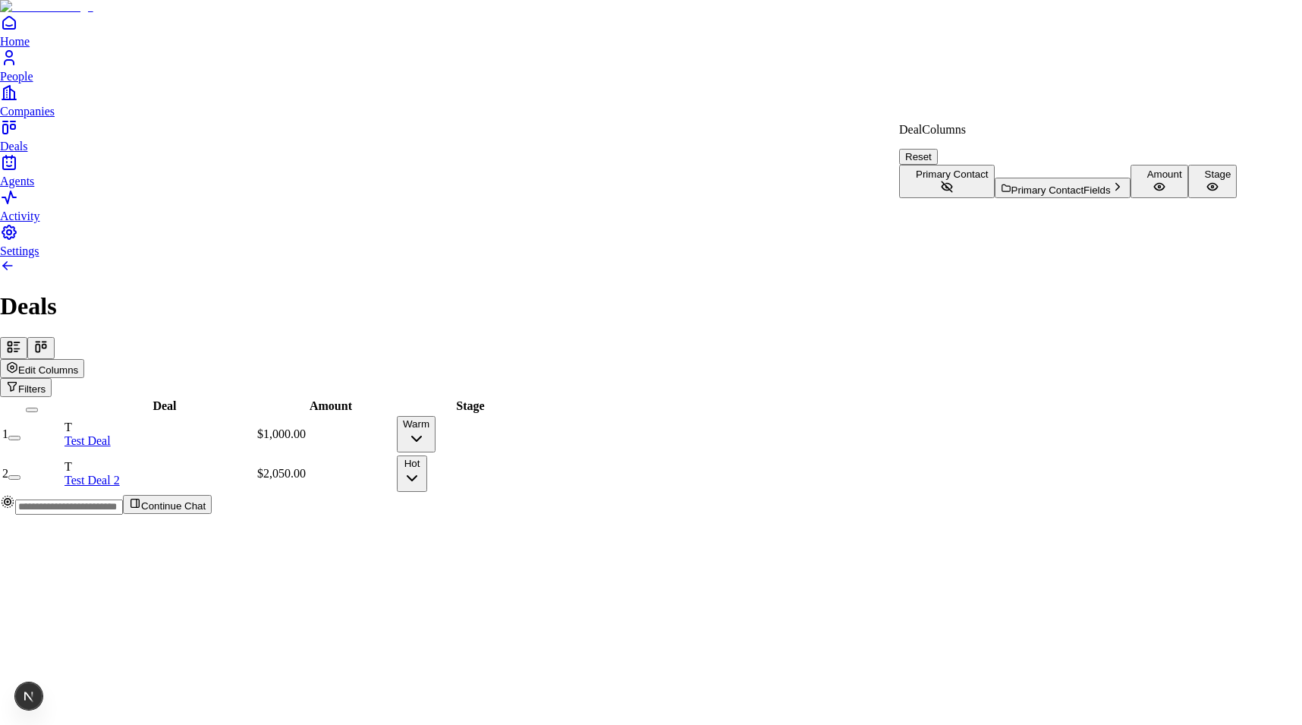
click at [215, 92] on html "Home People Companies Deals Agents Activity Settings Deals Edit Columns Filters…" at bounding box center [651, 263] width 1302 height 527
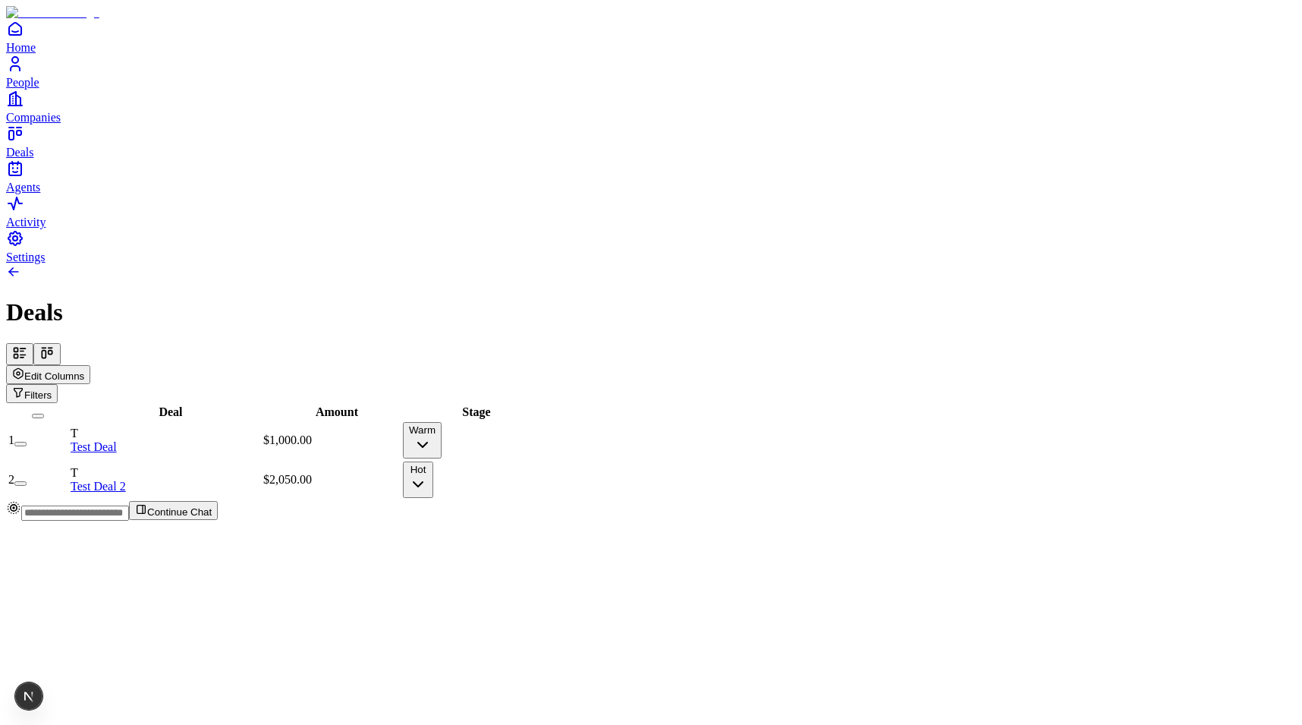
click at [55, 345] on icon at bounding box center [46, 352] width 15 height 15
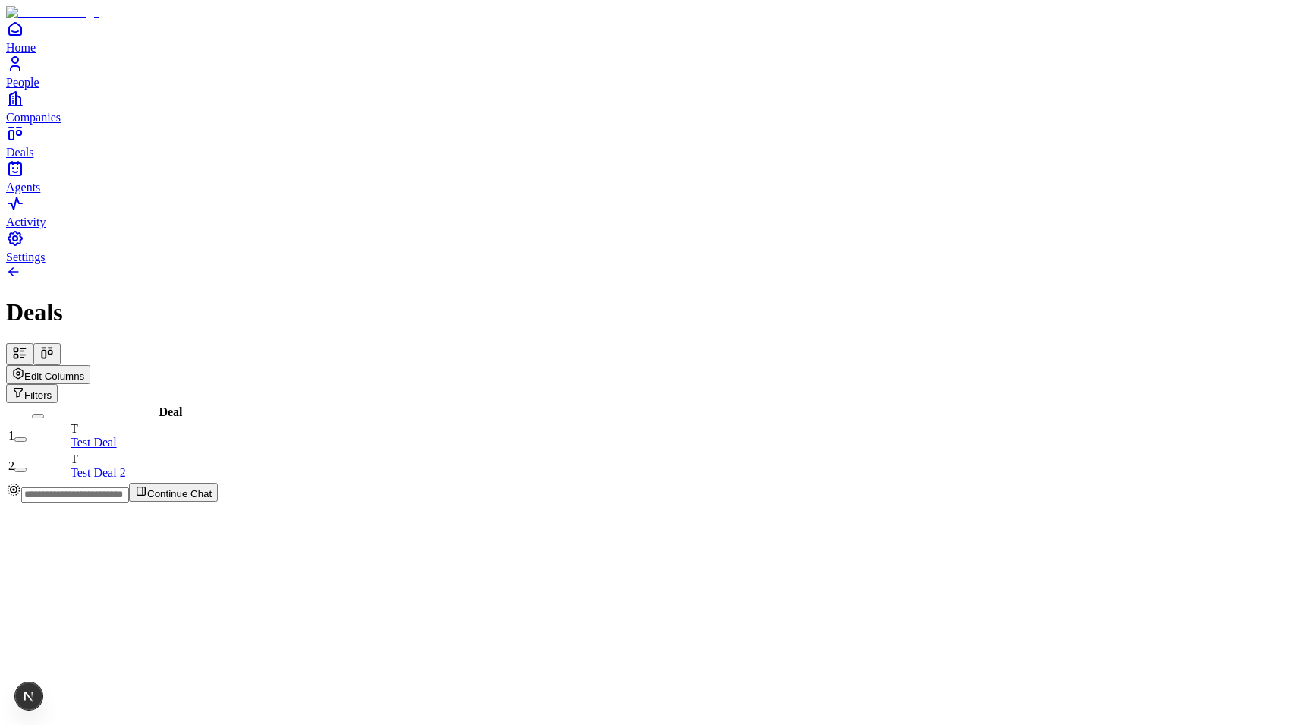
click at [84, 370] on span "Edit Columns" at bounding box center [54, 375] width 60 height 11
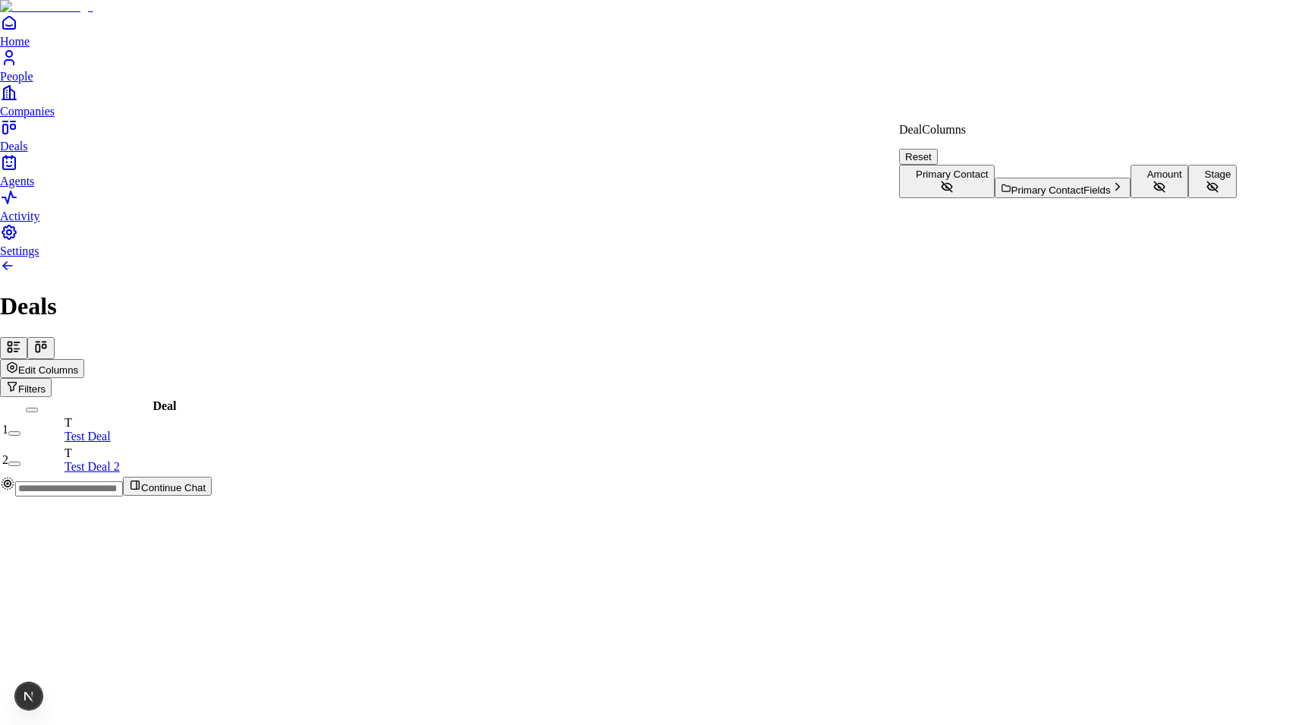
click at [1131, 198] on button "Amount" at bounding box center [1160, 181] width 58 height 33
click at [1188, 198] on button "Stage" at bounding box center [1212, 181] width 49 height 33
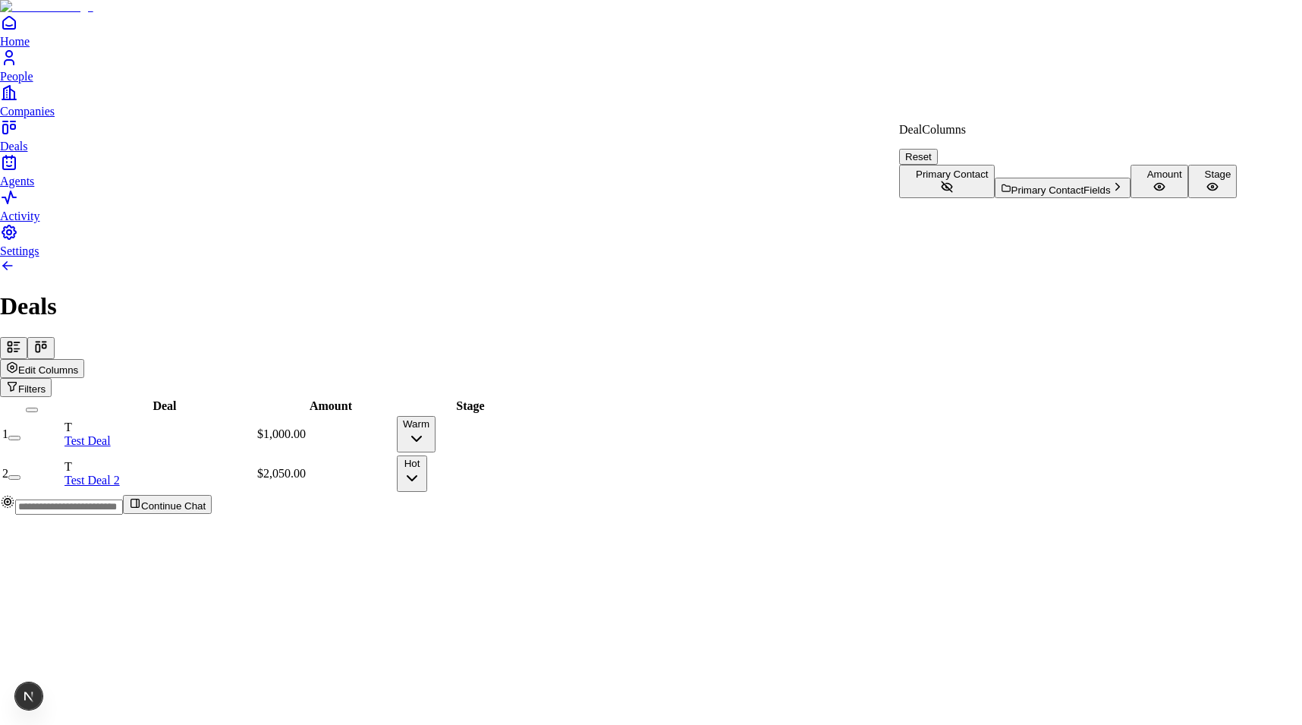
click at [305, 83] on html "Home People Companies Deals Agents Activity Settings Deals Edit Columns Filters…" at bounding box center [651, 263] width 1302 height 527
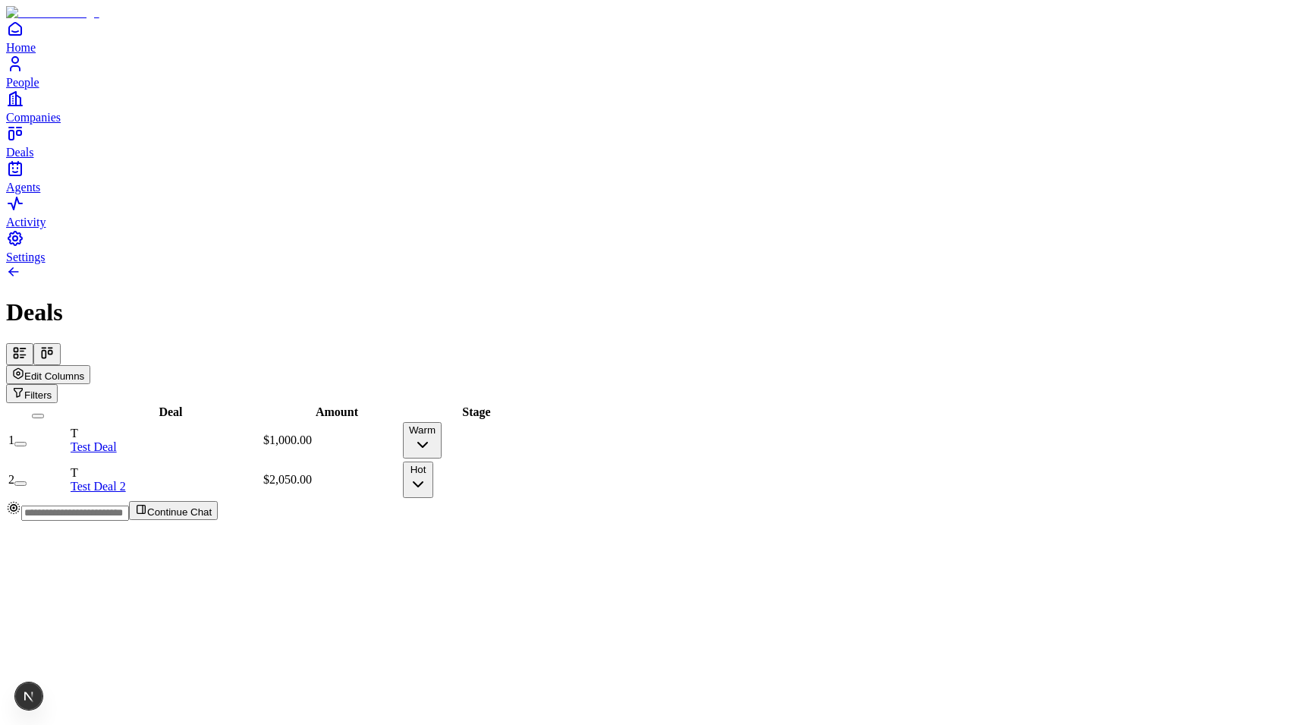
click at [46, 351] on icon at bounding box center [44, 355] width 4 height 8
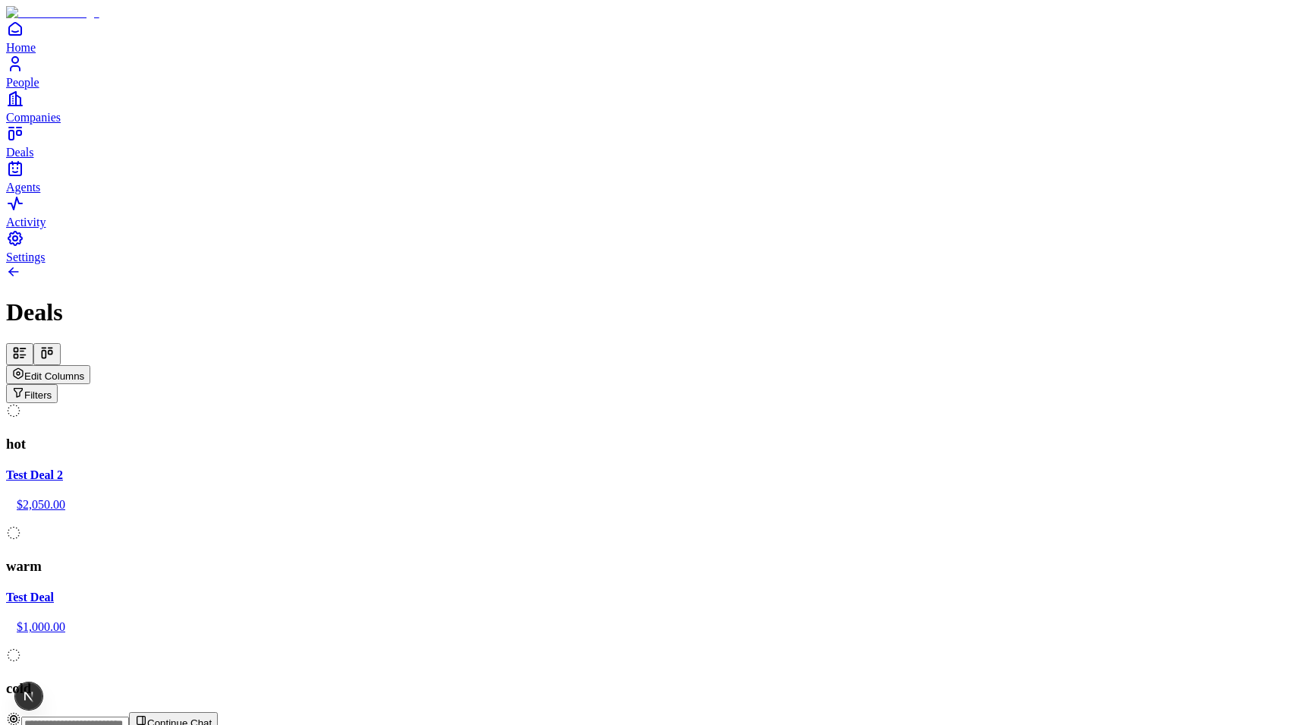
click at [27, 345] on icon at bounding box center [19, 352] width 15 height 15
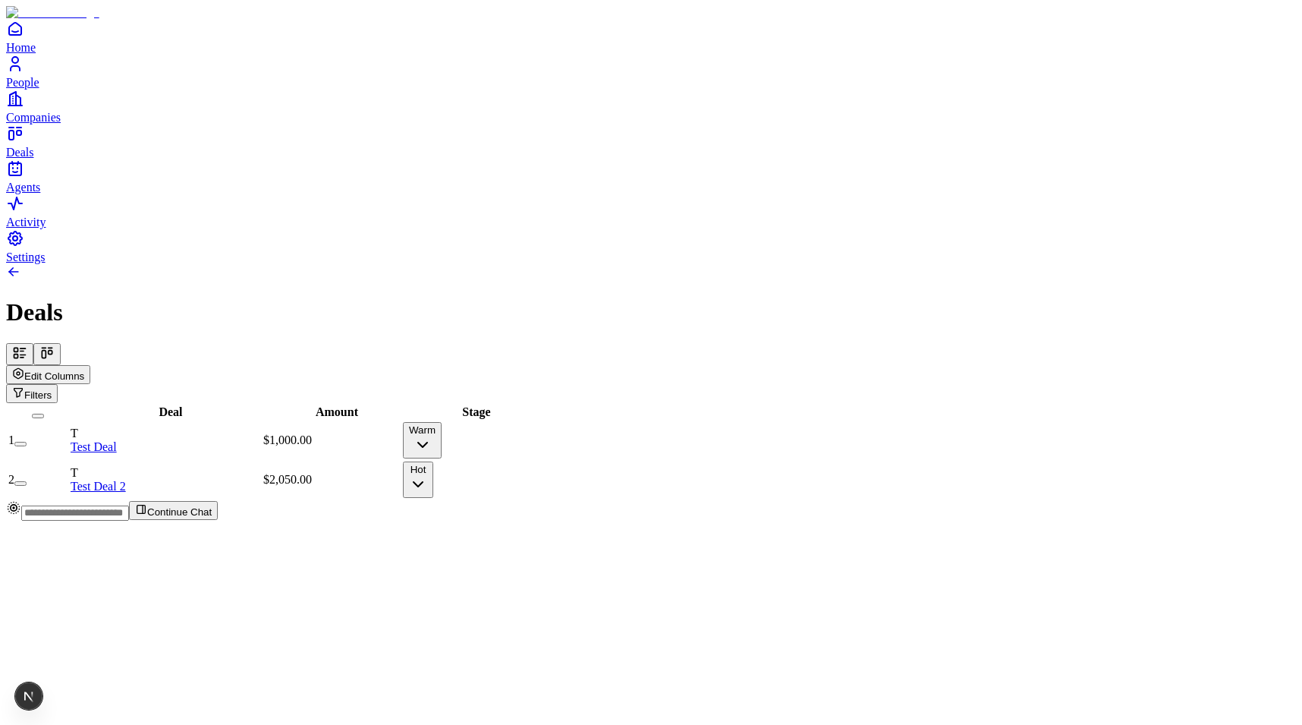
click at [61, 343] on button at bounding box center [46, 354] width 27 height 22
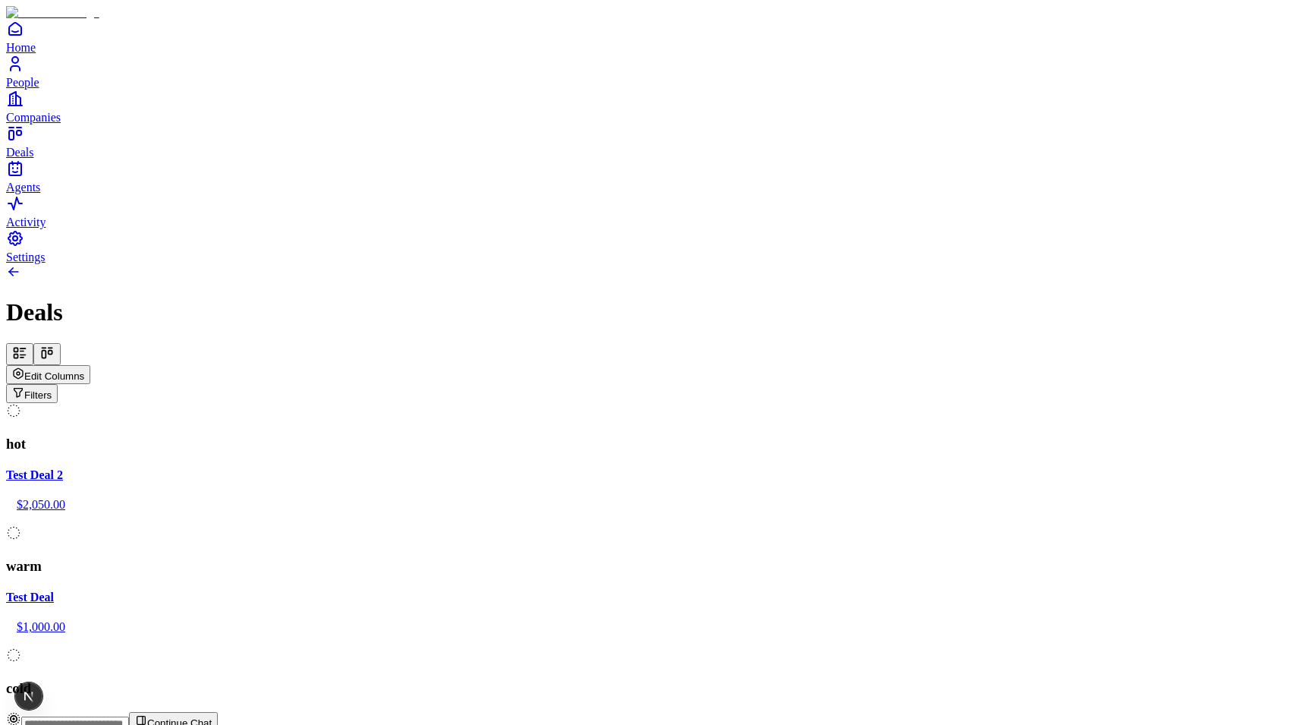
click at [27, 345] on icon at bounding box center [19, 352] width 15 height 15
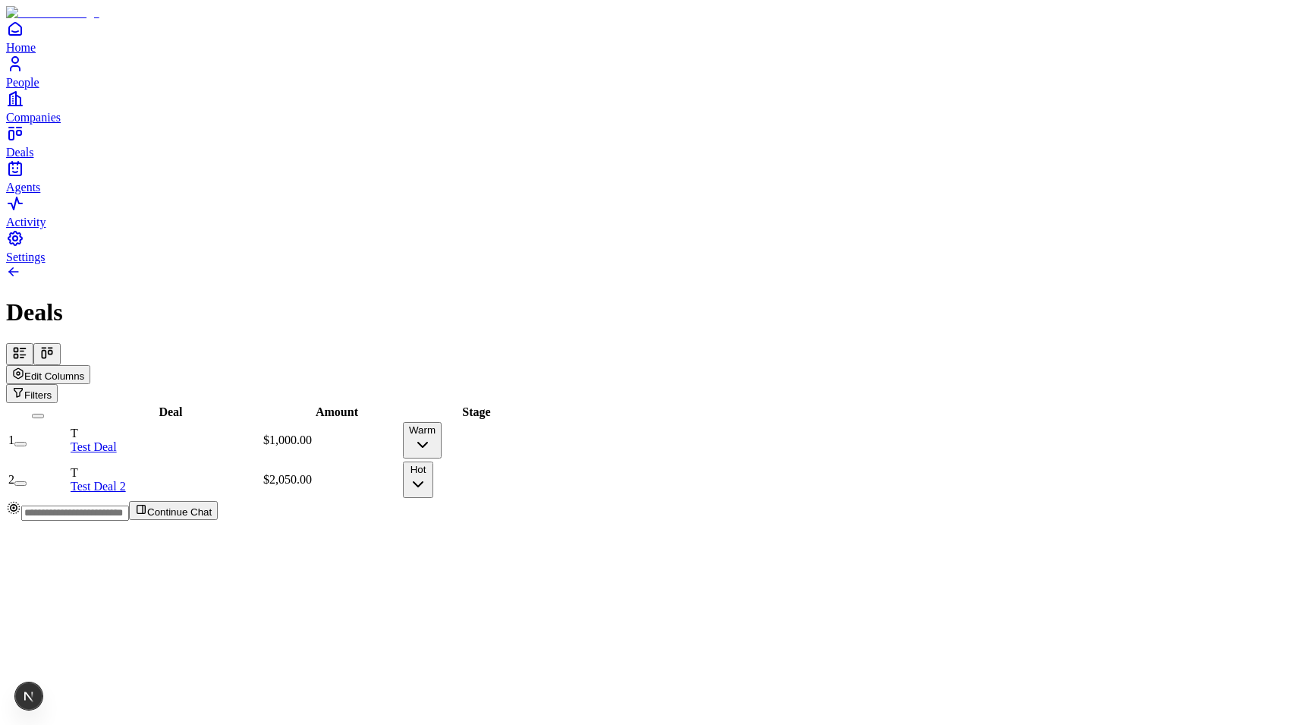
click at [61, 343] on button at bounding box center [46, 354] width 27 height 22
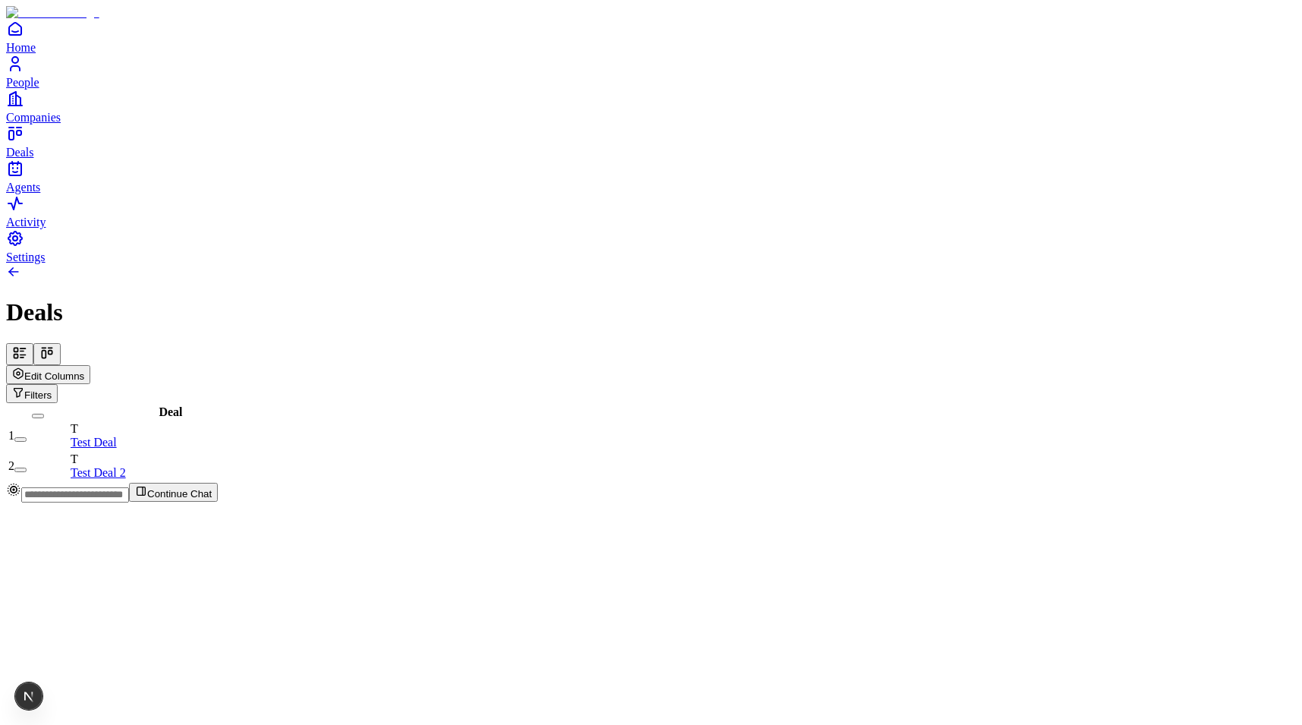
click at [61, 343] on button at bounding box center [46, 354] width 27 height 22
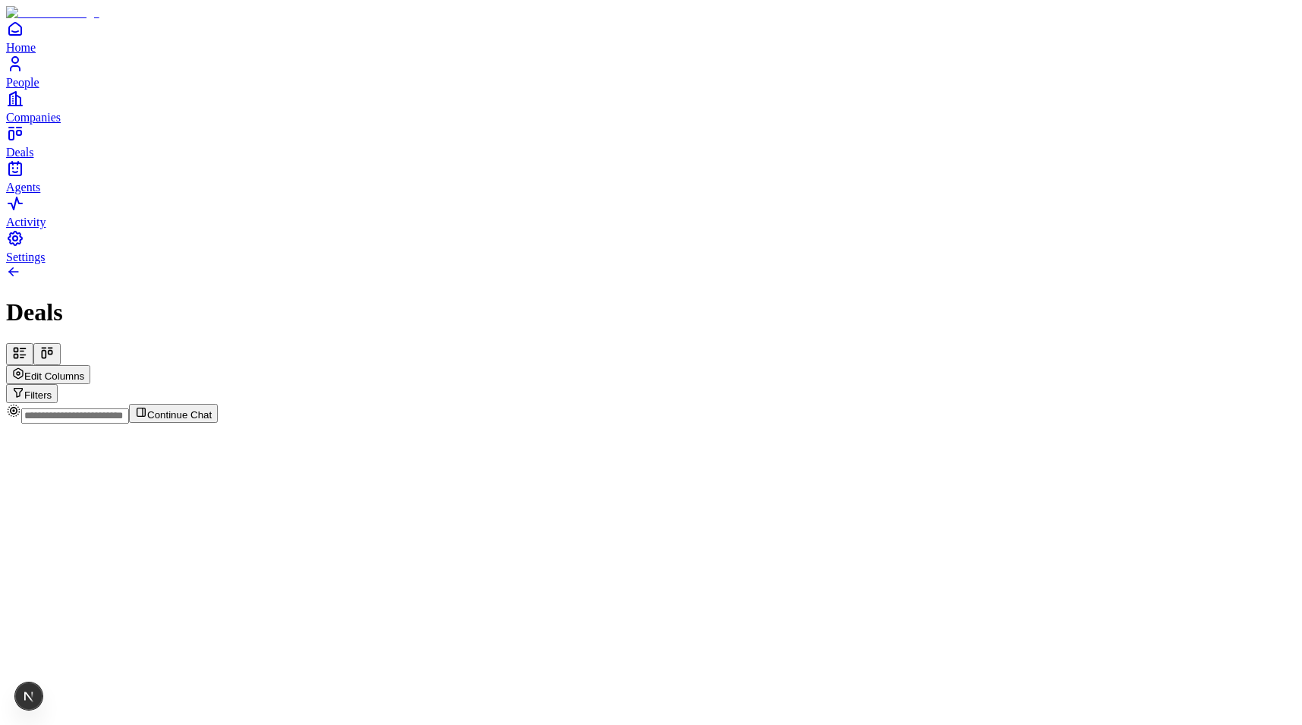
click at [27, 345] on icon at bounding box center [19, 352] width 15 height 15
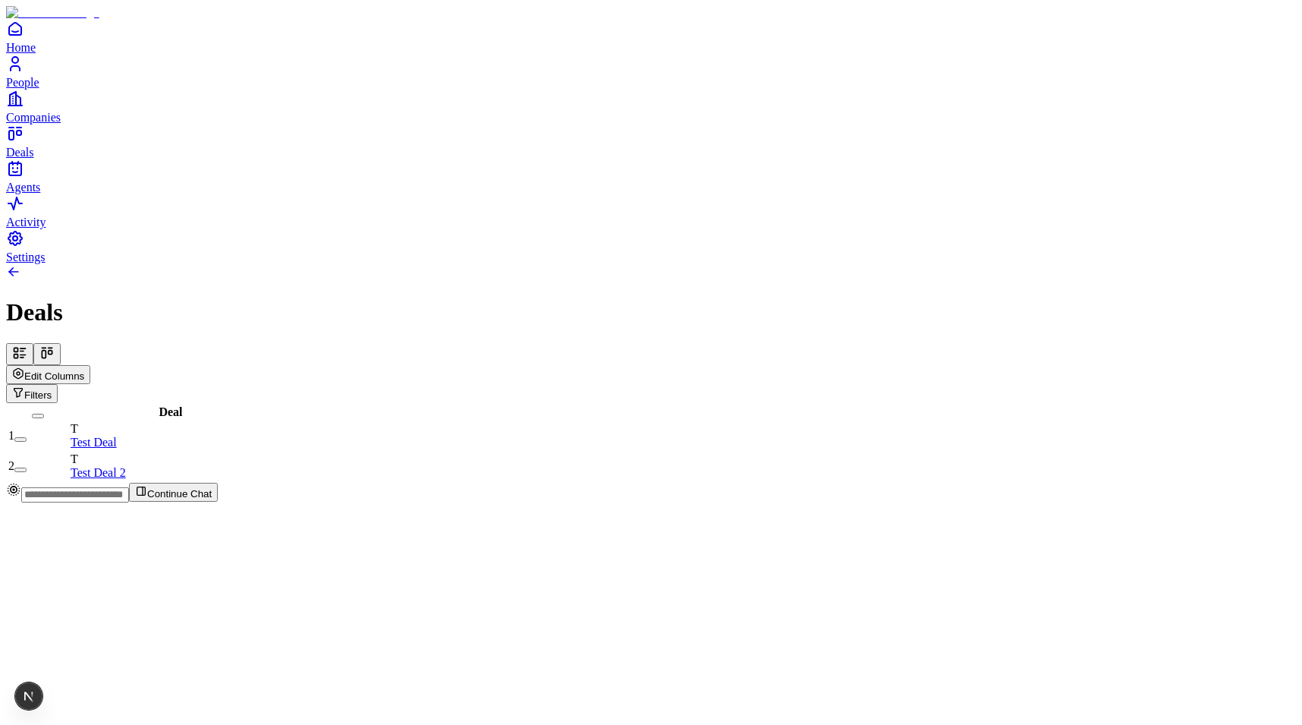
click at [55, 345] on icon at bounding box center [46, 352] width 15 height 15
click at [61, 343] on button at bounding box center [46, 354] width 27 height 22
click at [55, 345] on icon at bounding box center [46, 352] width 15 height 15
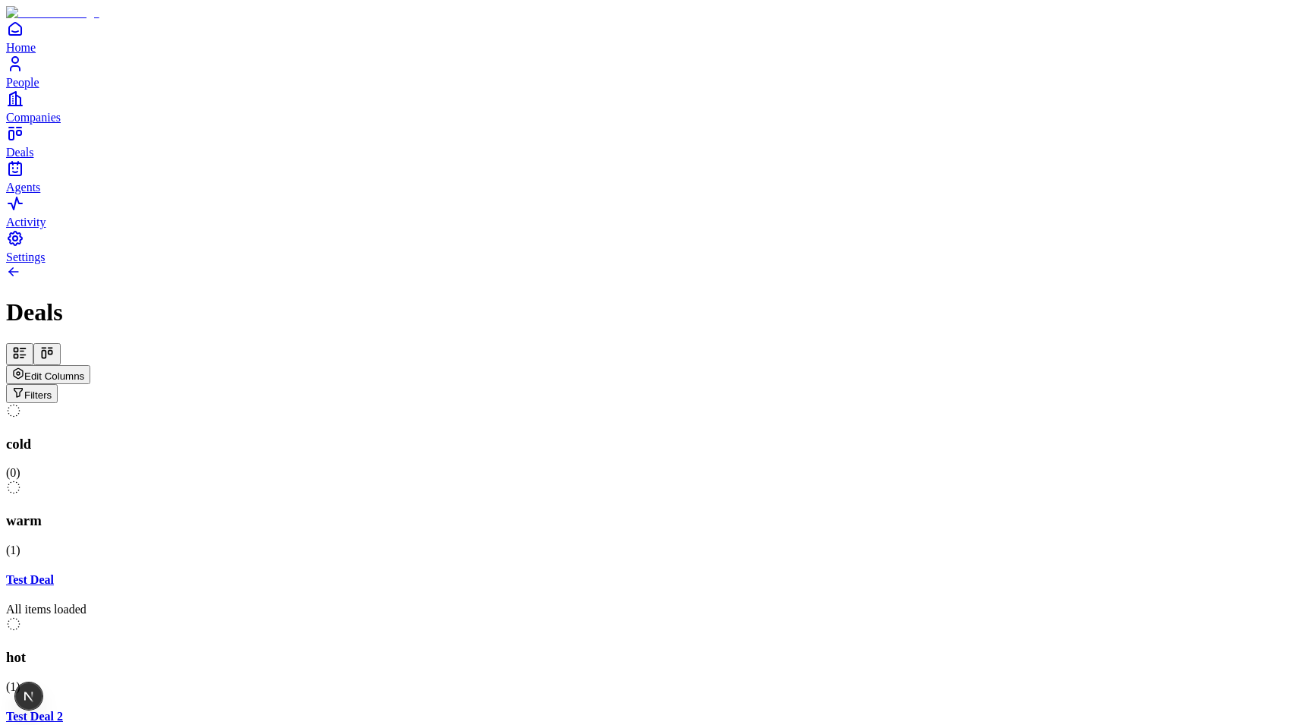
drag, startPoint x: 500, startPoint y: 291, endPoint x: 629, endPoint y: 290, distance: 129.0
click at [631, 602] on div at bounding box center [651, 602] width 1290 height 0
click at [532, 602] on div "All items loaded" at bounding box center [651, 609] width 1290 height 14
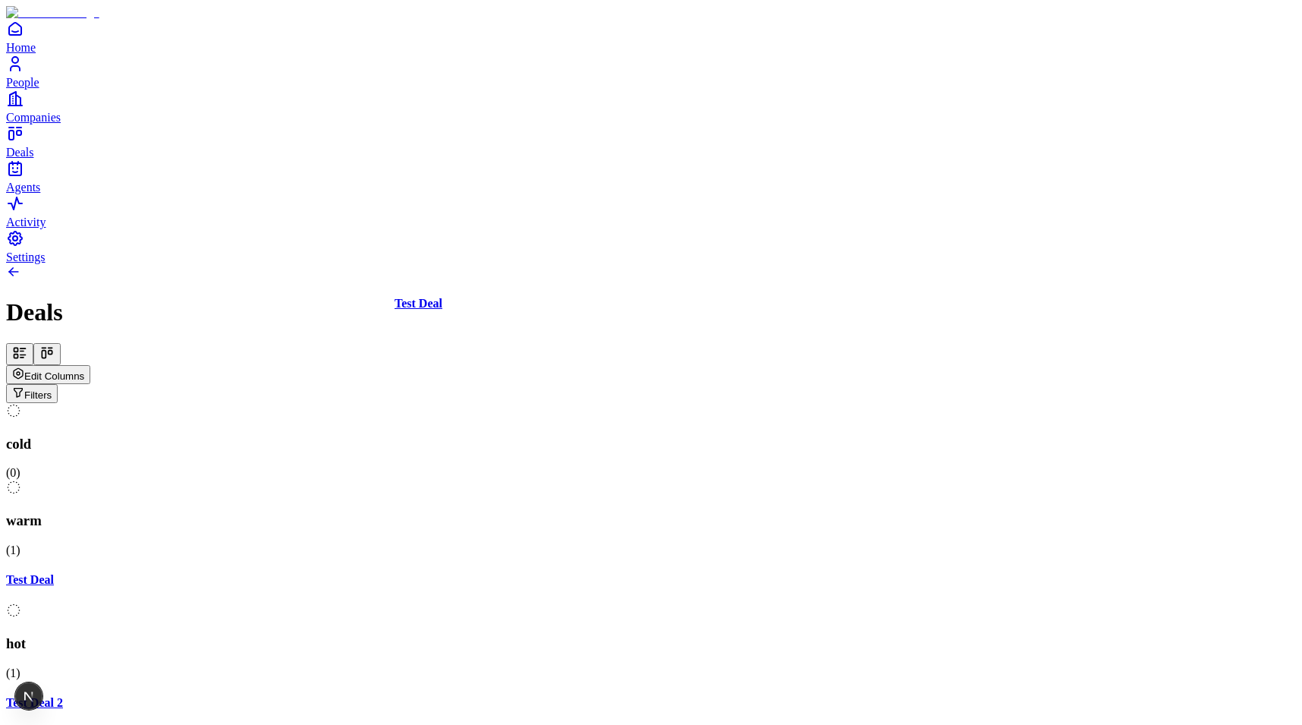
drag, startPoint x: 571, startPoint y: 241, endPoint x: 576, endPoint y: 258, distance: 17.3
click at [576, 403] on div "cold ( 0 ) warm ( 1 ) Test Deal hot ( 1 ) Test Deal 2 meeting ( 0 ) closed ( 0 …" at bounding box center [651, 641] width 1290 height 476
click at [590, 573] on div "Test Deal" at bounding box center [651, 580] width 1290 height 14
click at [542, 403] on div "cold ( 0 ) warm ( 1 ) Test Deal hot ( 1 ) Test Deal 2 meeting ( 0 ) closed ( 0 …" at bounding box center [651, 641] width 1290 height 476
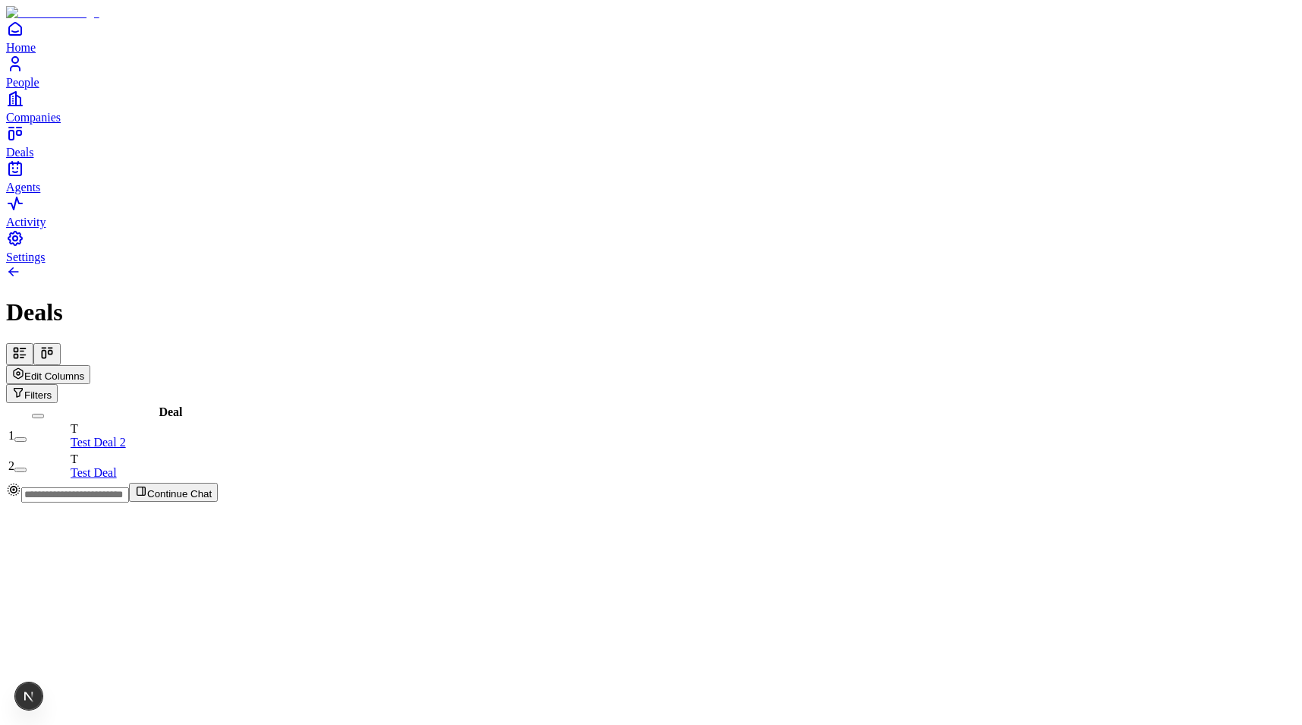
click at [55, 345] on icon at bounding box center [46, 352] width 15 height 15
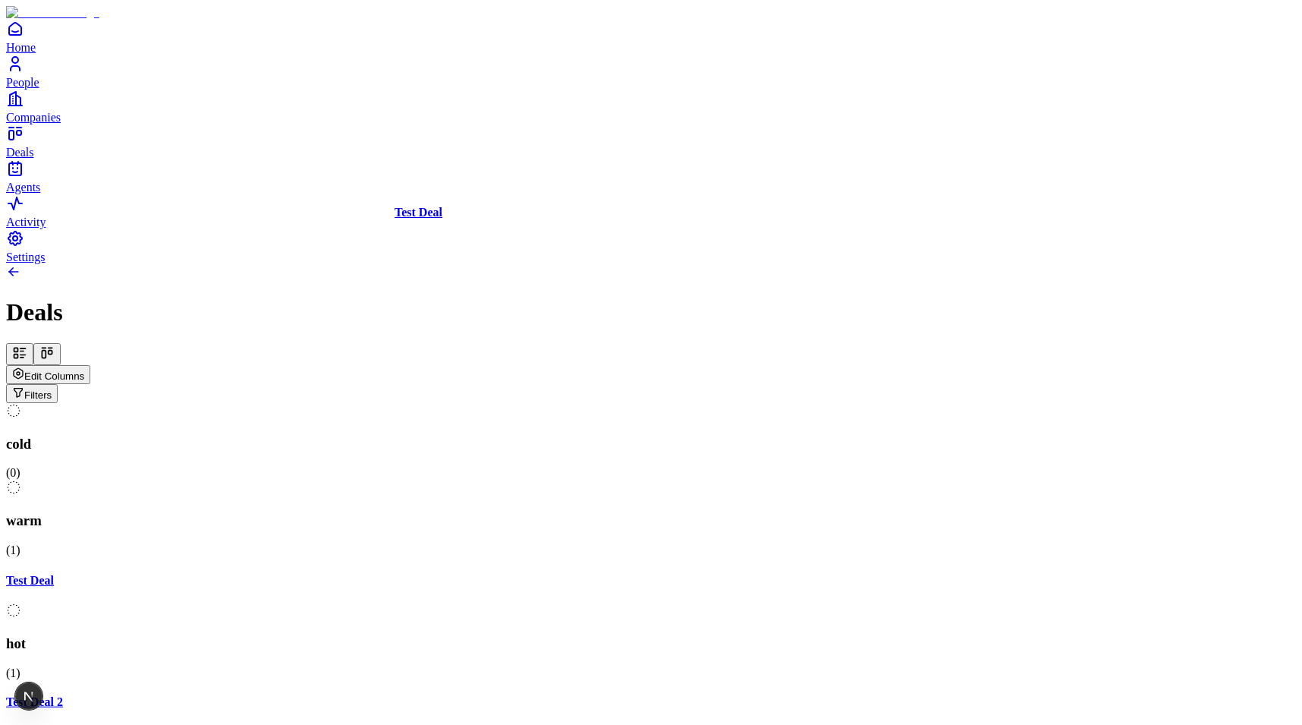
drag, startPoint x: 546, startPoint y: 238, endPoint x: 788, endPoint y: 237, distance: 242.8
click at [788, 403] on div "cold ( 0 ) warm ( 1 ) Test Deal hot ( 1 ) Test Deal 2 meeting ( 0 ) closed ( 0 …" at bounding box center [651, 641] width 1290 height 476
click at [580, 573] on div "Test Deal" at bounding box center [651, 580] width 1290 height 14
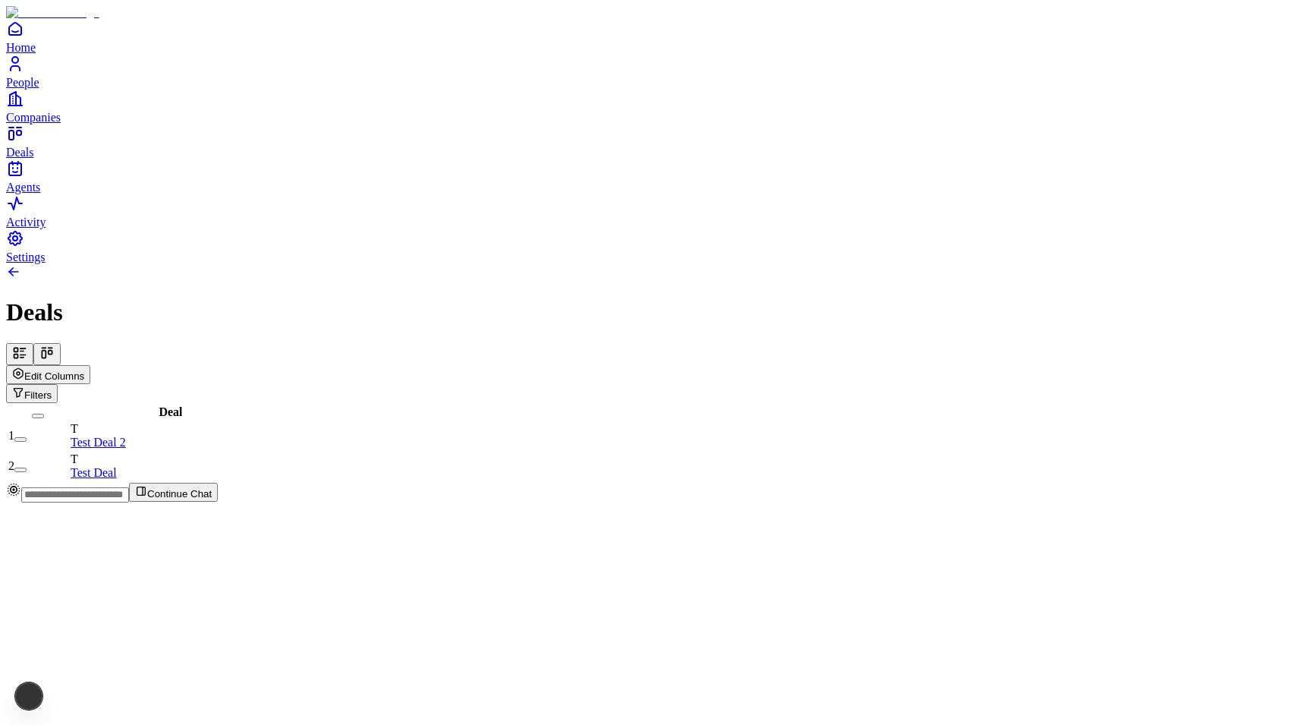
click at [55, 345] on icon at bounding box center [46, 352] width 15 height 15
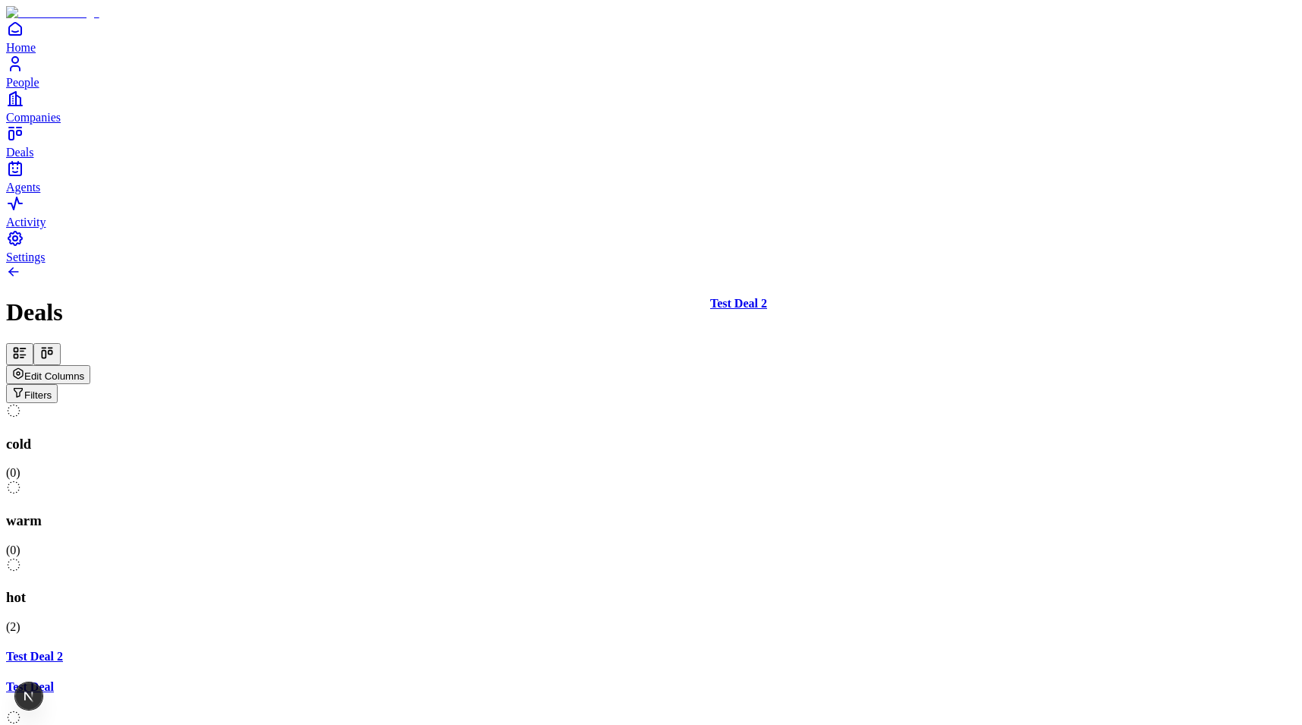
click at [819, 403] on div "cold ( 0 ) warm ( 0 ) hot ( 2 ) Test Deal 2 Test Deal meeting ( 0 ) closed ( 0 …" at bounding box center [651, 633] width 1290 height 461
drag, startPoint x: 864, startPoint y: 229, endPoint x: 487, endPoint y: 263, distance: 378.6
click at [487, 403] on div "cold ( 0 ) warm ( 0 ) hot ( 2 ) Test Deal 2 Test Deal meeting ( 0 ) closed ( 0 …" at bounding box center [651, 633] width 1290 height 461
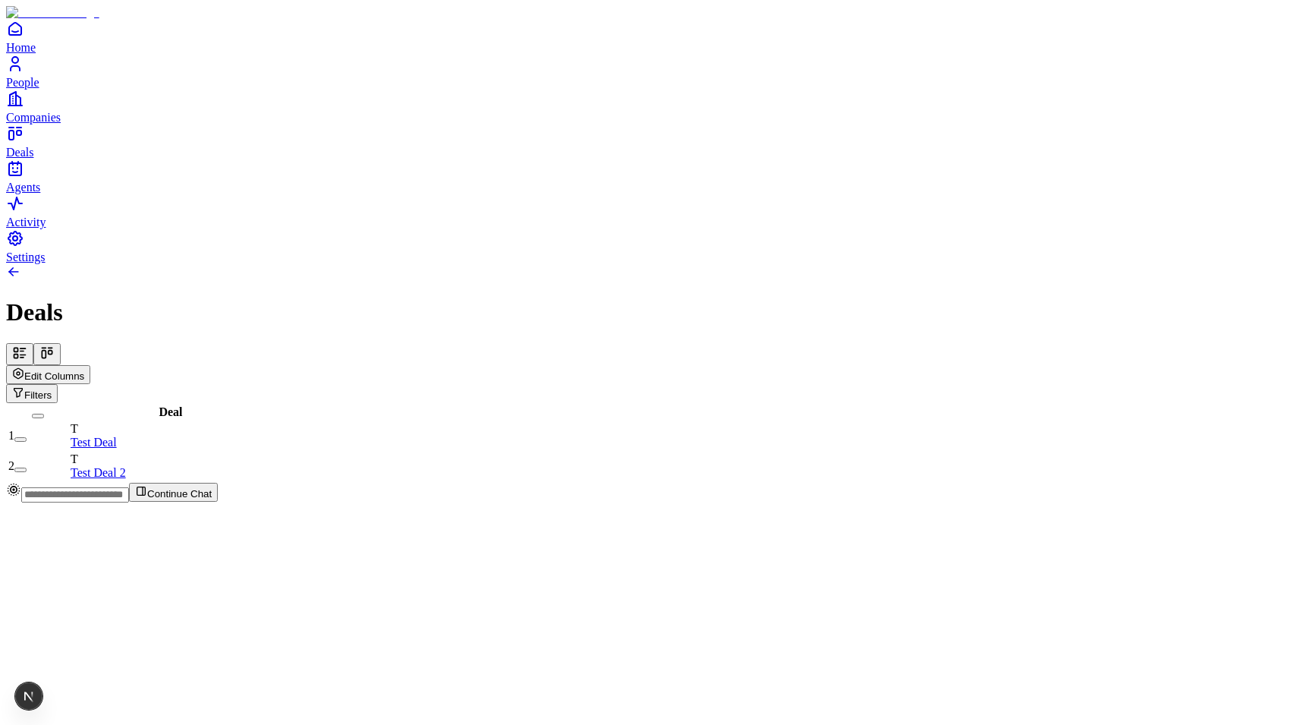
click at [61, 343] on button at bounding box center [46, 354] width 27 height 22
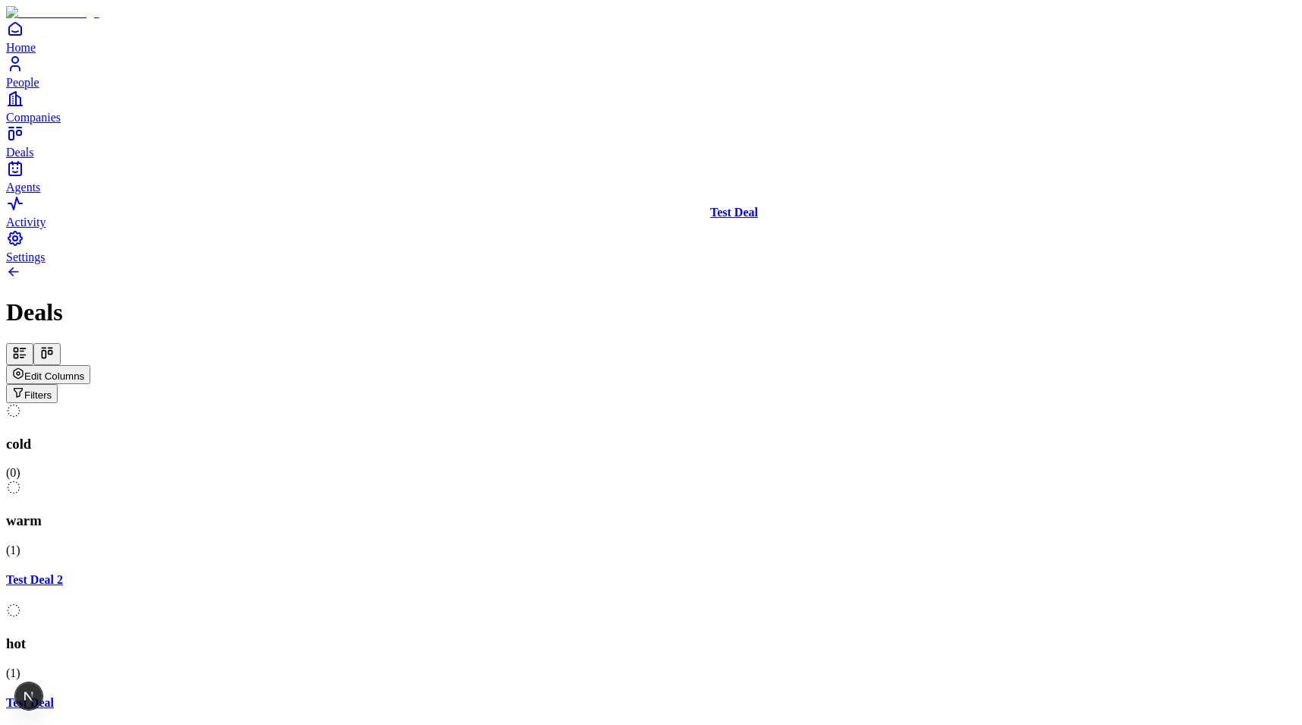
drag, startPoint x: 857, startPoint y: 230, endPoint x: 835, endPoint y: 244, distance: 25.3
click at [835, 403] on div "cold ( 0 ) warm ( 1 ) Test Deal 2 hot ( 1 ) Test Deal meeting ( 0 ) closed ( 0 …" at bounding box center [651, 641] width 1290 height 476
click at [33, 343] on button at bounding box center [19, 354] width 27 height 22
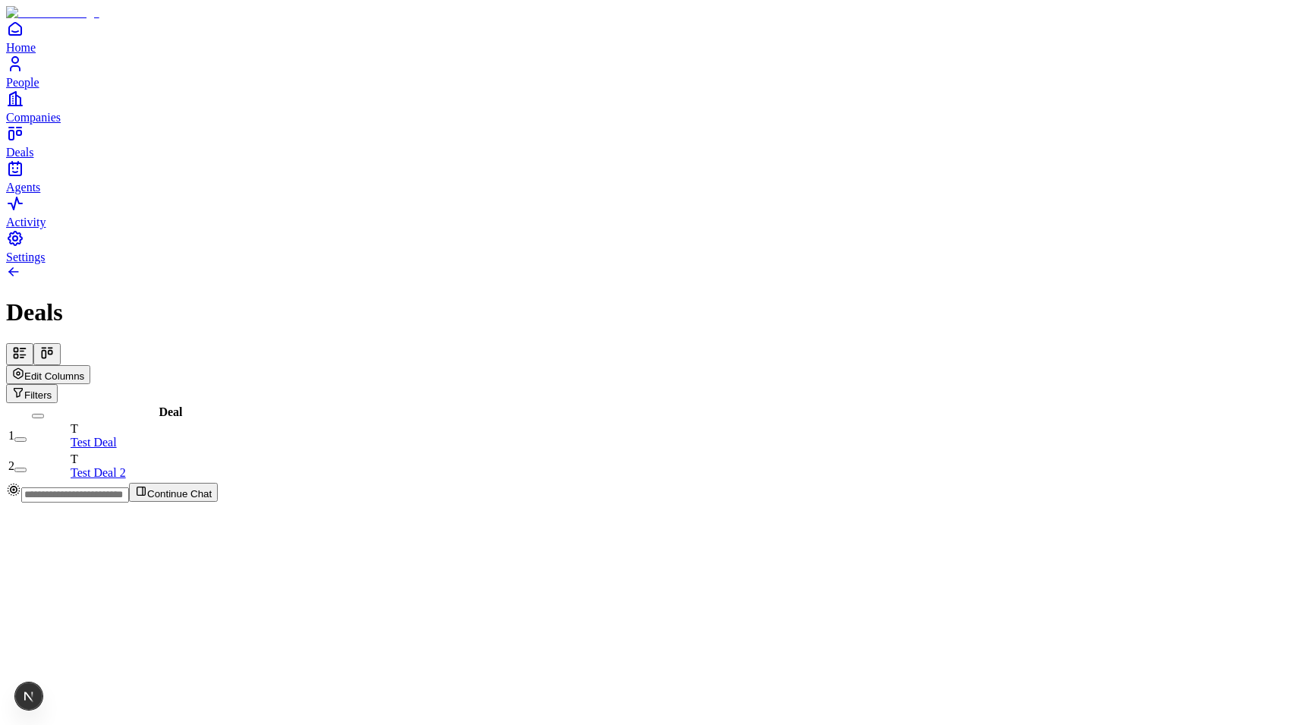
click at [61, 343] on button at bounding box center [46, 354] width 27 height 22
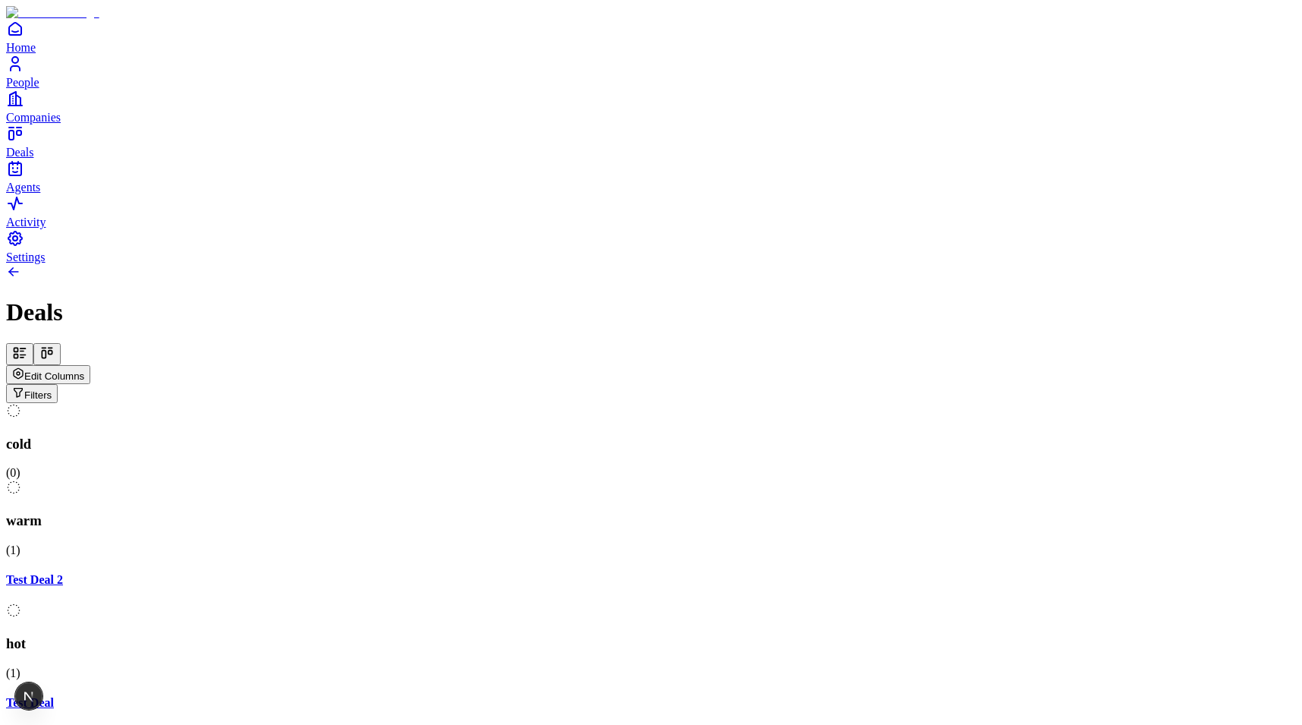
click at [68, 298] on div "Deals Edit Columns Filters" at bounding box center [651, 350] width 1290 height 104
click at [27, 345] on icon at bounding box center [19, 352] width 15 height 15
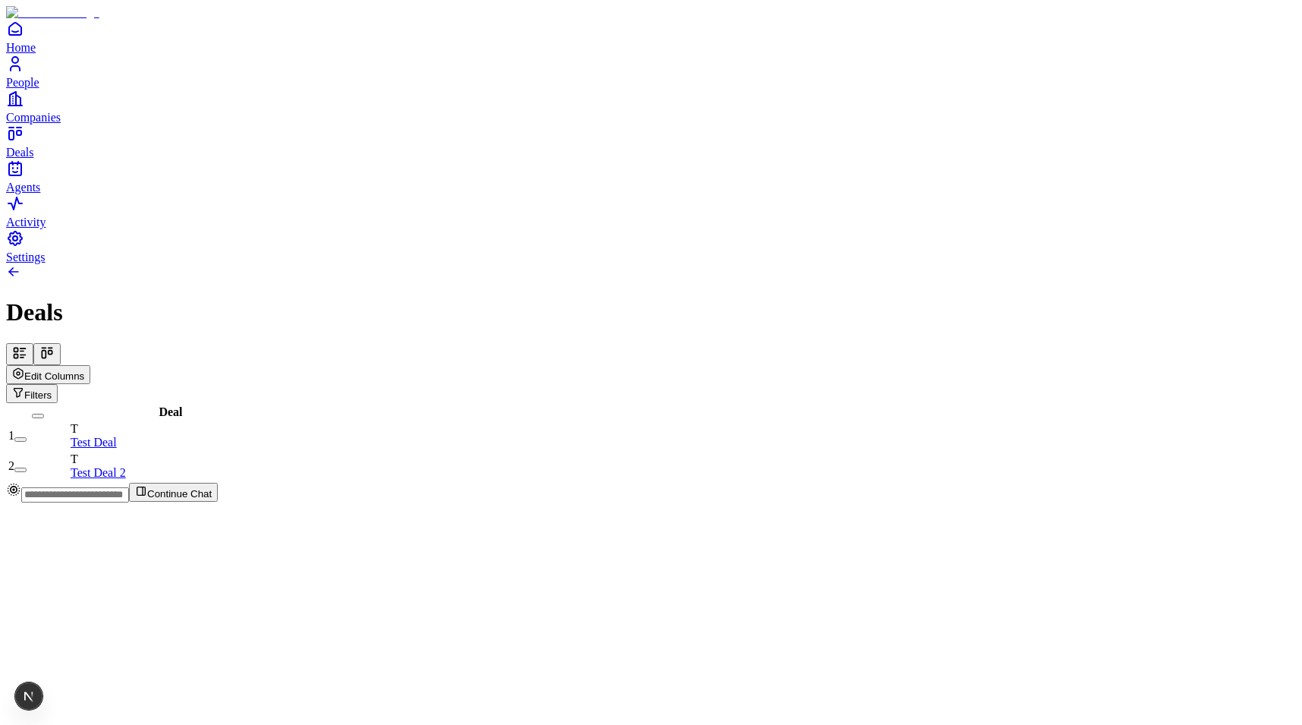
click at [61, 343] on button at bounding box center [46, 354] width 27 height 22
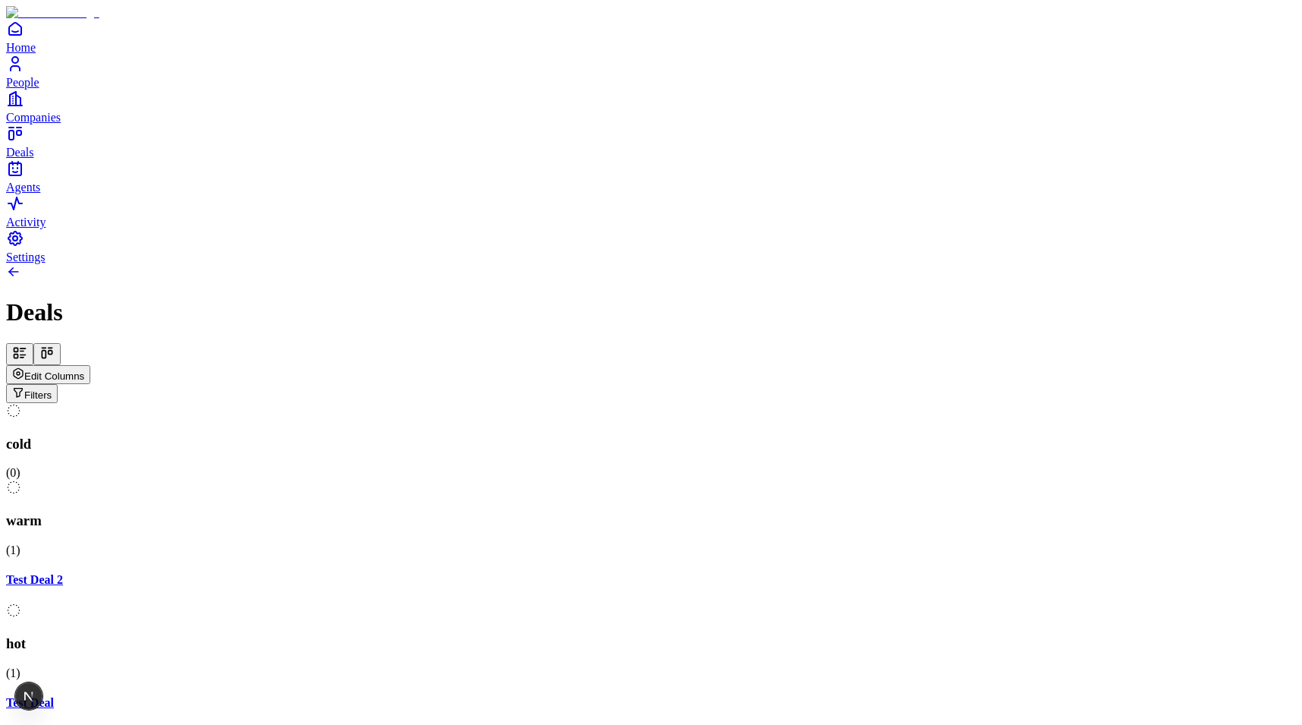
click at [27, 345] on icon at bounding box center [19, 352] width 15 height 15
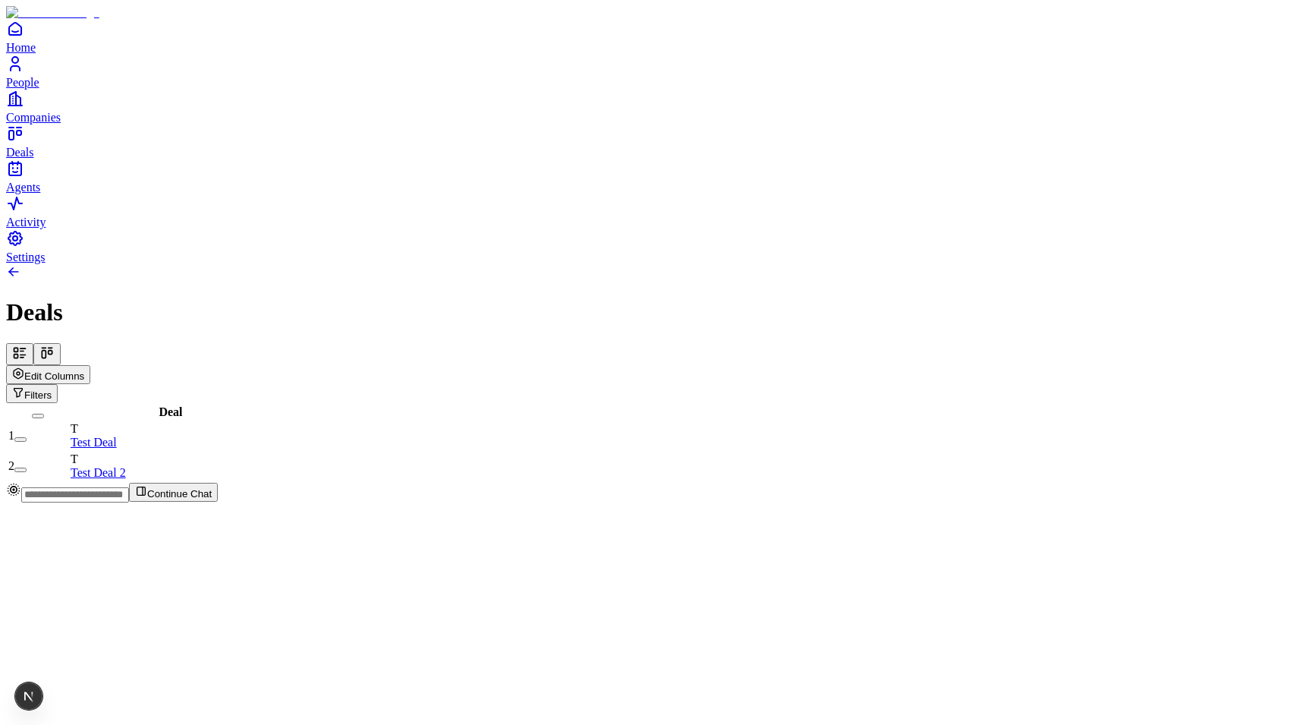
click at [55, 345] on icon at bounding box center [46, 352] width 15 height 15
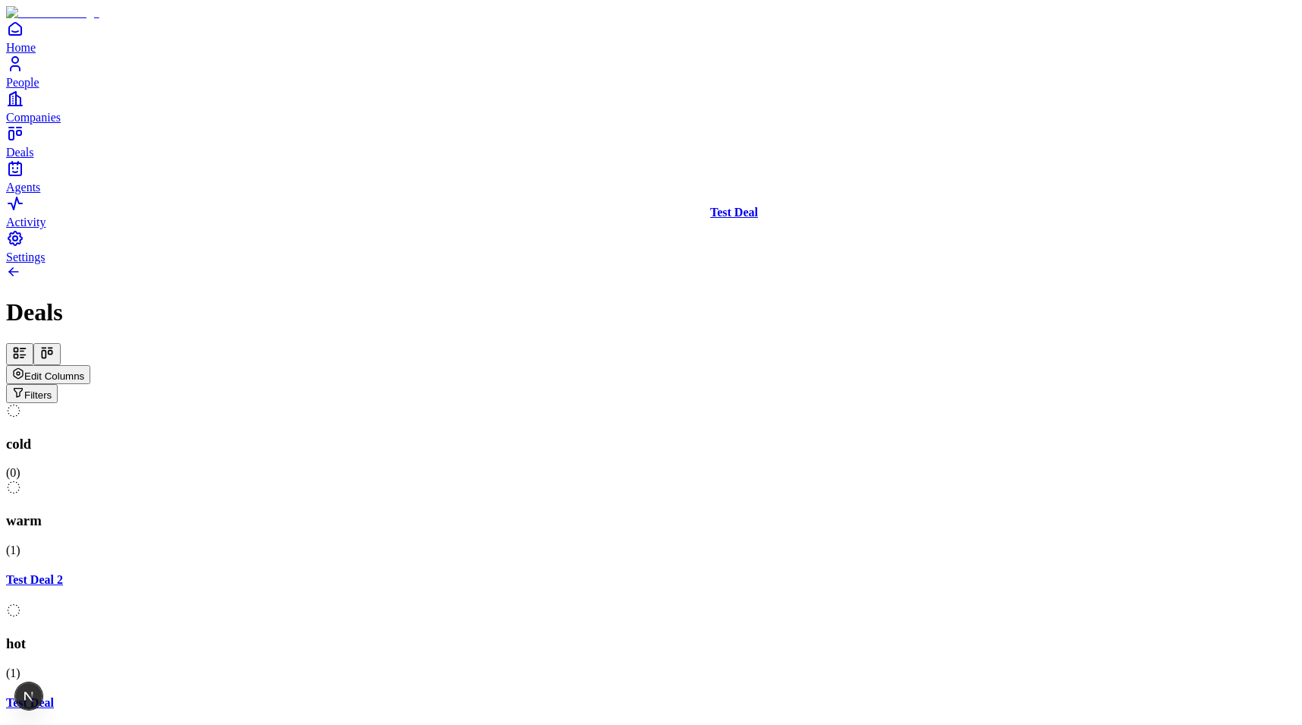
drag, startPoint x: 809, startPoint y: 244, endPoint x: 816, endPoint y: 249, distance: 8.2
click at [816, 403] on div "cold ( 0 ) warm ( 1 ) Test Deal 2 hot ( 1 ) Test Deal meeting ( 0 ) closed ( 0 …" at bounding box center [651, 641] width 1290 height 476
click at [84, 370] on span "Edit Columns" at bounding box center [54, 375] width 60 height 11
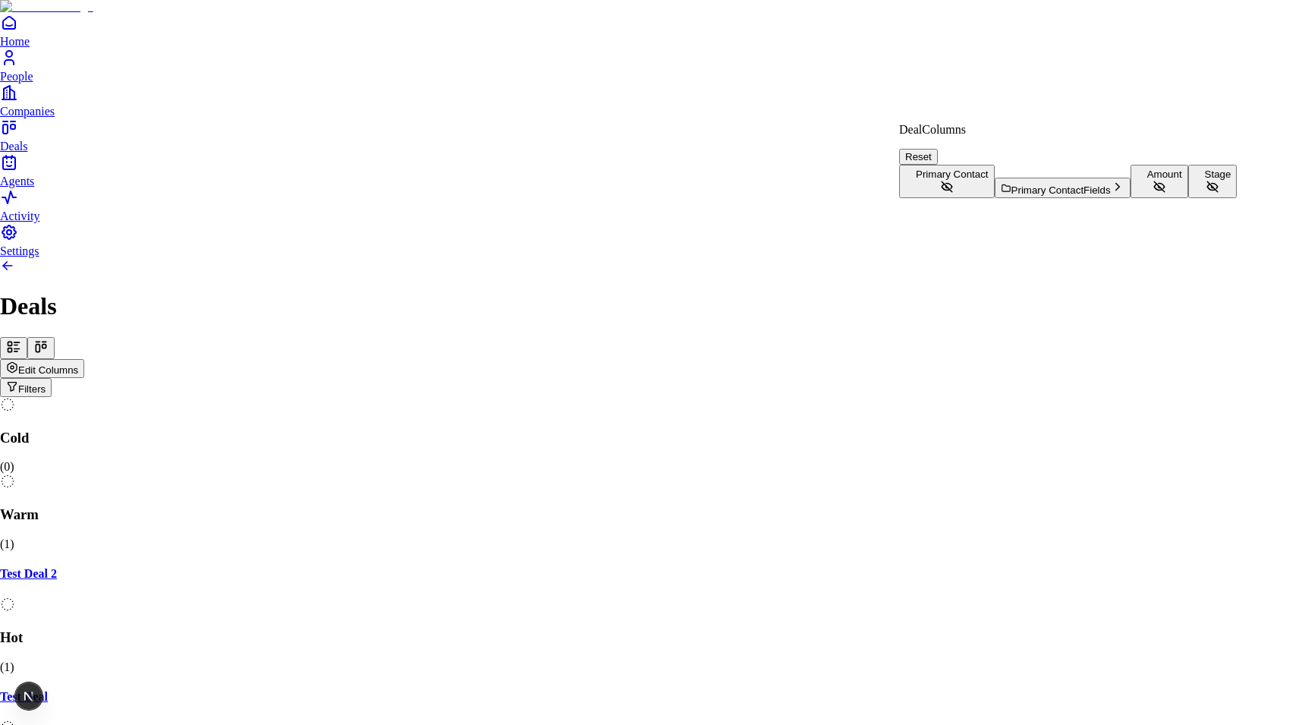
click at [1131, 198] on button "Amount" at bounding box center [1160, 181] width 58 height 33
click at [1188, 198] on button "Stage" at bounding box center [1212, 181] width 49 height 33
click at [803, 62] on html "Home People Companies Deals Agents Activity Settings Deals Edit Columns Filters…" at bounding box center [651, 466] width 1302 height 933
